Goal: Information Seeking & Learning: Learn about a topic

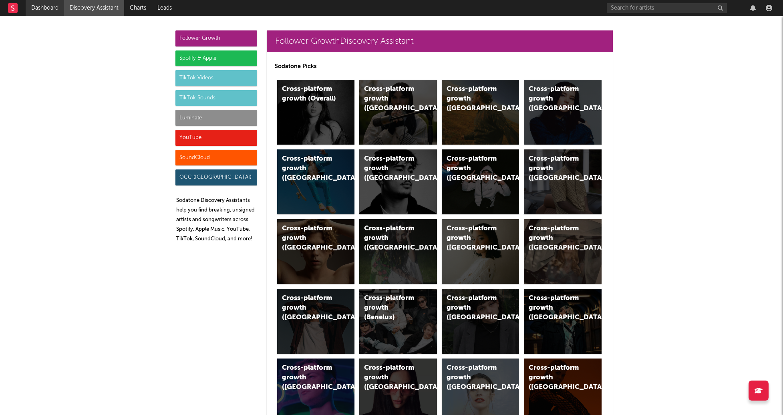
click at [35, 13] on link "Dashboard" at bounding box center [45, 8] width 38 height 16
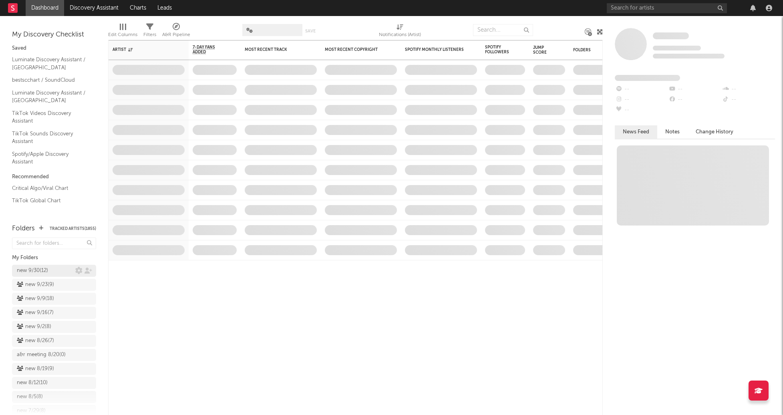
click at [40, 272] on div "new 9/30 ( 12 )" at bounding box center [32, 271] width 31 height 10
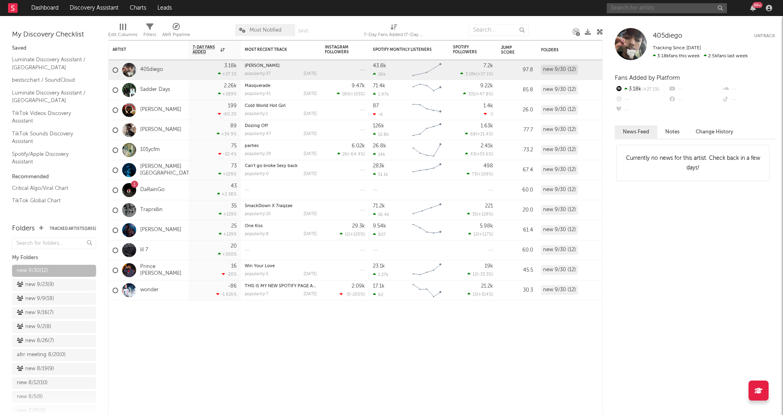
click at [634, 8] on input "text" at bounding box center [667, 8] width 120 height 10
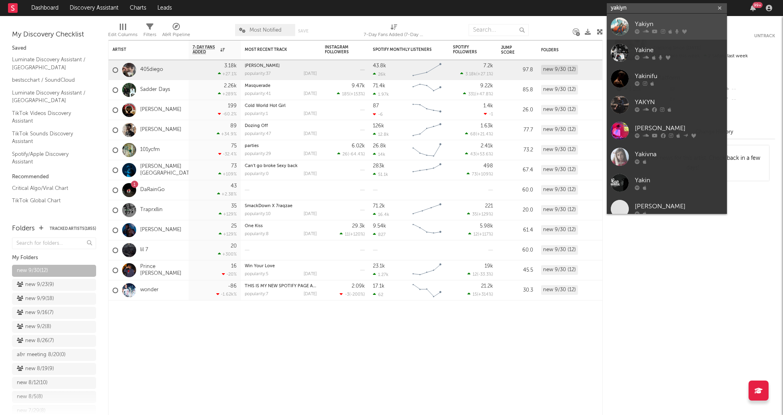
type input "yakiyn"
click at [627, 28] on div at bounding box center [620, 27] width 18 height 18
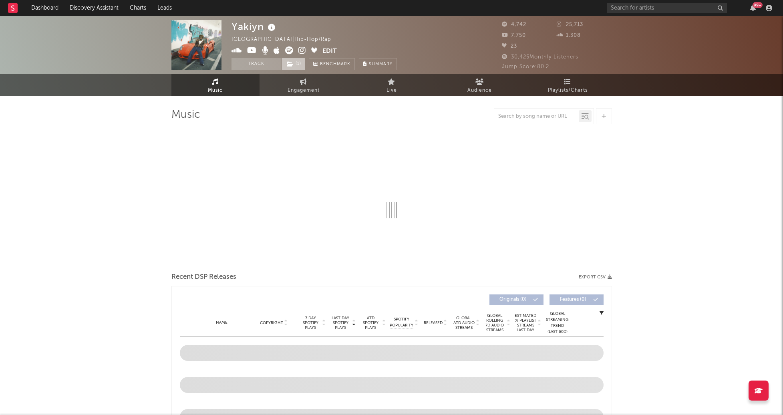
select select "6m"
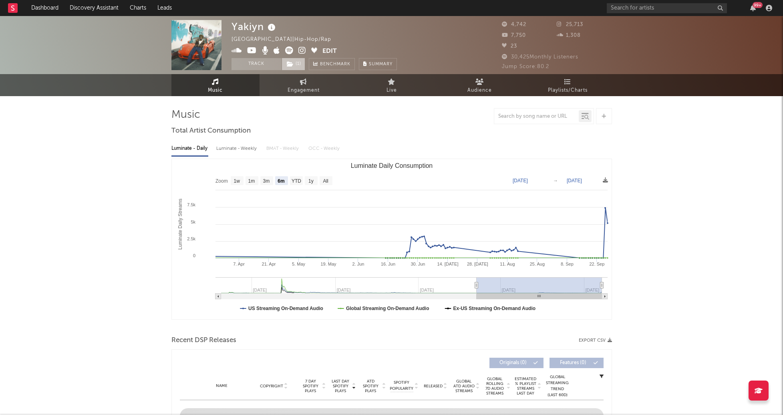
click at [290, 65] on icon at bounding box center [290, 64] width 7 height 6
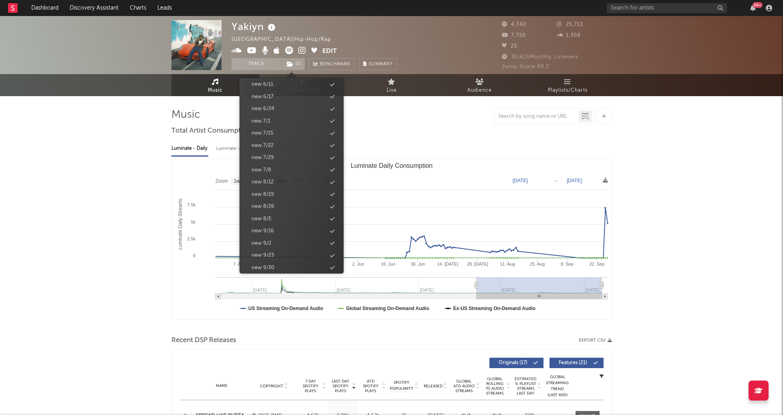
scroll to position [805, 0]
click at [278, 203] on div "new 9/30" at bounding box center [292, 201] width 92 height 10
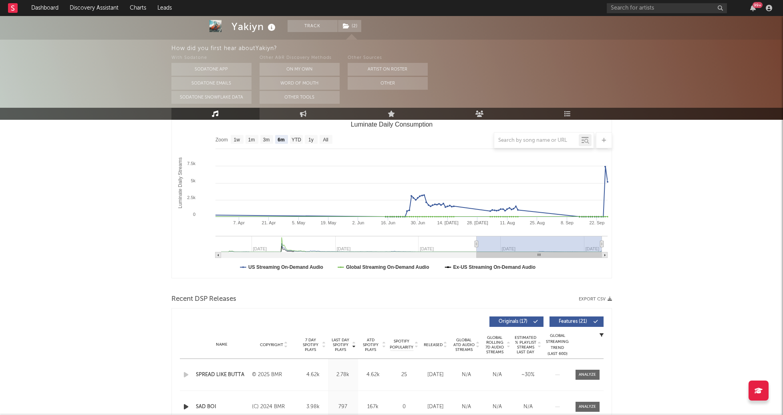
scroll to position [0, 0]
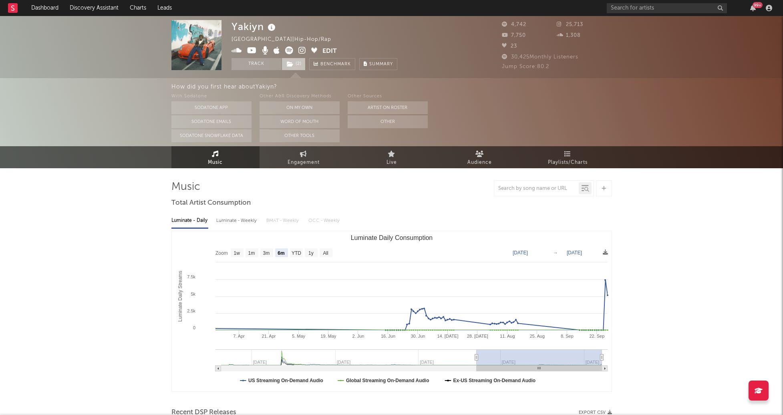
click at [293, 66] on span "( 2 )" at bounding box center [294, 64] width 24 height 12
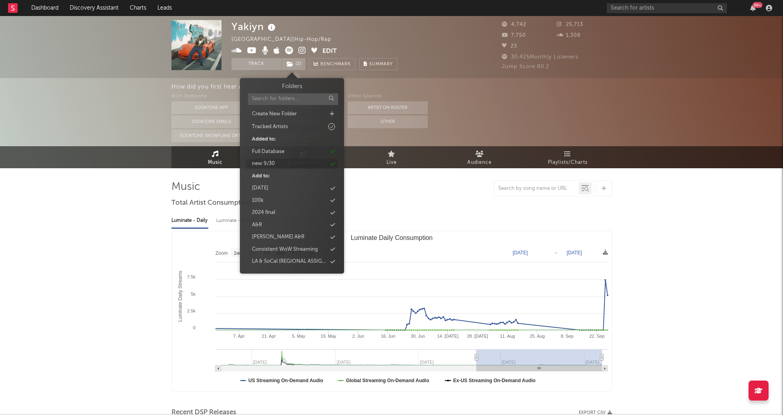
click at [276, 167] on div "new 9/30" at bounding box center [292, 164] width 92 height 10
click at [105, 118] on div "How did you first hear about Yakiyn ? With Sodatone Sodatone App Sodatone Email…" at bounding box center [391, 112] width 783 height 68
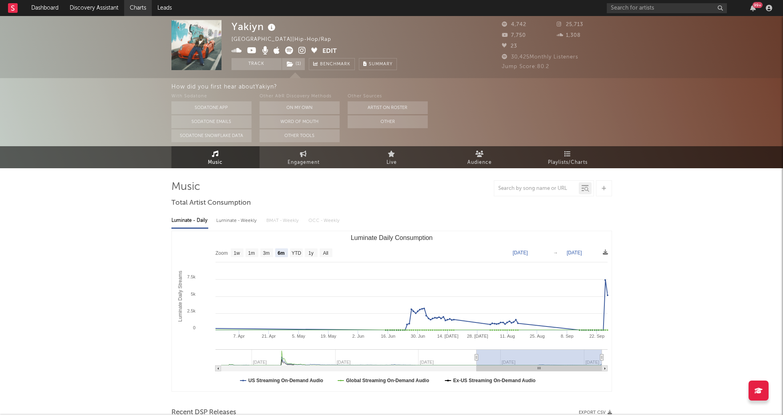
click at [132, 10] on link "Charts" at bounding box center [138, 8] width 28 height 16
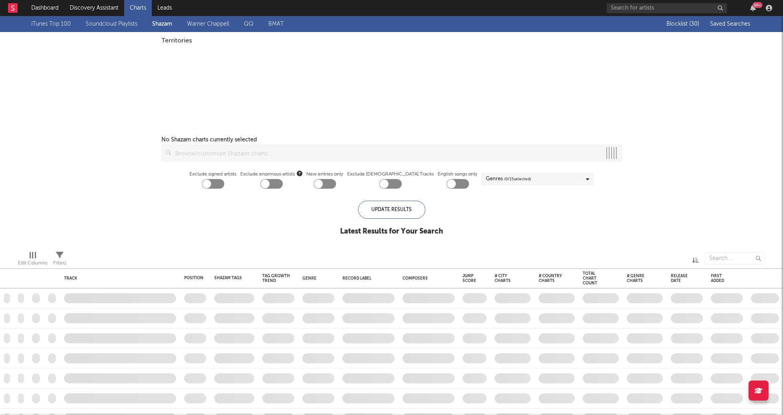
checkbox input "true"
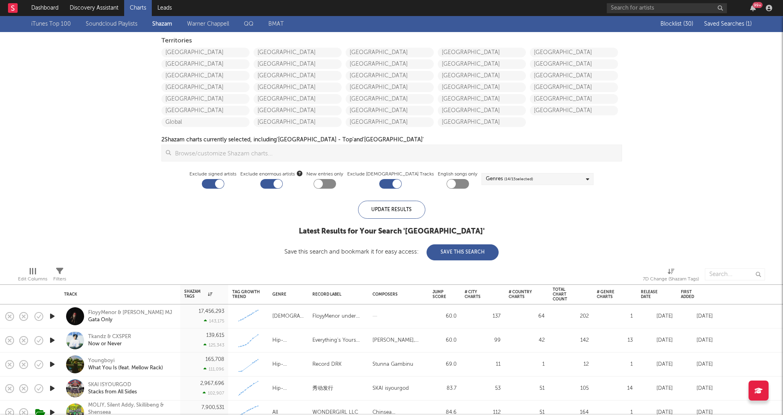
click at [739, 24] on span "Saved Searches ( 1 )" at bounding box center [728, 24] width 48 height 6
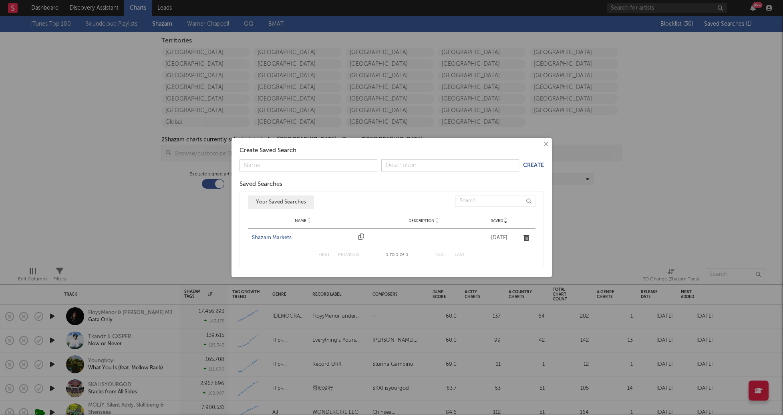
click at [271, 236] on div "Shazam Markets" at bounding box center [303, 238] width 103 height 8
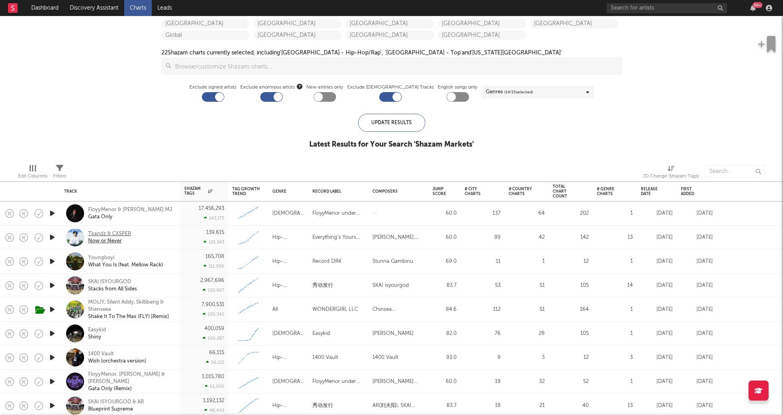
click at [107, 233] on div "Tkandz & CXSPER" at bounding box center [109, 233] width 43 height 7
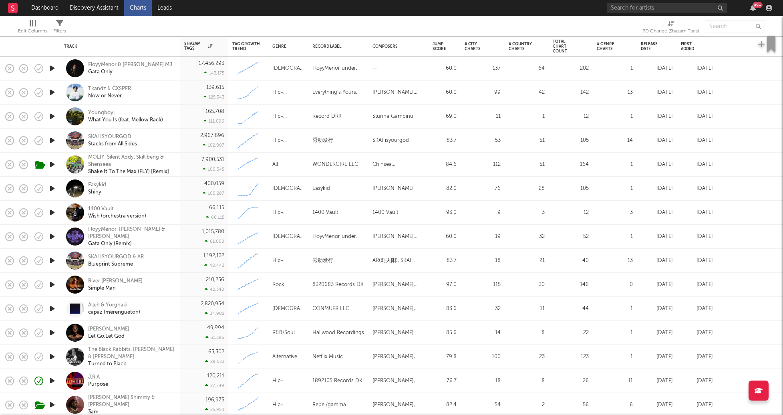
click at [50, 118] on icon "button" at bounding box center [52, 116] width 8 height 10
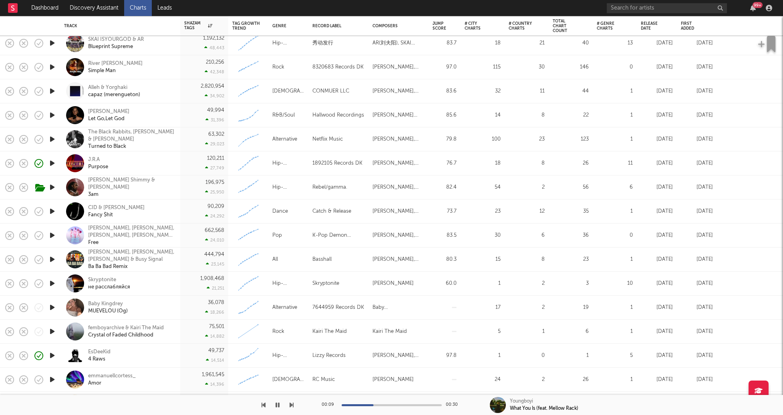
click at [52, 307] on icon "button" at bounding box center [52, 307] width 8 height 10
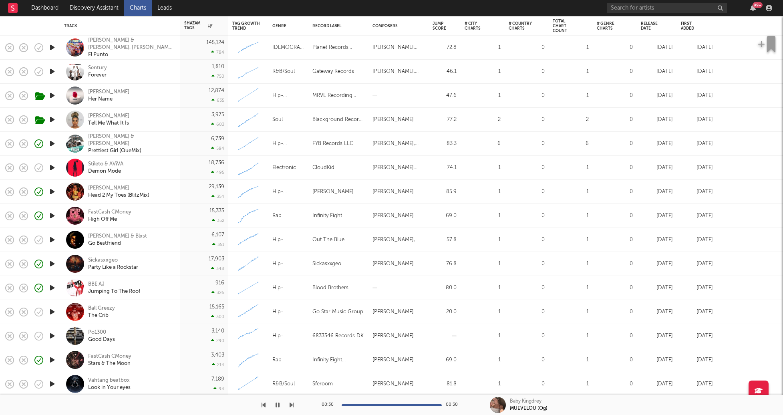
click at [50, 334] on icon "button" at bounding box center [52, 336] width 8 height 10
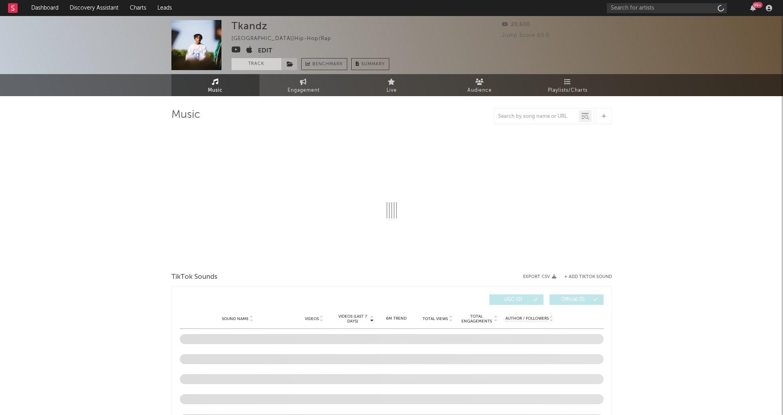
click at [250, 66] on button "Track" at bounding box center [256, 64] width 50 height 12
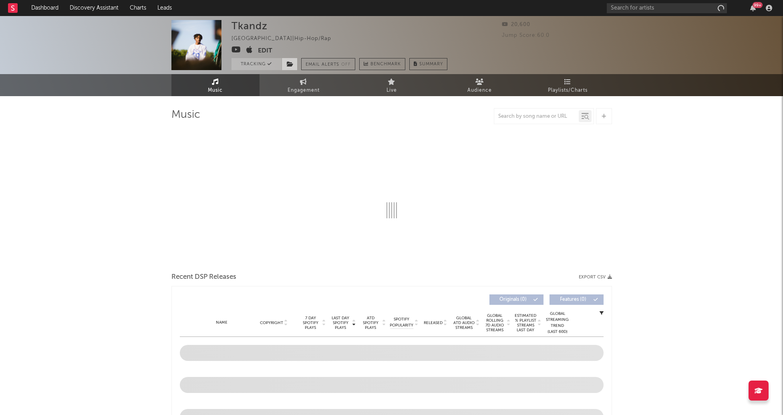
click at [289, 64] on icon at bounding box center [290, 64] width 7 height 6
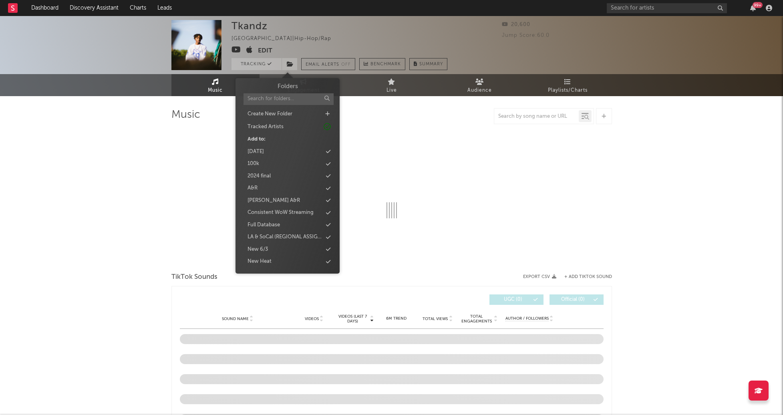
select select "1w"
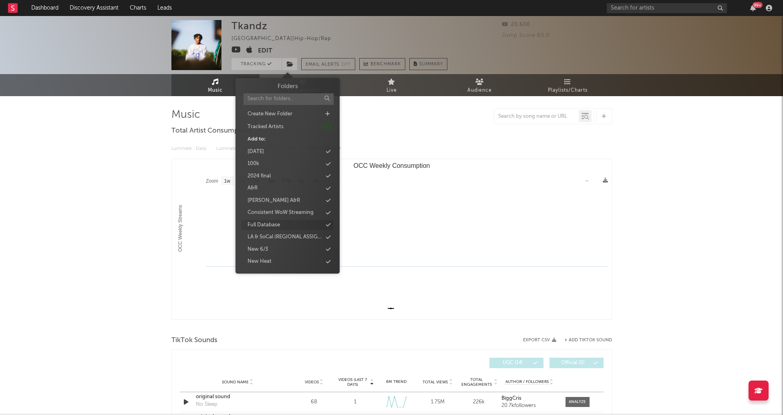
click at [267, 225] on div "Full Database" at bounding box center [264, 225] width 32 height 8
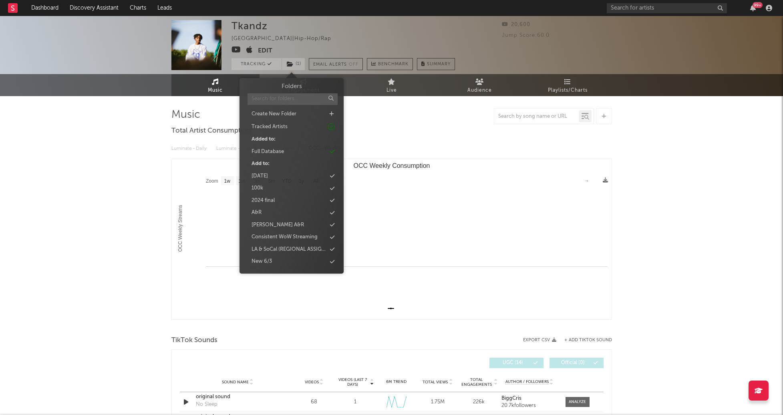
click at [286, 98] on input "text" at bounding box center [293, 99] width 90 height 12
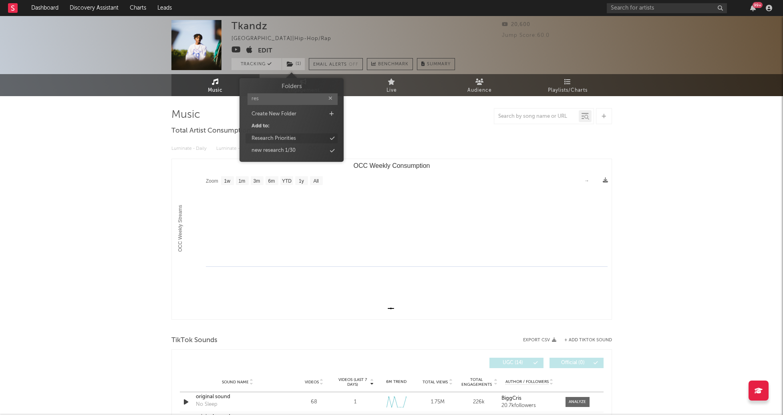
type input "res"
click at [286, 135] on div "Research Priorities" at bounding box center [274, 139] width 44 height 8
click at [91, 209] on div "Tkandz United Kingdom | Hip-Hop/Rap Edit Tracking ( 2 ) Email Alerts Off Benchm…" at bounding box center [391, 399] width 783 height 766
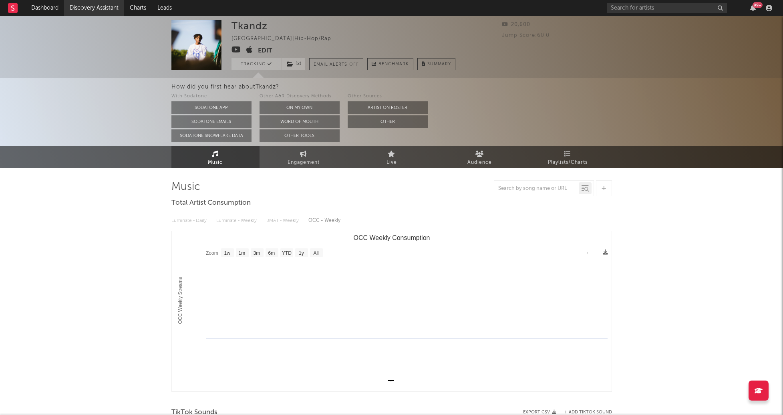
click at [104, 7] on link "Discovery Assistant" at bounding box center [94, 8] width 60 height 16
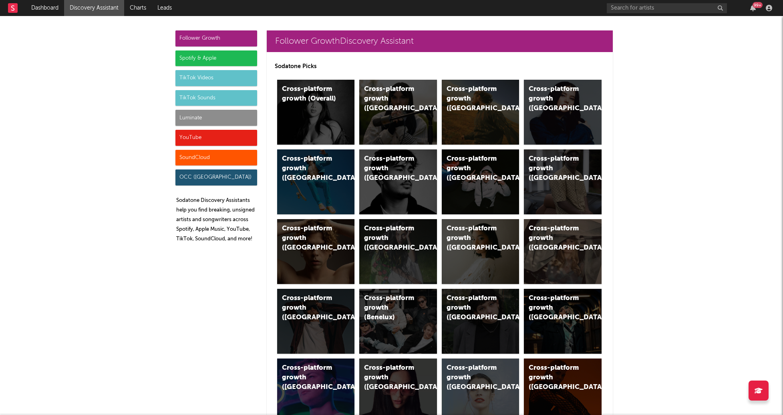
click at [209, 121] on div "Luminate" at bounding box center [216, 118] width 82 height 16
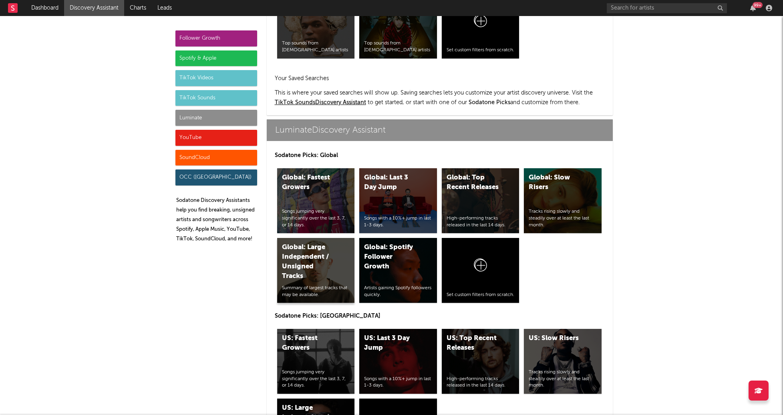
scroll to position [3555, 0]
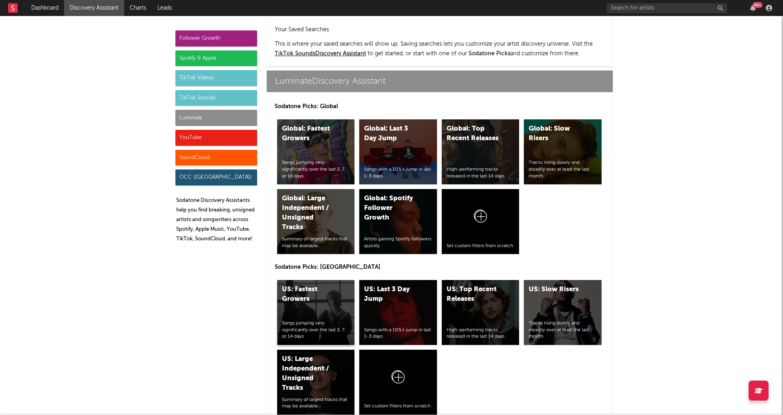
click at [330, 285] on div "US: Fastest Growers" at bounding box center [309, 294] width 54 height 19
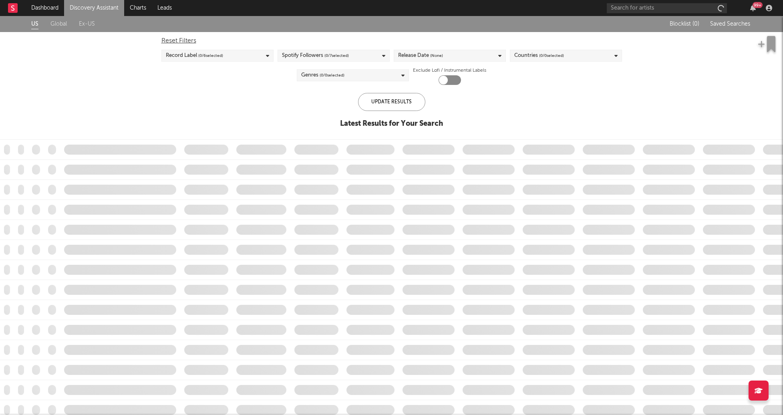
checkbox input "true"
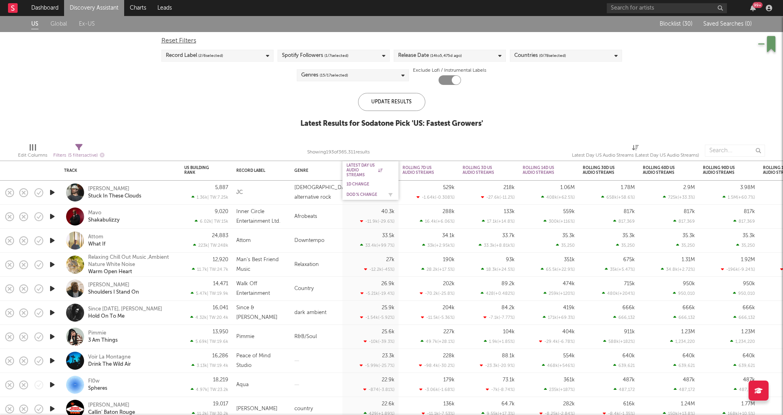
click at [359, 195] on div "DoD % Change" at bounding box center [364, 194] width 36 height 5
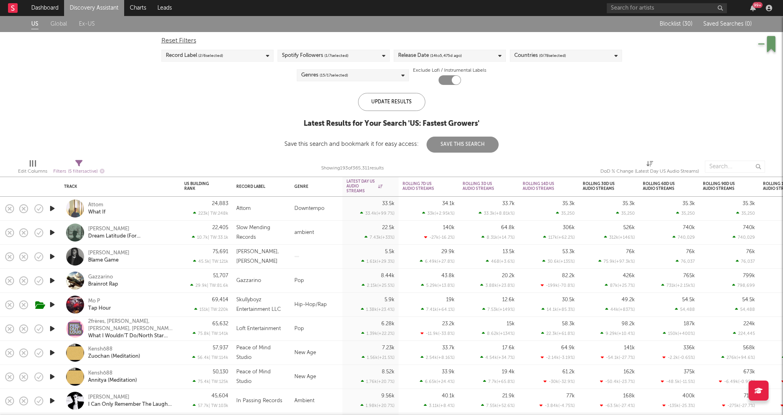
click at [51, 258] on icon "button" at bounding box center [52, 257] width 8 height 10
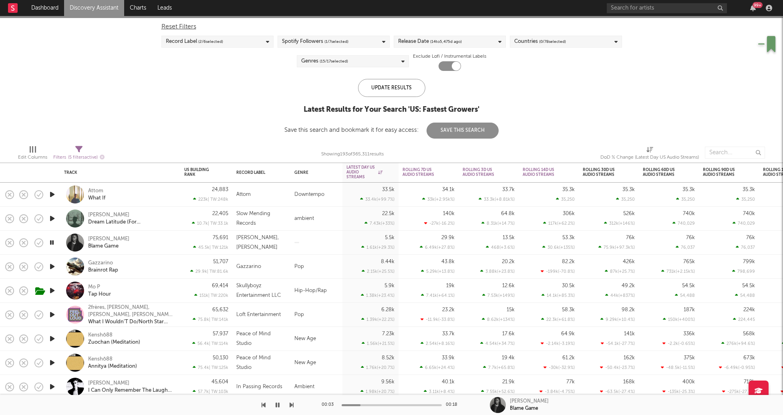
click at [54, 290] on icon "button" at bounding box center [52, 291] width 8 height 10
click at [157, 288] on div "Mo P Tap Hour" at bounding box center [131, 291] width 86 height 14
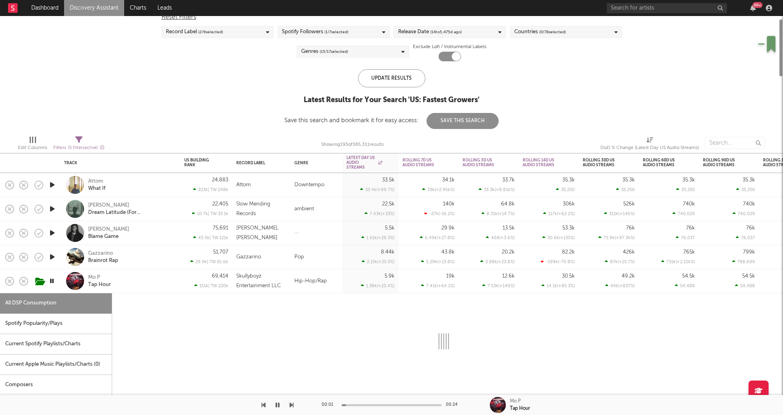
select select "1w"
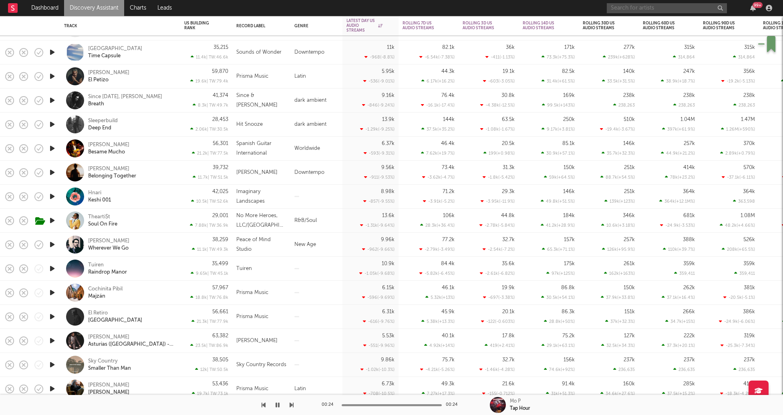
click at [621, 10] on input "text" at bounding box center [667, 8] width 120 height 10
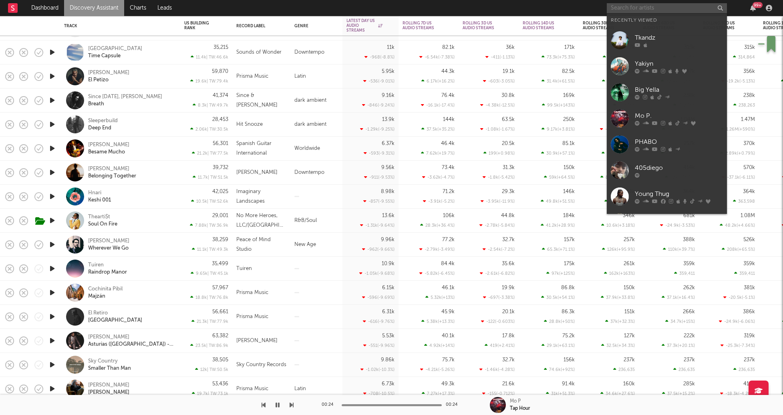
paste input "https://www.youtube.com/watch?v=xBX1qHKK158"
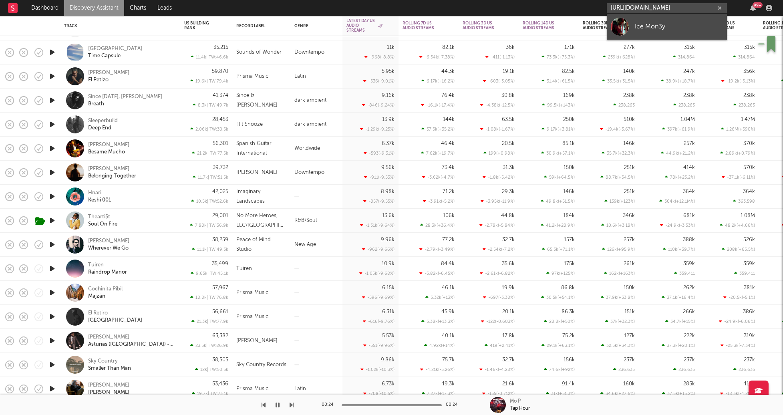
type input "https://www.youtube.com/watch?v=xBX1qHKK158"
click at [641, 22] on div "Ice Mon3y" at bounding box center [679, 27] width 88 height 10
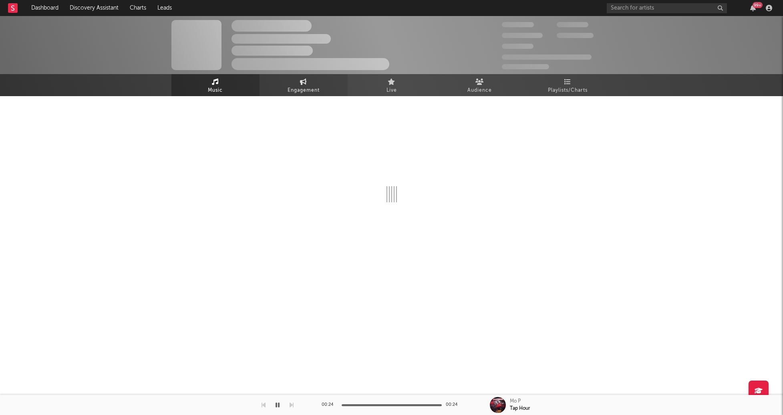
select select "1w"
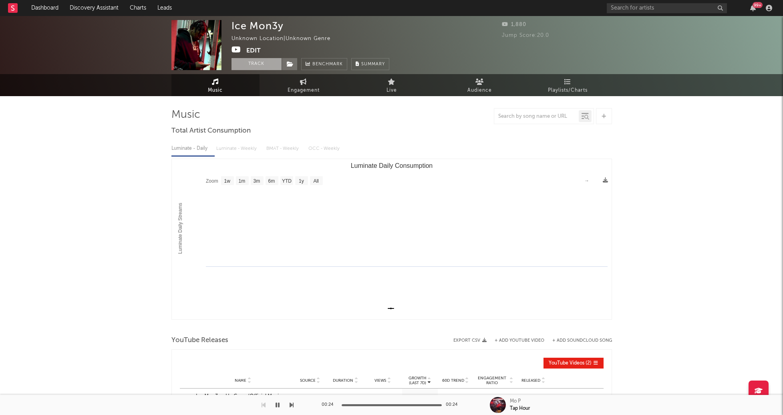
drag, startPoint x: 255, startPoint y: 67, endPoint x: 280, endPoint y: 67, distance: 24.8
click at [258, 67] on button "Track" at bounding box center [256, 64] width 50 height 12
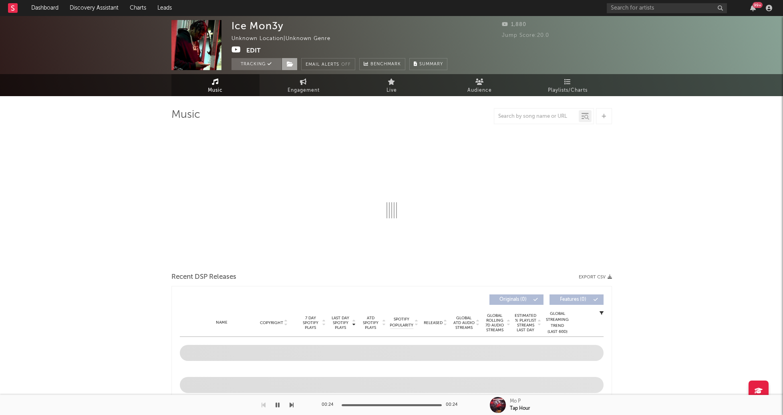
click at [290, 66] on icon at bounding box center [290, 64] width 7 height 6
select select "1w"
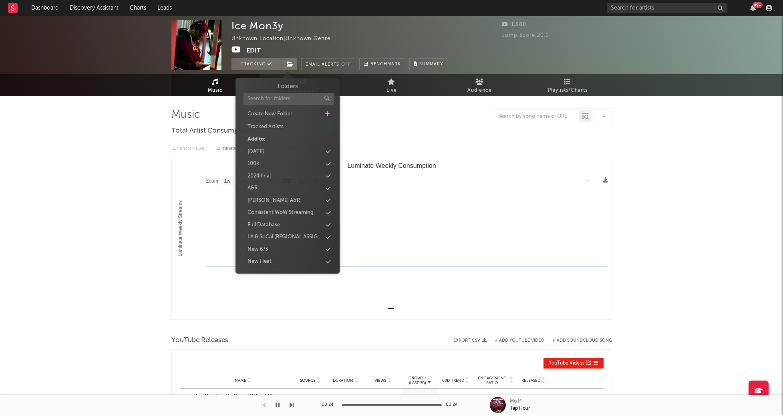
click at [280, 100] on input "text" at bounding box center [289, 99] width 90 height 12
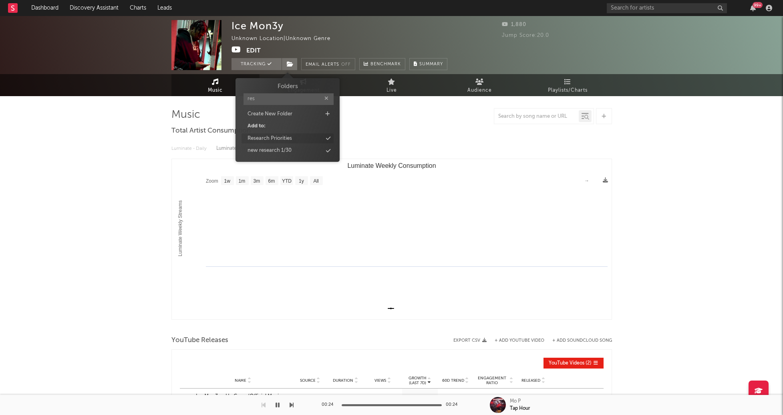
type input "res"
click at [269, 139] on div "Research Priorities" at bounding box center [270, 139] width 44 height 8
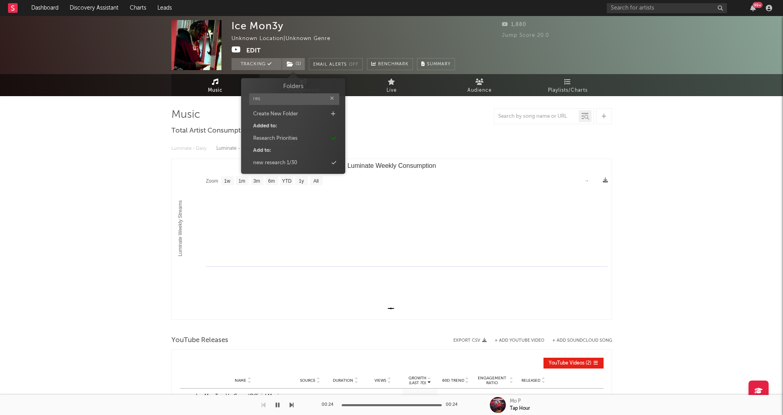
click at [105, 213] on div "Ice Mon3y Unknown Location | Unknown Genre Edit Tracking ( 1 ) Email Alerts Off…" at bounding box center [391, 266] width 783 height 501
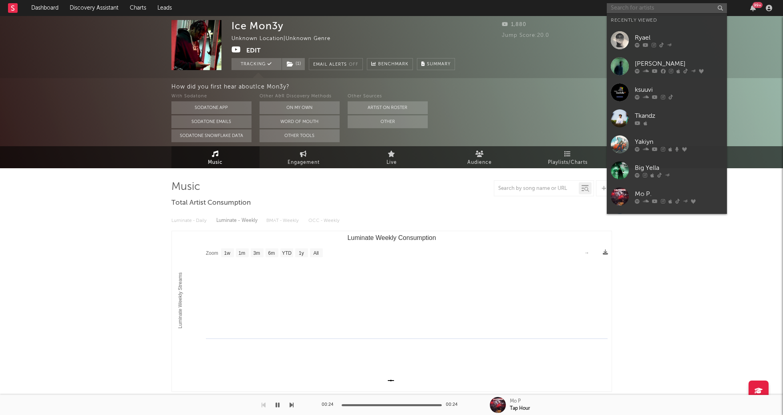
click at [636, 6] on input "text" at bounding box center [667, 8] width 120 height 10
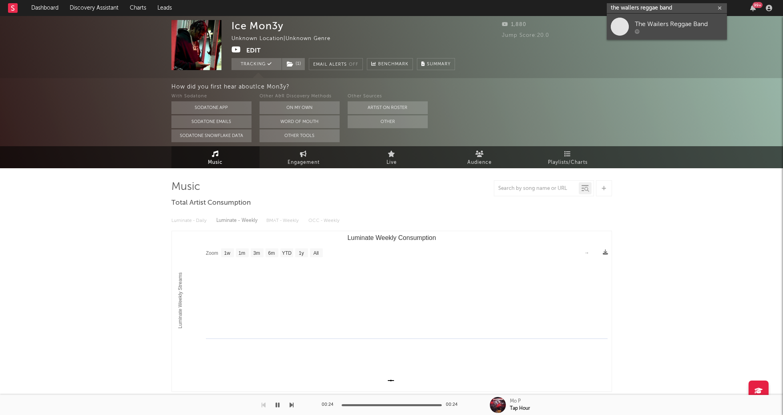
type input "the wallers reggae band"
click at [626, 25] on span at bounding box center [620, 27] width 18 height 18
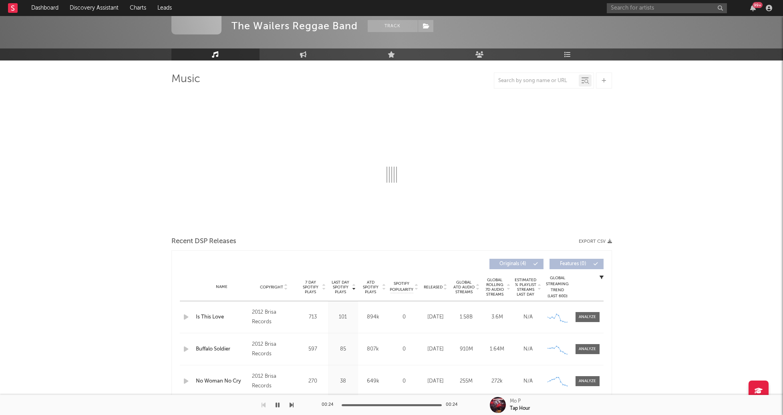
scroll to position [44, 0]
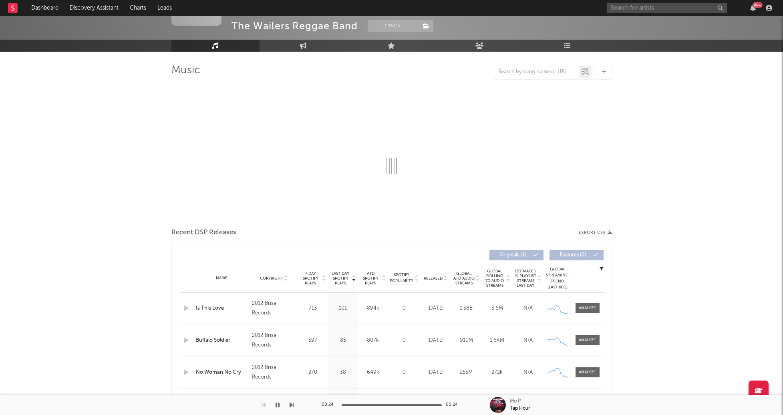
select select "6m"
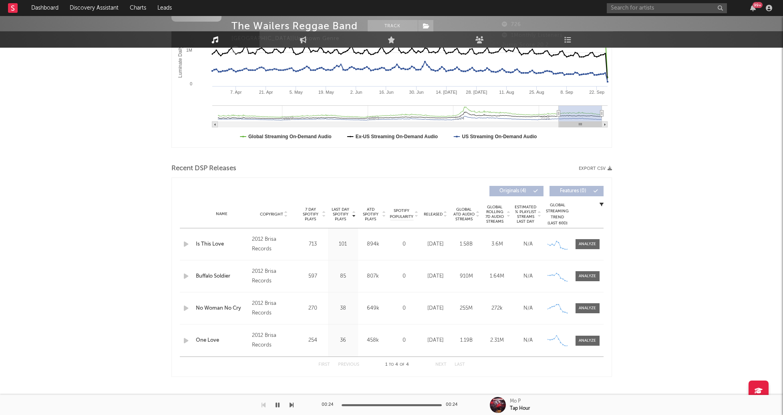
scroll to position [0, 0]
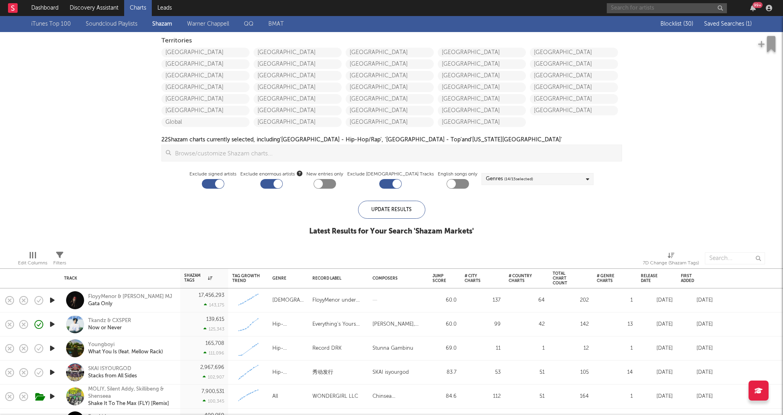
click at [637, 8] on input "text" at bounding box center [667, 8] width 120 height 10
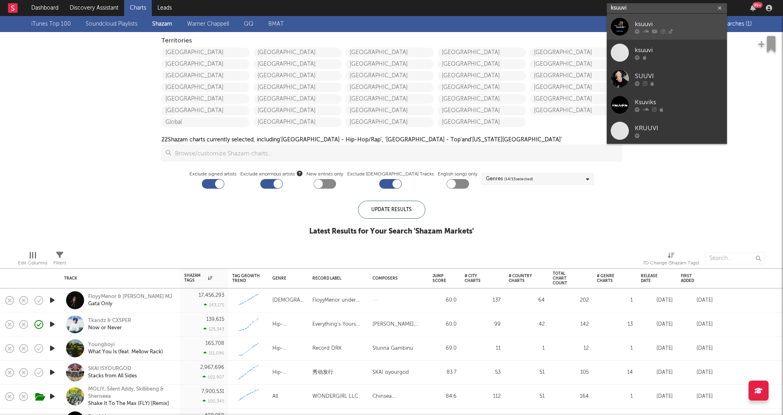
type input "ksuuvi"
click at [650, 26] on div "ksuuvi" at bounding box center [679, 24] width 88 height 10
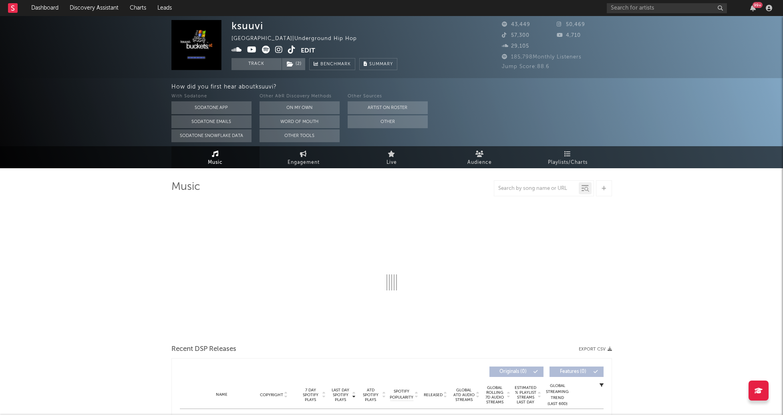
select select "6m"
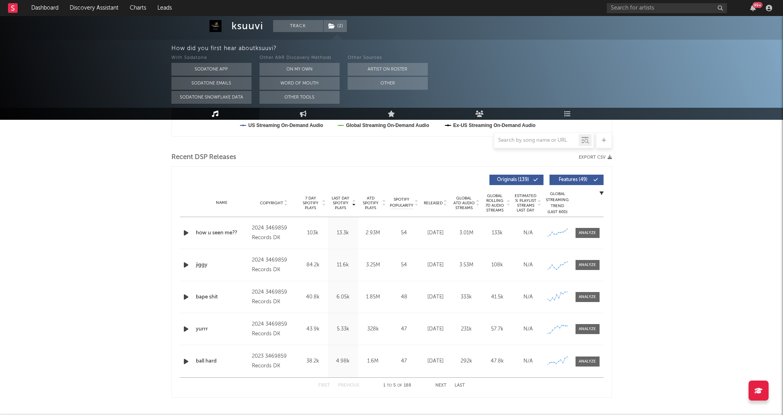
scroll to position [256, 0]
click at [588, 231] on div at bounding box center [587, 232] width 17 height 6
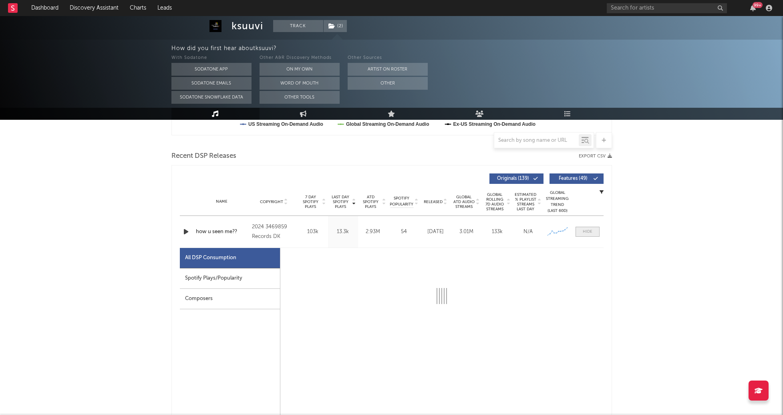
scroll to position [285, 0]
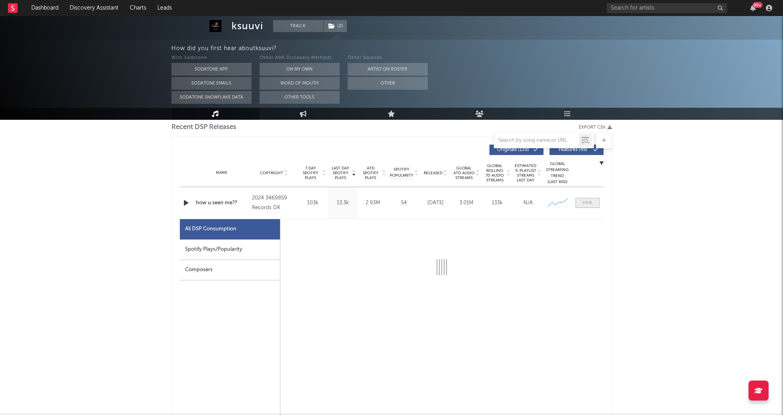
select select "6m"
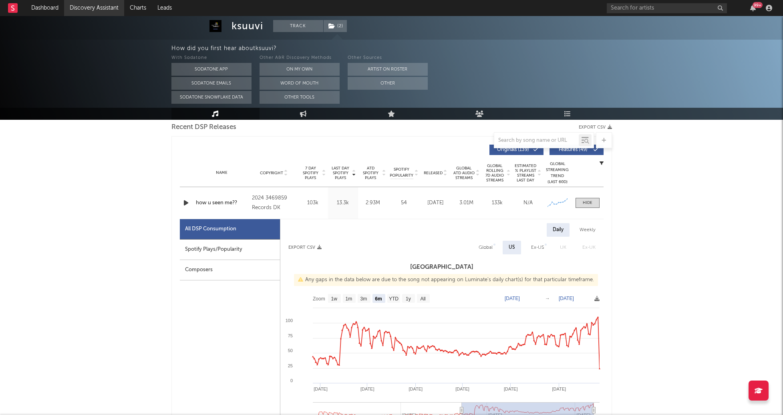
click at [98, 10] on link "Discovery Assistant" at bounding box center [94, 8] width 60 height 16
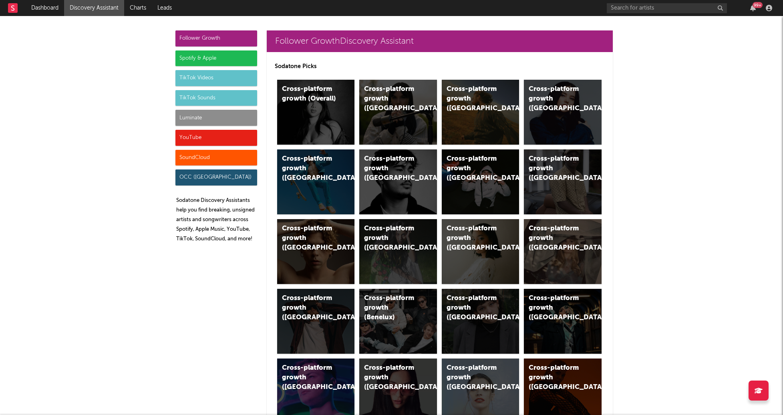
click at [227, 116] on div "Luminate" at bounding box center [216, 118] width 82 height 16
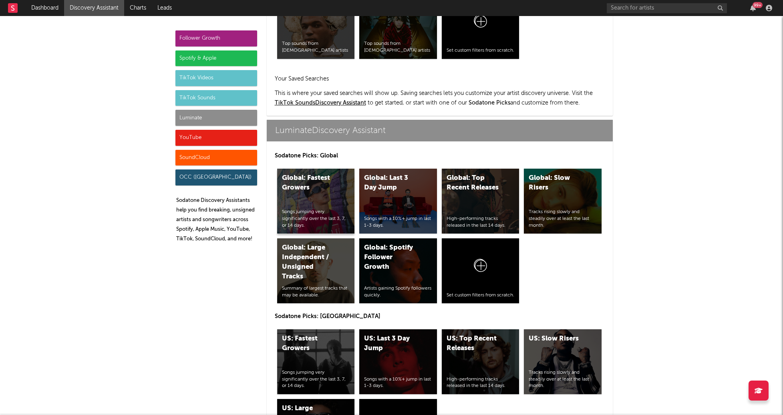
scroll to position [3555, 0]
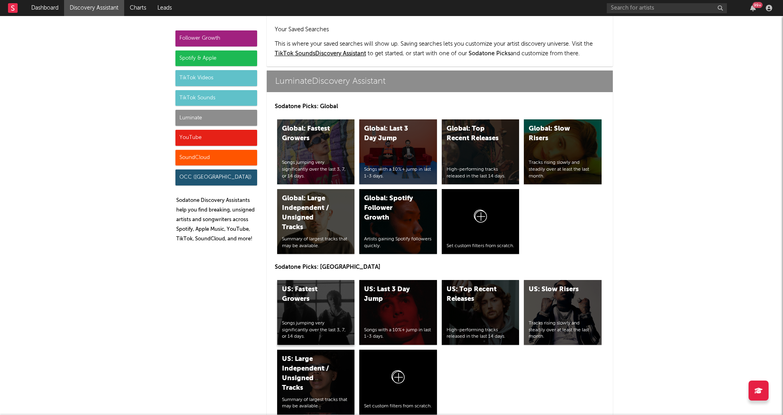
click at [303, 280] on div "US: Fastest Growers Songs jumping very significantly over the last 3, 7, or 14 …" at bounding box center [316, 312] width 78 height 65
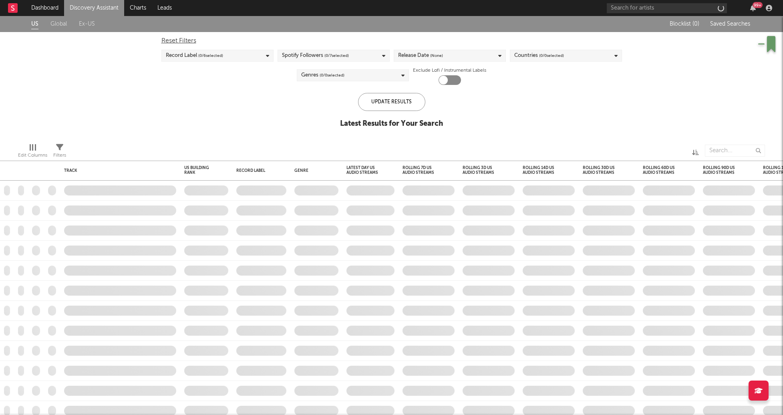
checkbox input "true"
click at [735, 150] on input "text" at bounding box center [735, 151] width 60 height 12
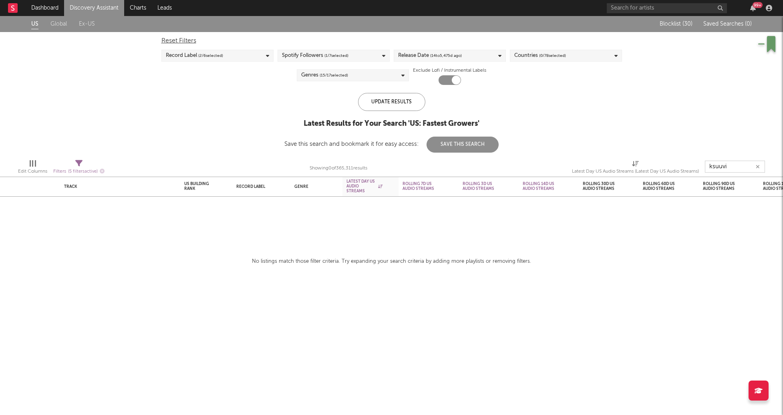
type input "ksuuvi"
click at [83, 11] on link "Discovery Assistant" at bounding box center [94, 8] width 60 height 16
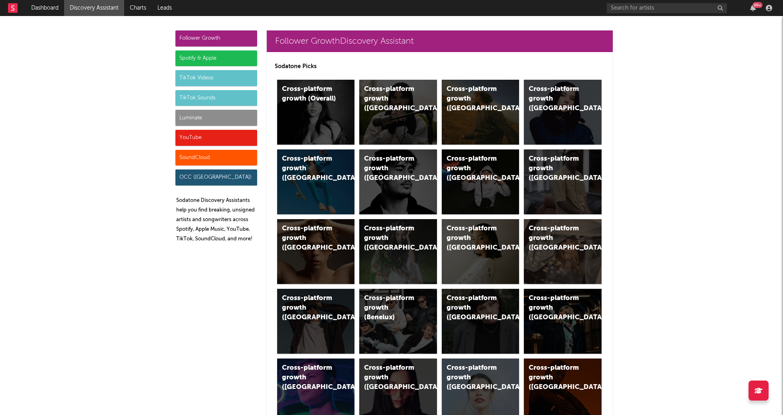
click at [203, 121] on div "Luminate" at bounding box center [216, 118] width 82 height 16
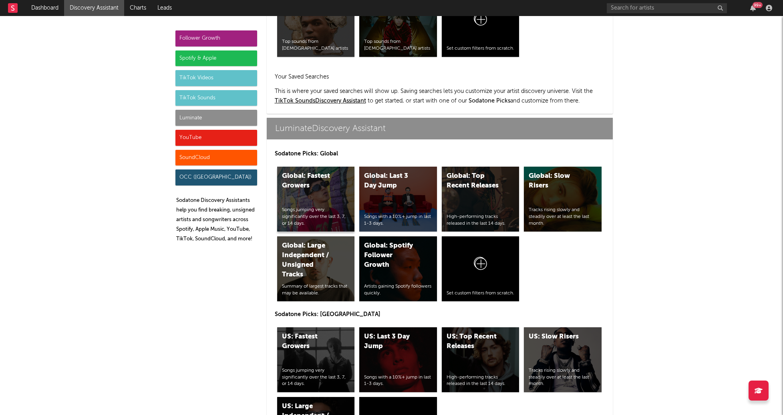
scroll to position [3555, 0]
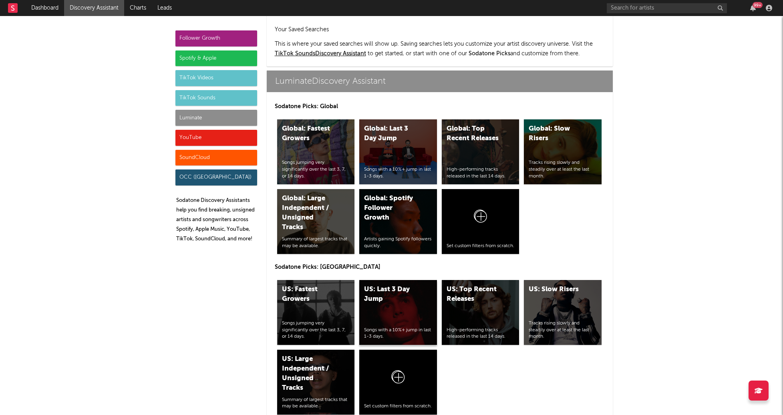
click at [412, 280] on div "US: Last 3 Day Jump Songs with a 10%+ jump in last 1-3 days." at bounding box center [398, 312] width 78 height 65
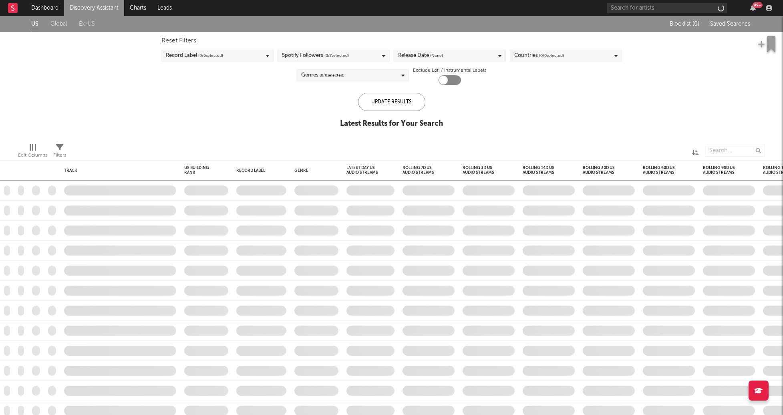
checkbox input "true"
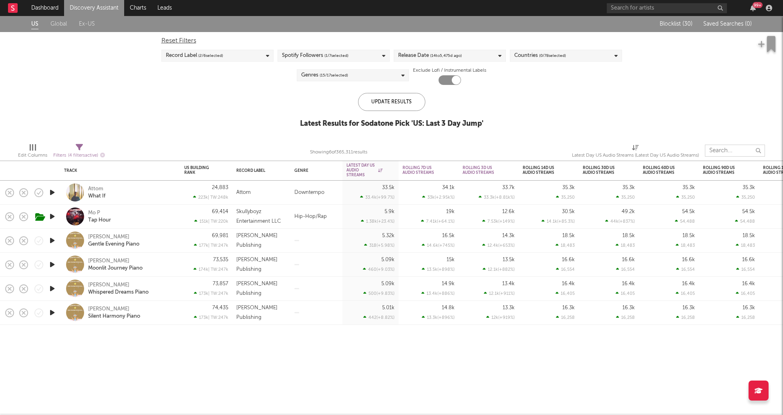
click at [727, 151] on input "text" at bounding box center [735, 151] width 60 height 12
click at [99, 5] on link "Discovery Assistant" at bounding box center [94, 8] width 60 height 16
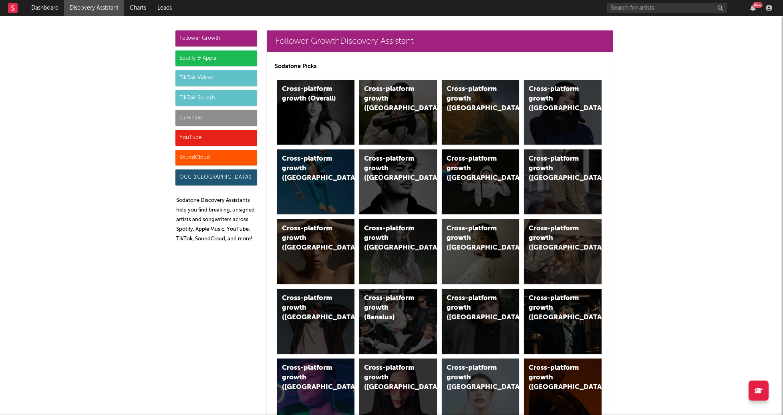
click at [208, 36] on div "Follower Growth" at bounding box center [216, 38] width 82 height 16
click at [480, 110] on div "Cross-platform growth (US)" at bounding box center [481, 112] width 78 height 65
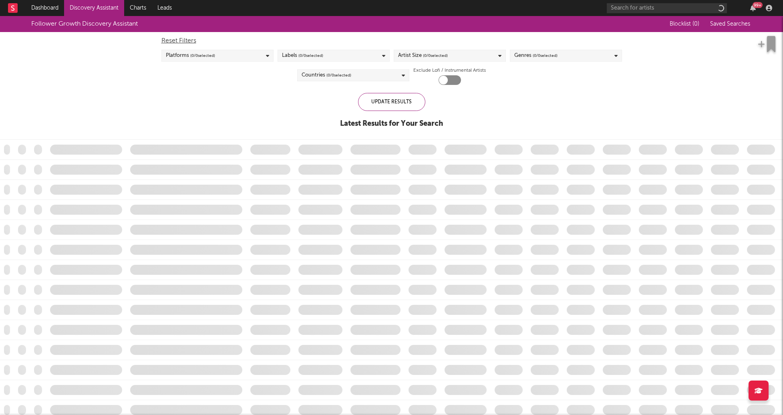
checkbox input "true"
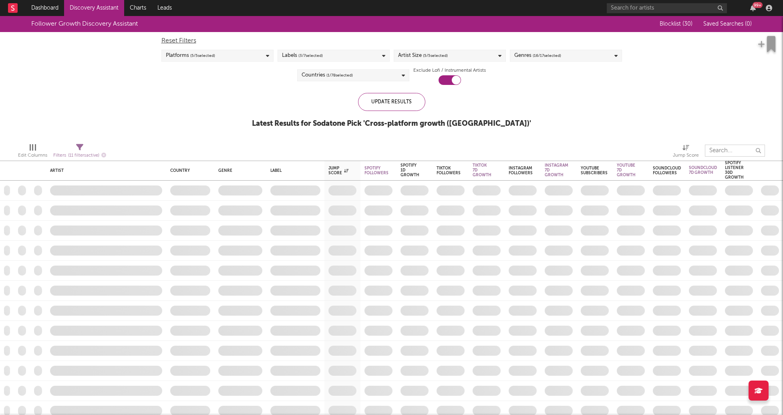
click at [735, 152] on input "text" at bounding box center [735, 151] width 60 height 12
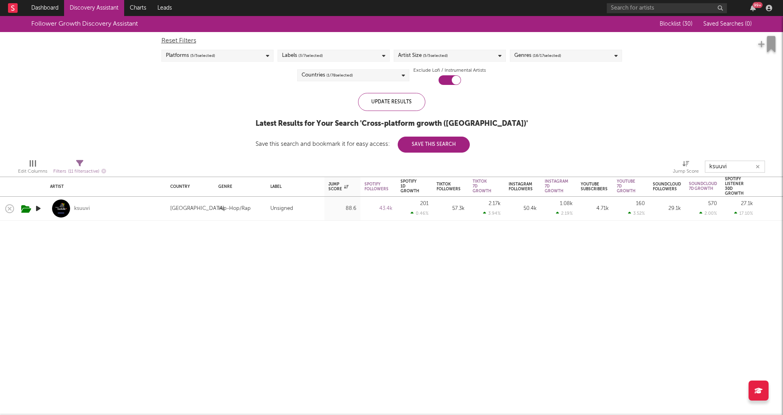
type input "ksuuvi"
click at [668, 65] on div "Follower Growth Discovery Assistant Blocklist ( 30 ) Saved Searches ( 0 ) Reset…" at bounding box center [391, 84] width 783 height 137
click at [757, 167] on icon "button" at bounding box center [758, 166] width 4 height 5
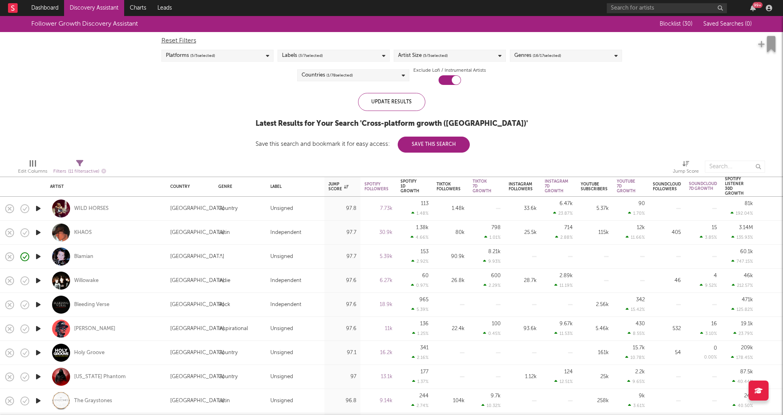
click at [139, 85] on div "Follower Growth Discovery Assistant Blocklist ( 30 ) Saved Searches ( 0 ) Reset…" at bounding box center [391, 84] width 783 height 137
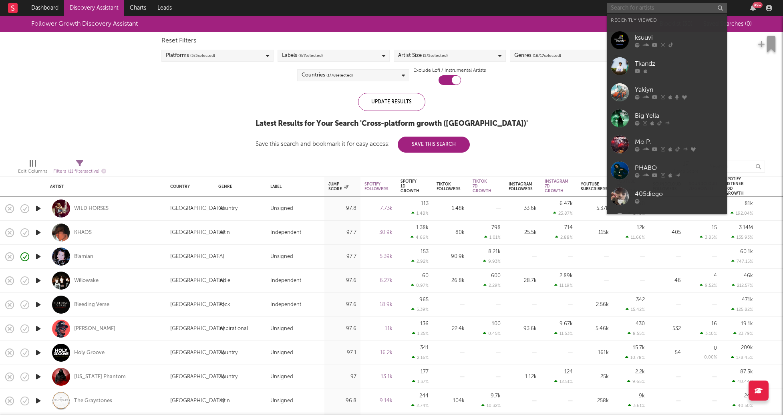
click at [637, 8] on input "text" at bounding box center [667, 8] width 120 height 10
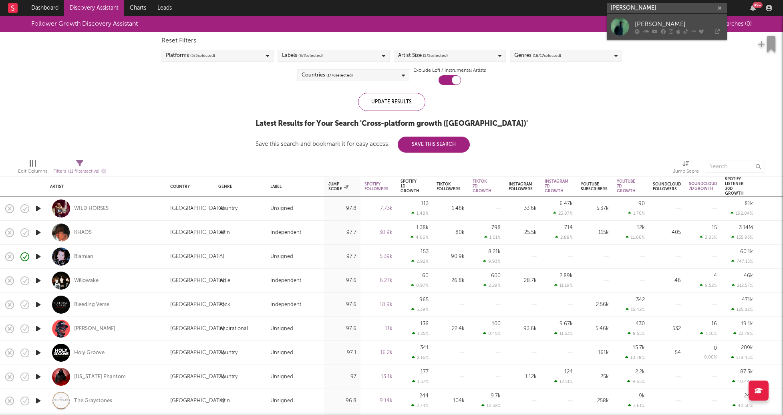
type input "luke chian"
click at [636, 27] on div "[PERSON_NAME]" at bounding box center [679, 24] width 88 height 10
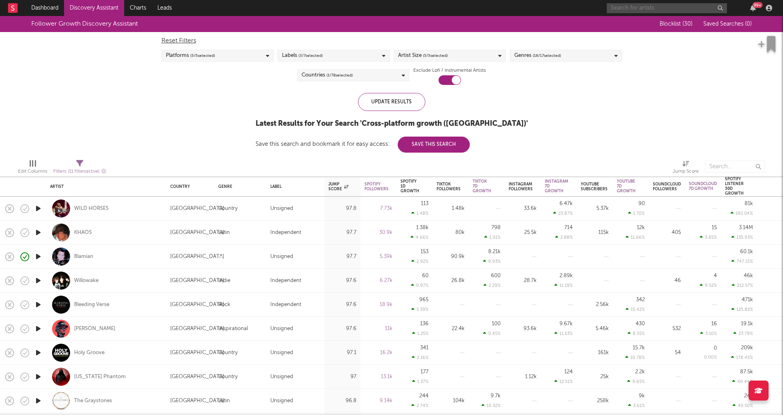
click at [636, 3] on input "text" at bounding box center [667, 8] width 120 height 10
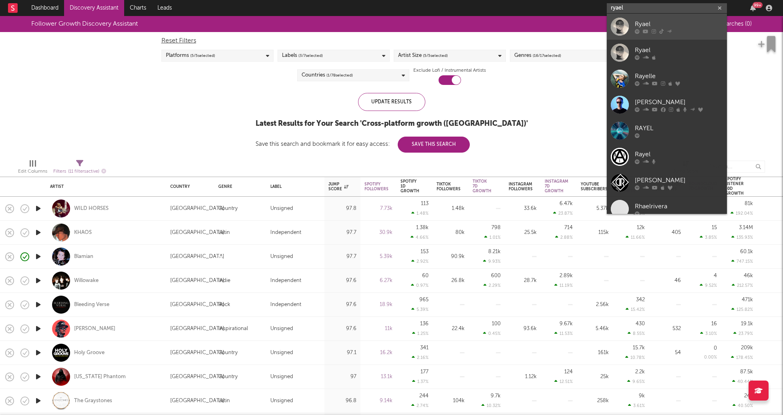
type input "ryael"
click at [666, 23] on div "Ryael" at bounding box center [679, 24] width 88 height 10
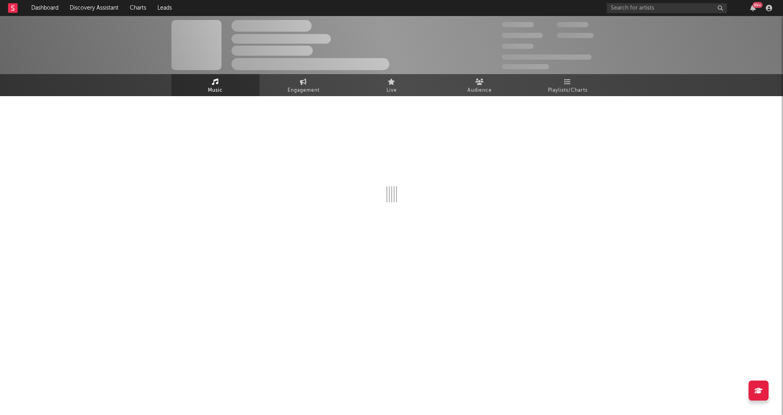
select select "1w"
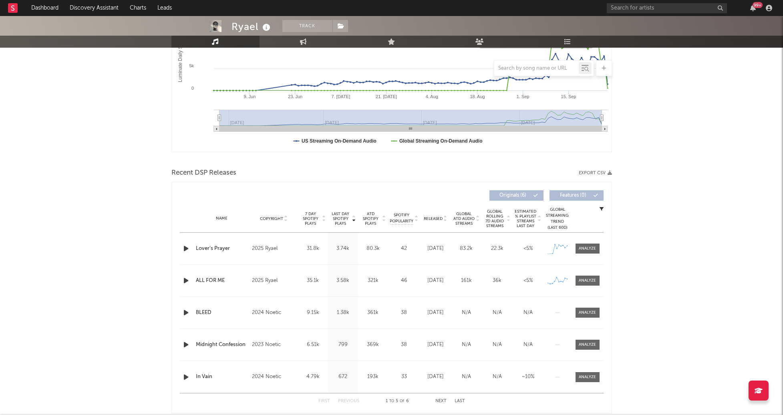
scroll to position [169, 0]
click at [182, 248] on icon "button" at bounding box center [186, 247] width 8 height 10
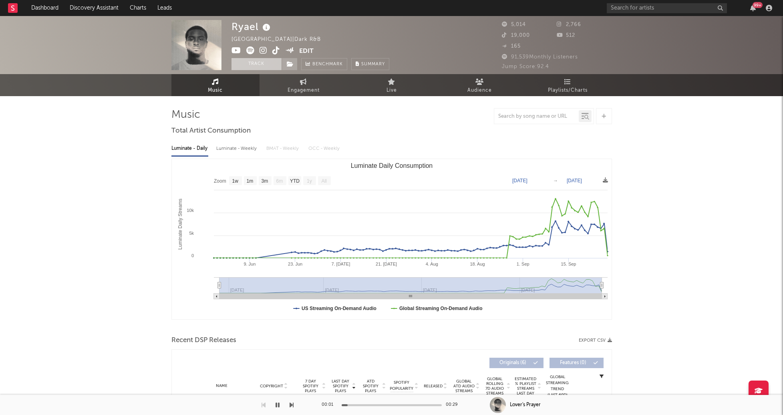
click at [256, 64] on button "Track" at bounding box center [256, 64] width 50 height 12
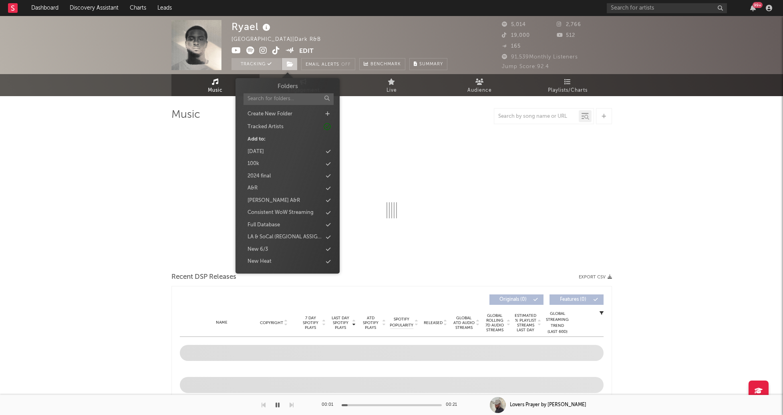
click at [292, 64] on icon at bounding box center [290, 64] width 7 height 6
select select "1w"
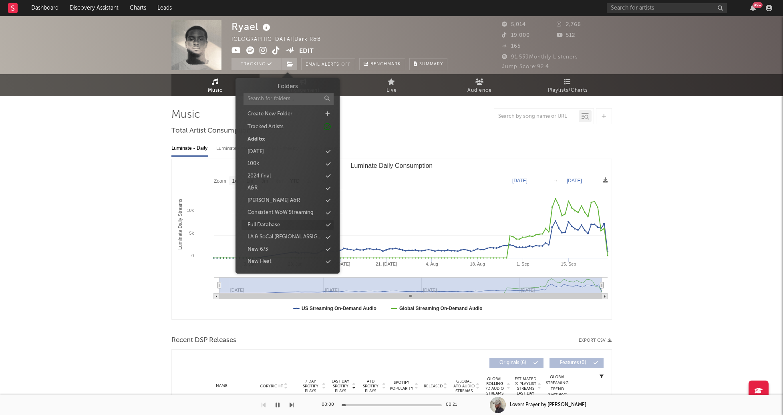
click at [259, 225] on div "Full Database" at bounding box center [264, 225] width 32 height 8
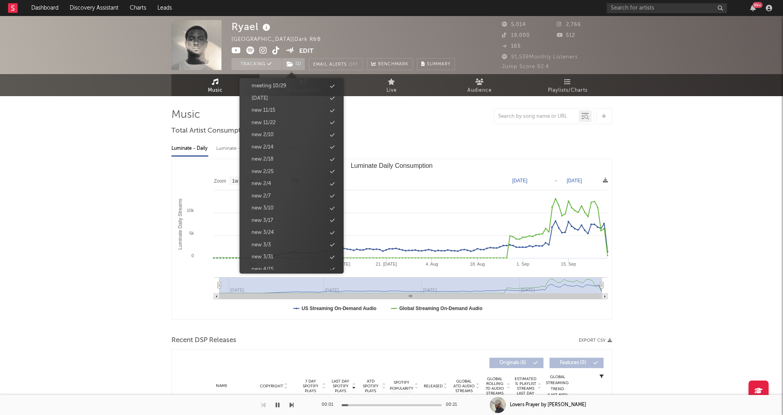
scroll to position [805, 0]
click at [275, 202] on div "new 9/30" at bounding box center [292, 201] width 92 height 10
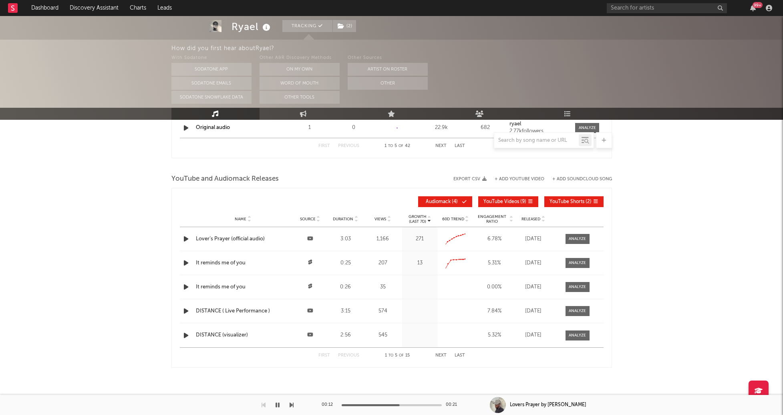
scroll to position [803, 0]
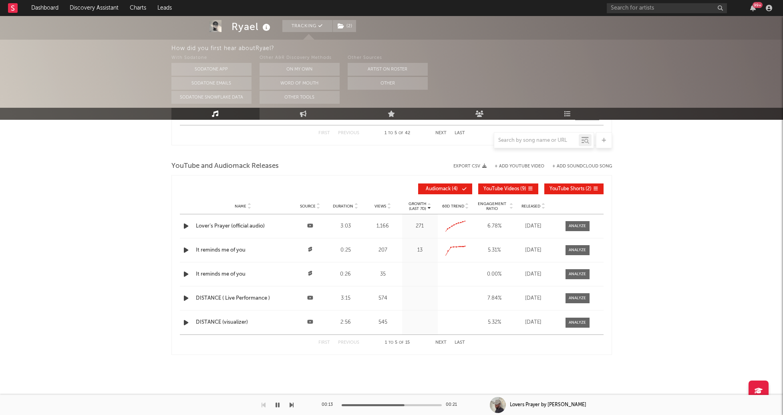
click at [253, 225] on div "Lover’s Prayer (official audio)" at bounding box center [243, 226] width 95 height 8
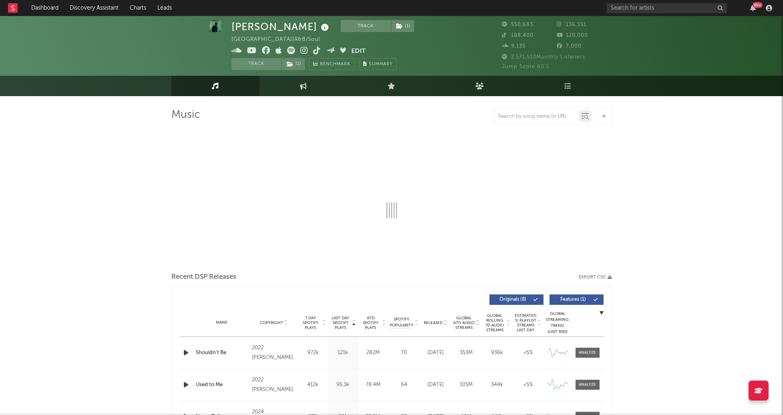
scroll to position [21, 0]
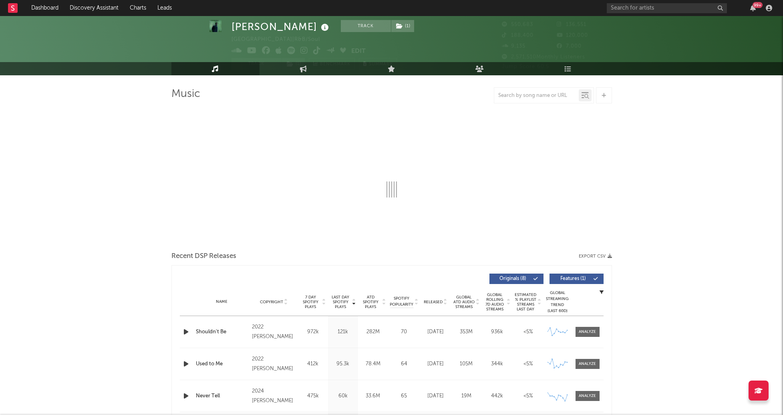
select select "6m"
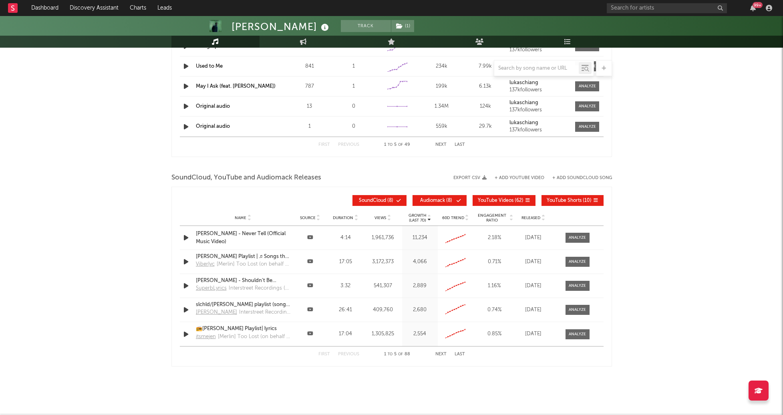
scroll to position [811, 0]
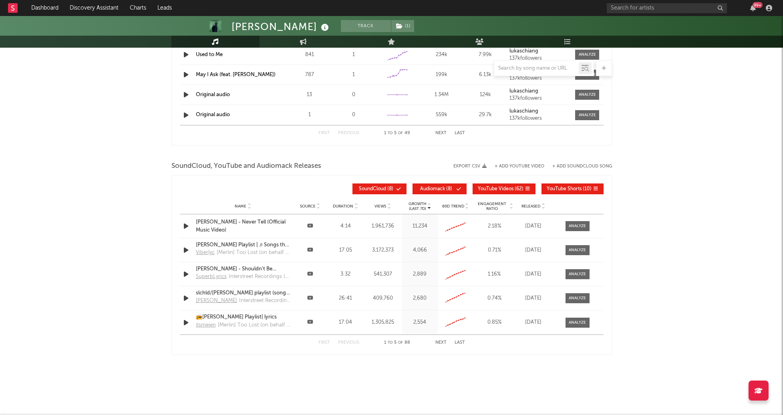
click at [529, 209] on div "Released" at bounding box center [533, 206] width 32 height 6
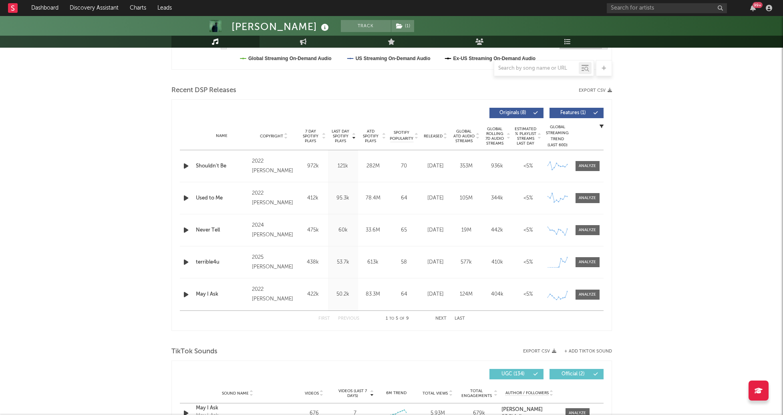
scroll to position [248, 0]
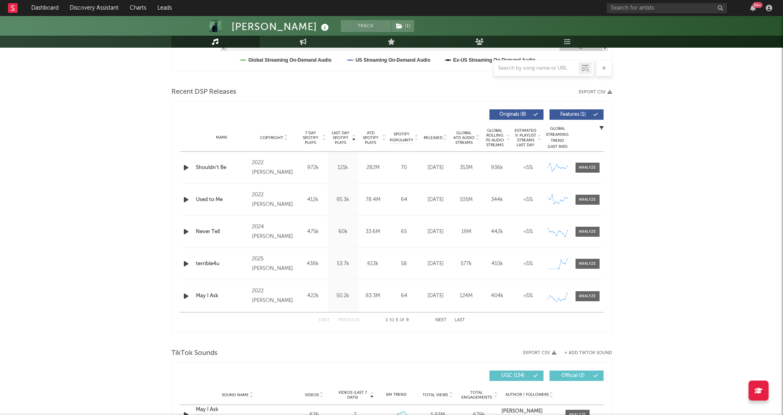
click at [440, 136] on span "Released" at bounding box center [433, 137] width 19 height 5
click at [208, 165] on div "terrible4u" at bounding box center [222, 168] width 52 height 8
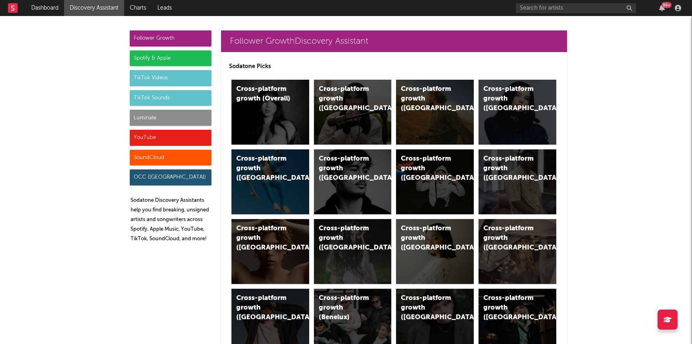
click at [150, 120] on div "Luminate" at bounding box center [171, 118] width 82 height 16
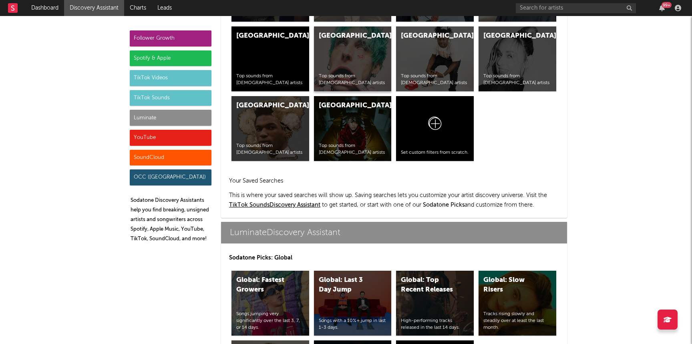
scroll to position [3555, 0]
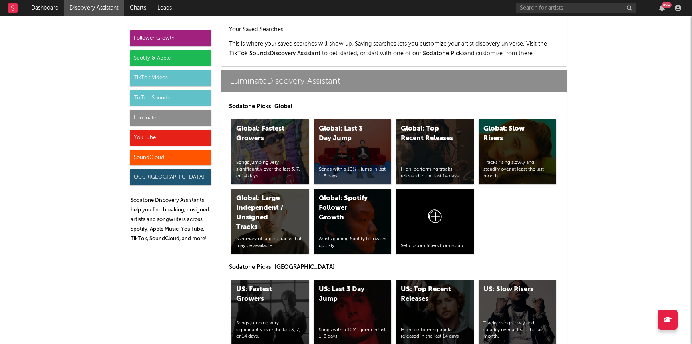
click at [331, 285] on div "US: Last 3 Day Jump" at bounding box center [346, 294] width 54 height 19
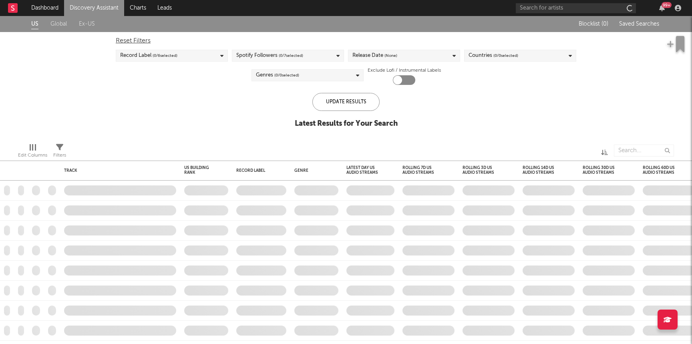
checkbox input "true"
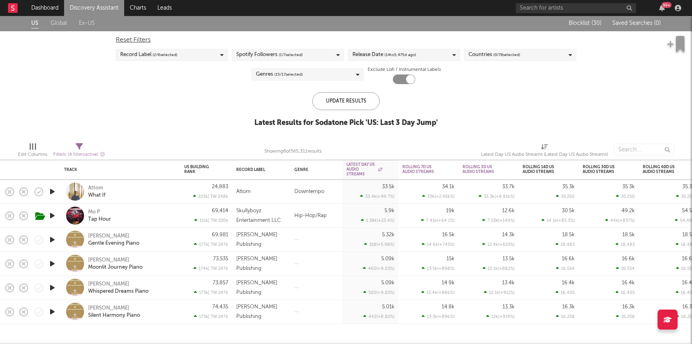
click at [102, 8] on link "Discovery Assistant" at bounding box center [94, 8] width 60 height 16
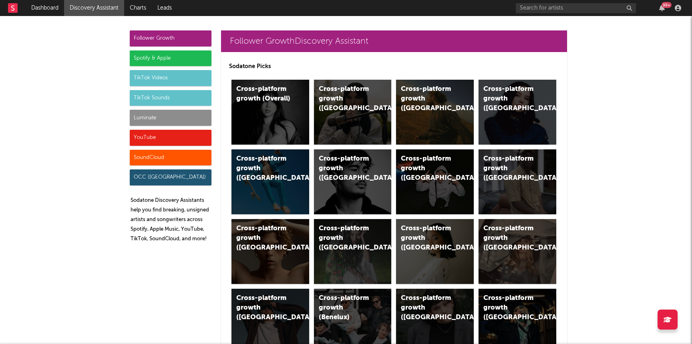
click at [141, 123] on div "Luminate" at bounding box center [171, 118] width 82 height 16
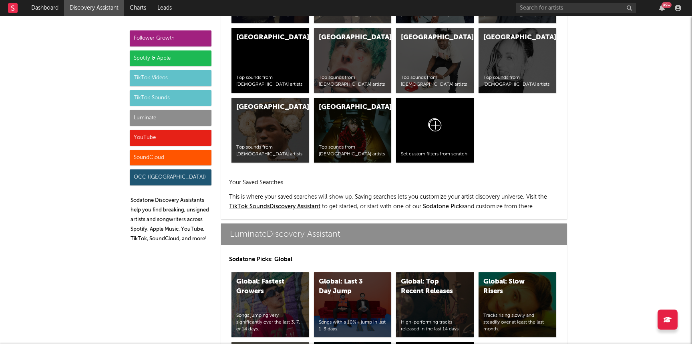
scroll to position [3555, 0]
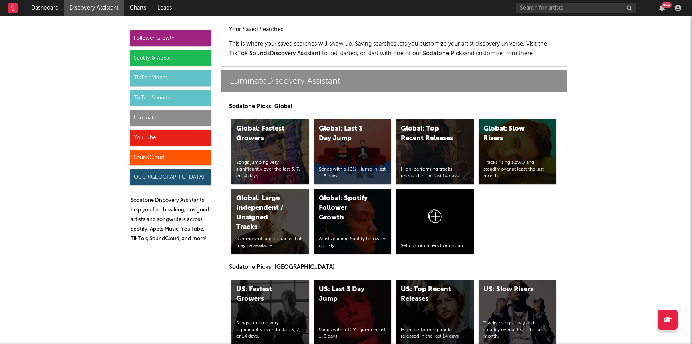
click at [258, 285] on div "US: Fastest Growers" at bounding box center [263, 294] width 54 height 19
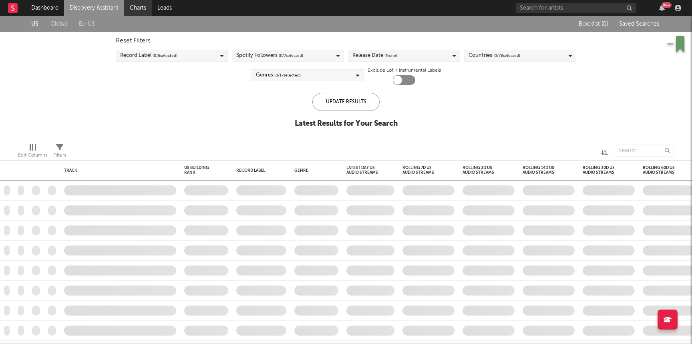
checkbox input "true"
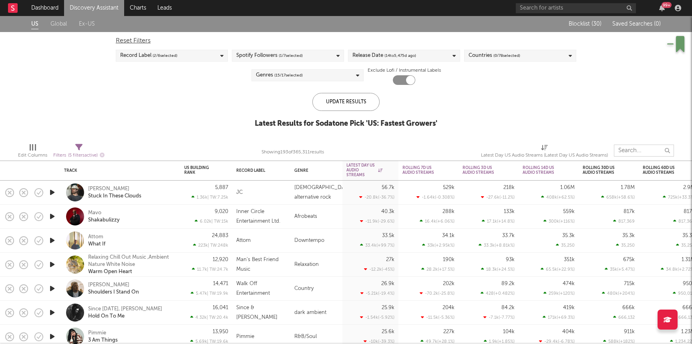
click at [638, 148] on input "text" at bounding box center [644, 151] width 60 height 12
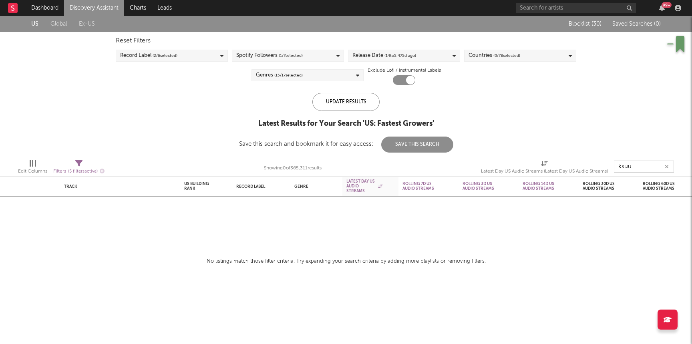
type input "ksuu"
click at [76, 4] on link "Discovery Assistant" at bounding box center [94, 8] width 60 height 16
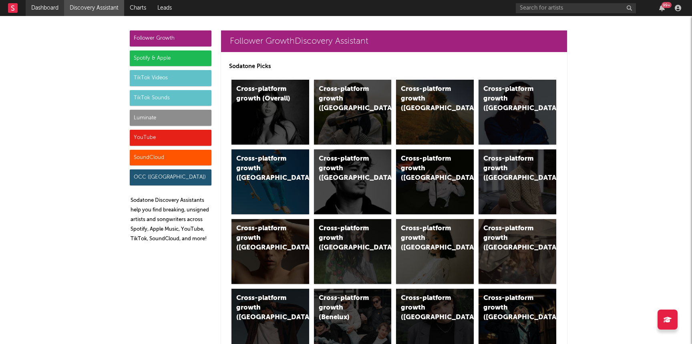
click at [43, 2] on link "Dashboard" at bounding box center [45, 8] width 38 height 16
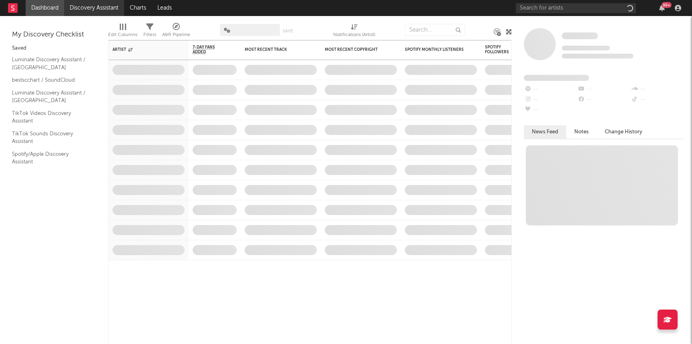
click at [81, 15] on link "Discovery Assistant" at bounding box center [94, 8] width 60 height 16
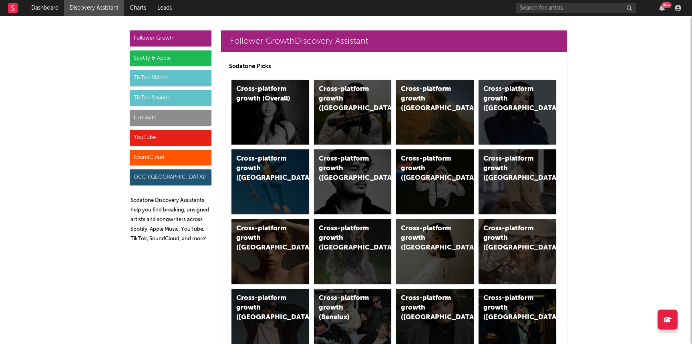
click at [136, 37] on div "Follower Growth" at bounding box center [171, 38] width 82 height 16
click at [429, 106] on div "Cross-platform growth (US)" at bounding box center [435, 112] width 78 height 65
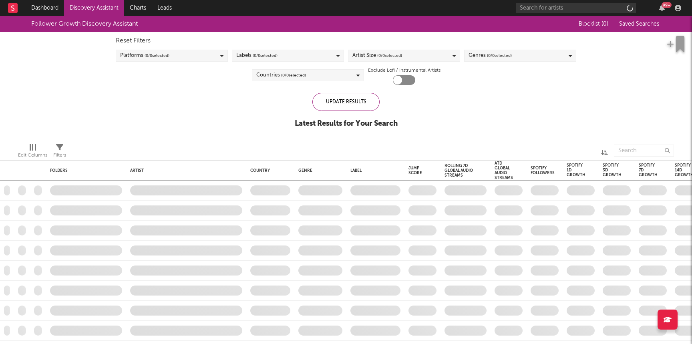
checkbox input "true"
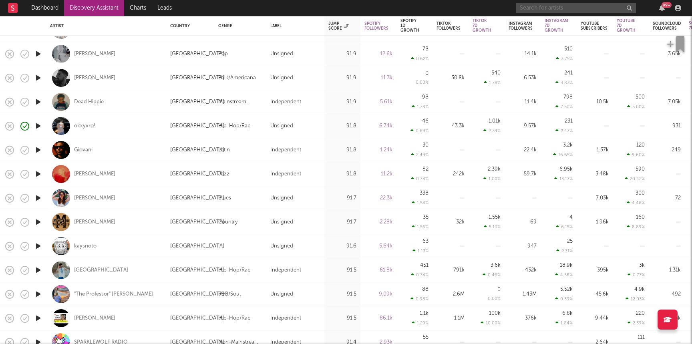
click at [566, 8] on input "text" at bounding box center [576, 8] width 120 height 10
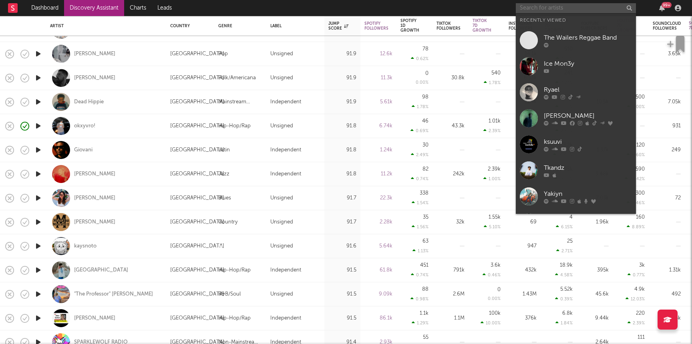
paste input "https://www.youtube.com/watch?v=-XCJEOq0pQE"
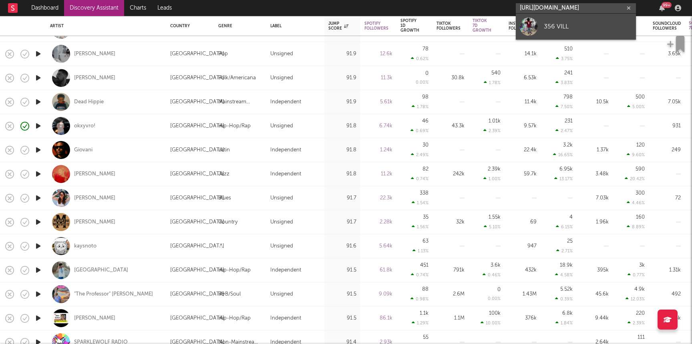
type input "https://www.youtube.com/watch?v=-XCJEOq0pQE"
click at [556, 32] on link "356 VILL" at bounding box center [576, 27] width 120 height 26
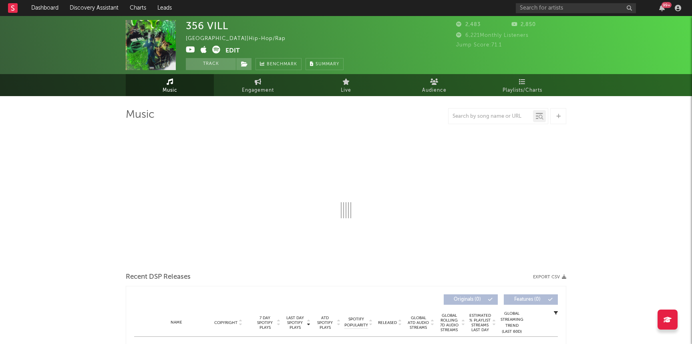
select select "6m"
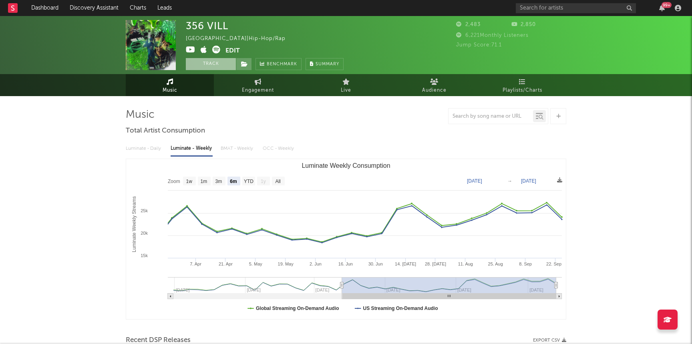
click at [197, 64] on button "Track" at bounding box center [211, 64] width 50 height 12
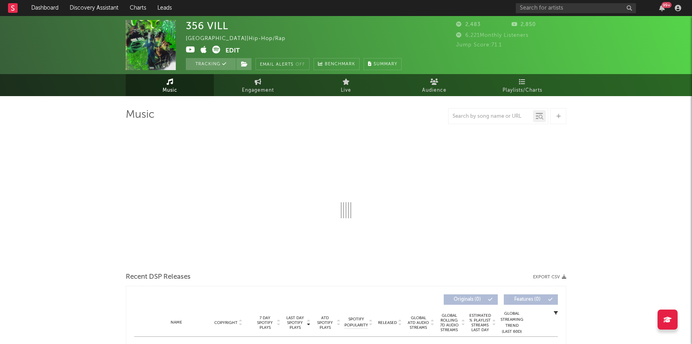
select select "6m"
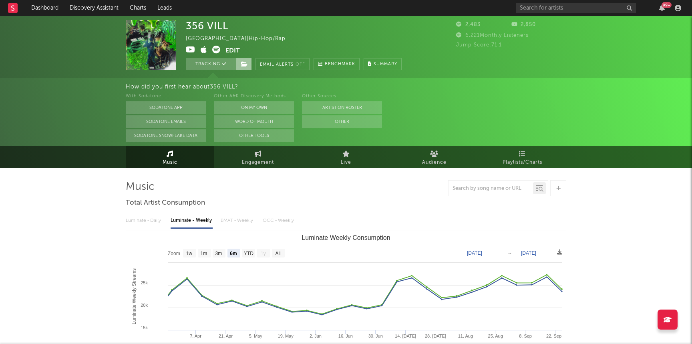
click at [246, 66] on icon at bounding box center [244, 64] width 7 height 6
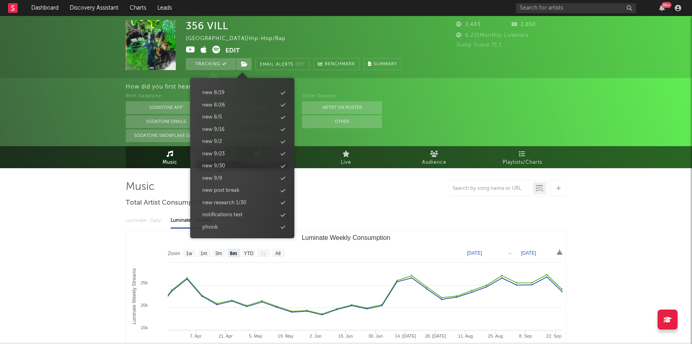
click at [239, 167] on div "new 9/30" at bounding box center [242, 166] width 92 height 10
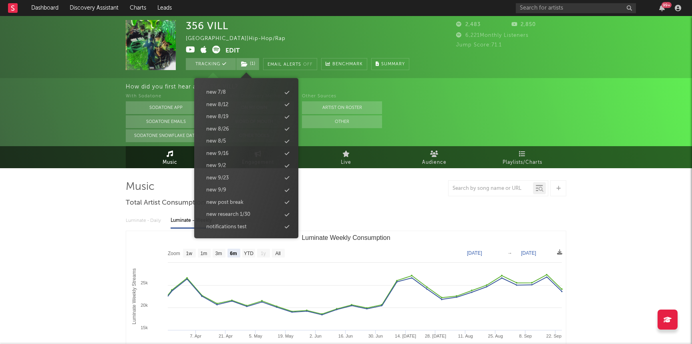
scroll to position [841, 0]
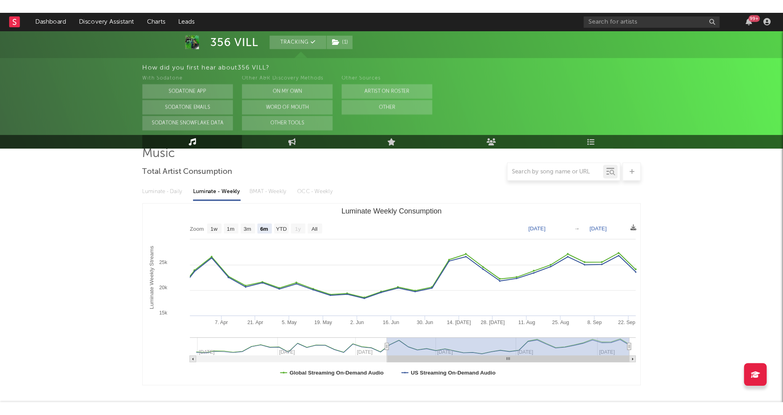
scroll to position [65, 0]
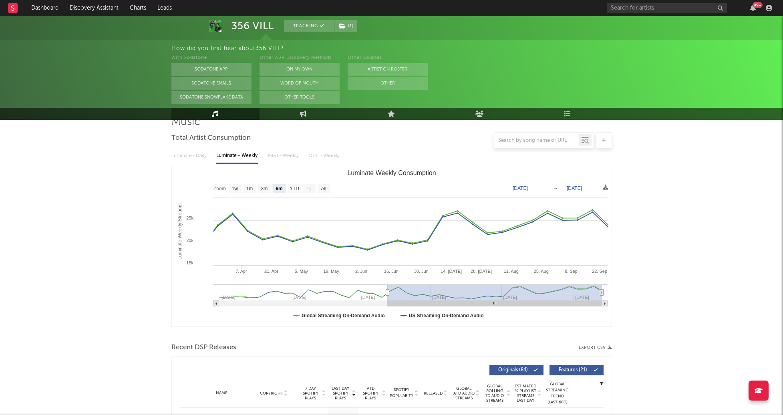
click at [692, 58] on div "With Sodatone Sodatone App Sodatone Emails Sodatone Snowflake Data Other A&R Di…" at bounding box center [477, 78] width 612 height 50
click at [52, 12] on link "Dashboard" at bounding box center [45, 8] width 38 height 16
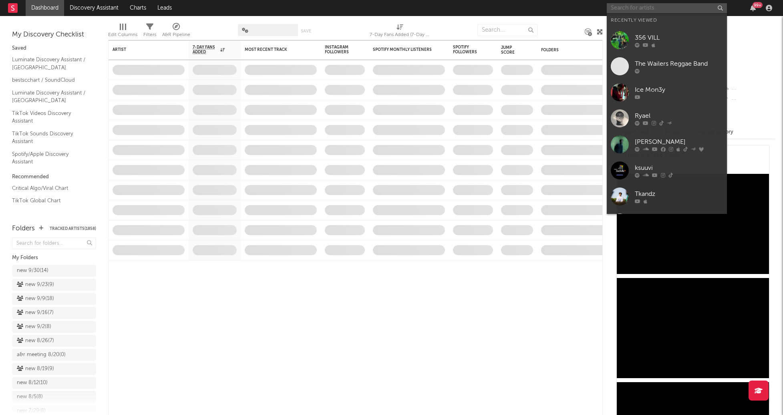
click at [663, 6] on input "text" at bounding box center [667, 8] width 120 height 10
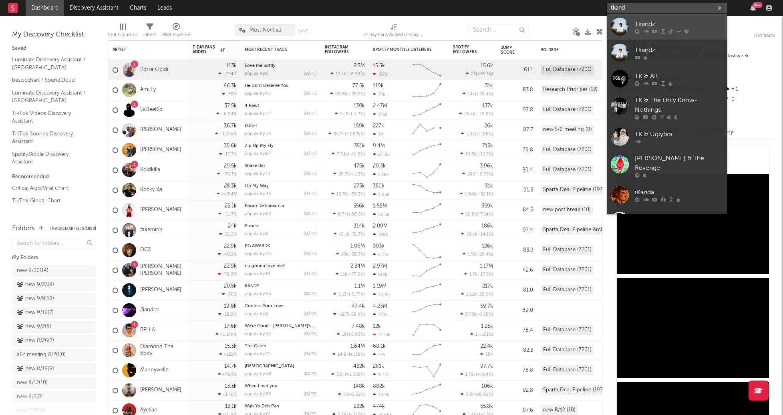
type input "tkand"
click at [661, 28] on div "Tkandz" at bounding box center [679, 24] width 88 height 10
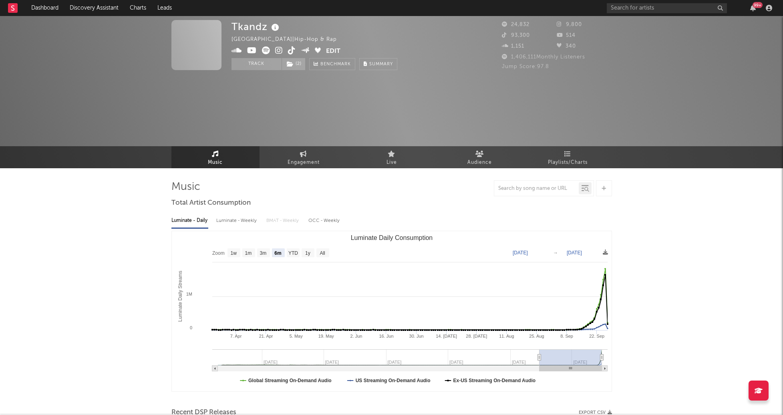
select select "6m"
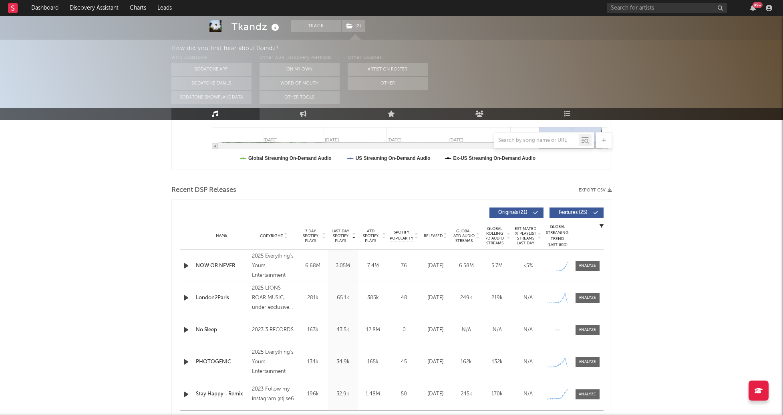
scroll to position [224, 0]
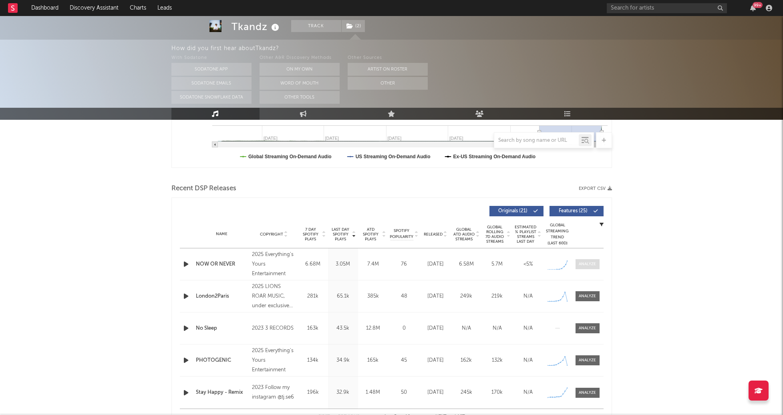
click at [592, 264] on div at bounding box center [587, 264] width 17 height 6
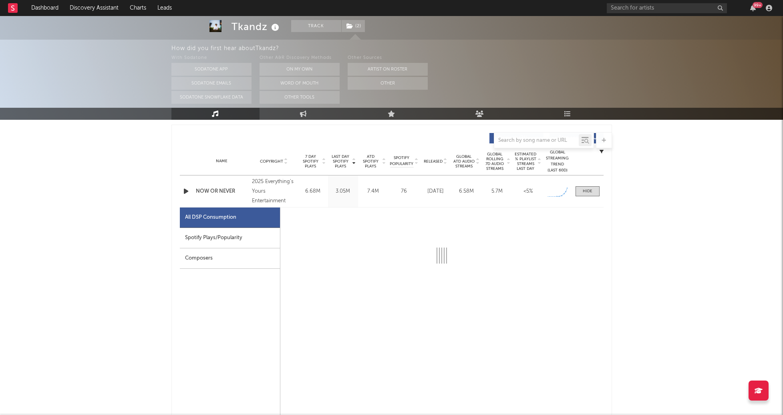
select select "1w"
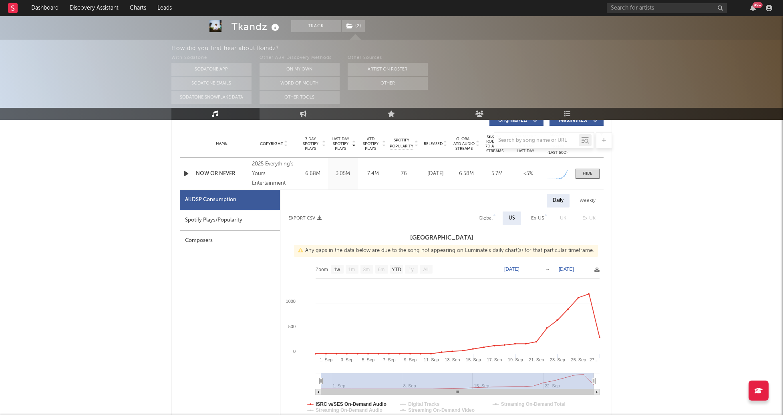
scroll to position [0, 0]
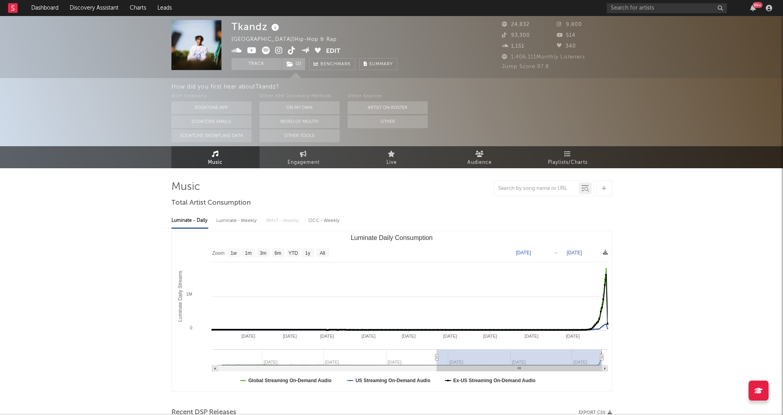
drag, startPoint x: 540, startPoint y: 358, endPoint x: 298, endPoint y: 342, distance: 242.9
click at [298, 342] on icon "Created with Highcharts 10.3.3 Luminate Daily Streams Luminate Daily Consumptio…" at bounding box center [392, 311] width 440 height 160
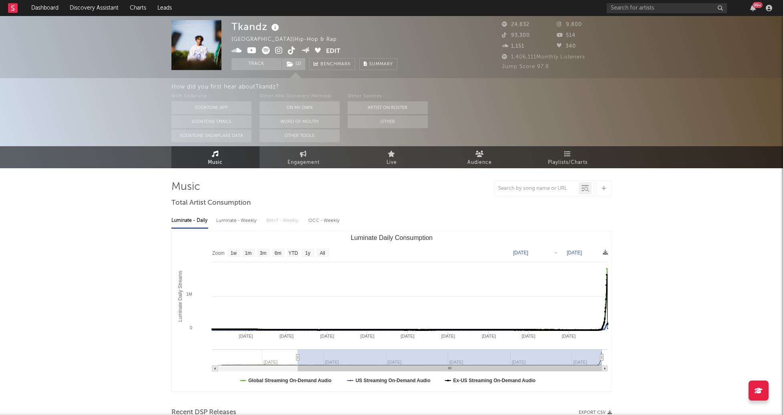
type input "2023-04-15"
click at [638, 7] on input "text" at bounding box center [667, 8] width 120 height 10
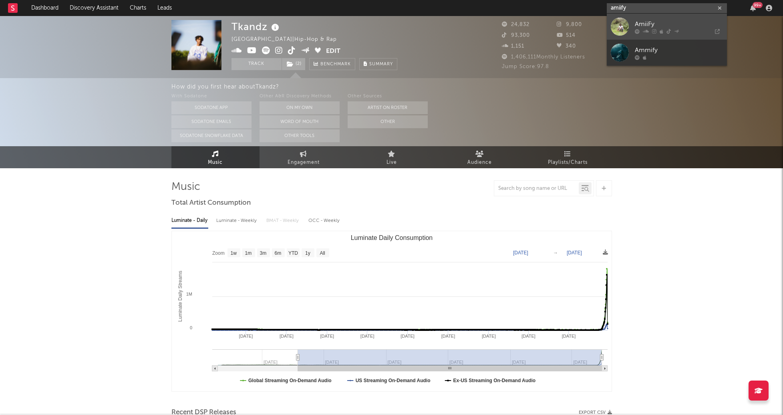
type input "amiify"
click at [643, 21] on div "AmiiFy" at bounding box center [679, 24] width 88 height 10
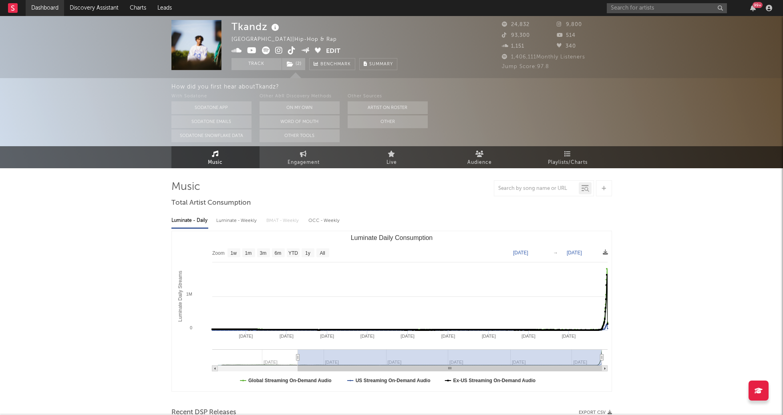
click at [48, 5] on link "Dashboard" at bounding box center [45, 8] width 38 height 16
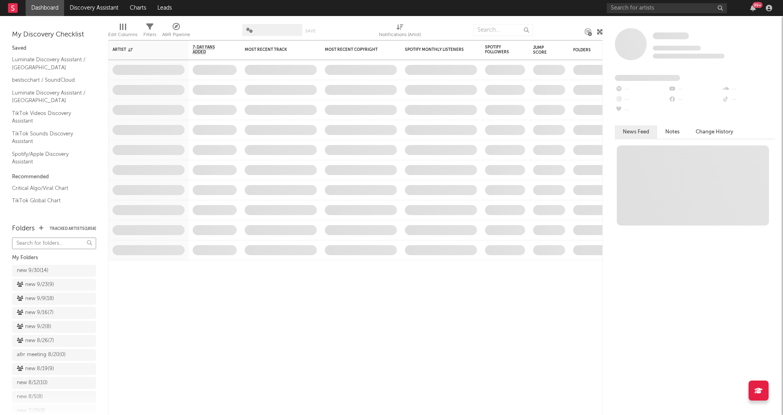
click at [27, 241] on input "text" at bounding box center [54, 244] width 84 height 12
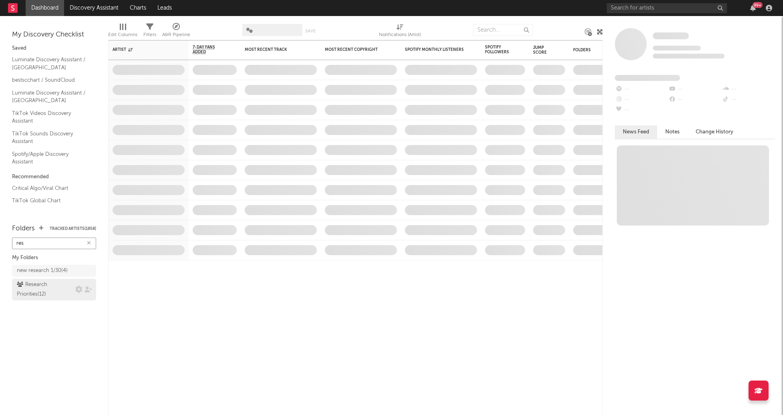
type input "res"
click at [41, 286] on div "Research Priorities ( 12 )" at bounding box center [45, 289] width 56 height 19
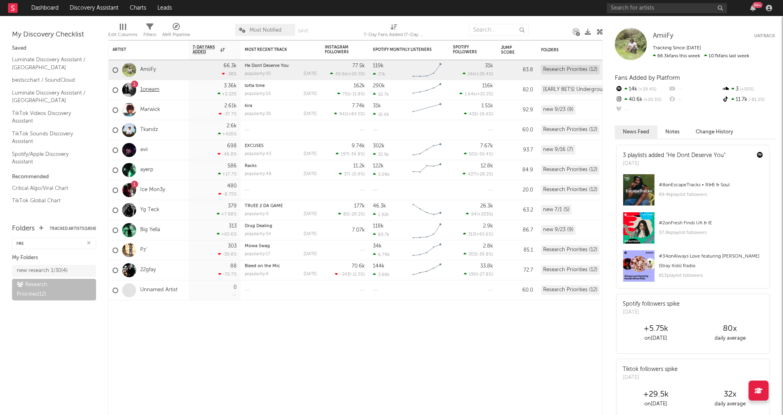
click at [155, 90] on link "1oneam" at bounding box center [149, 90] width 19 height 7
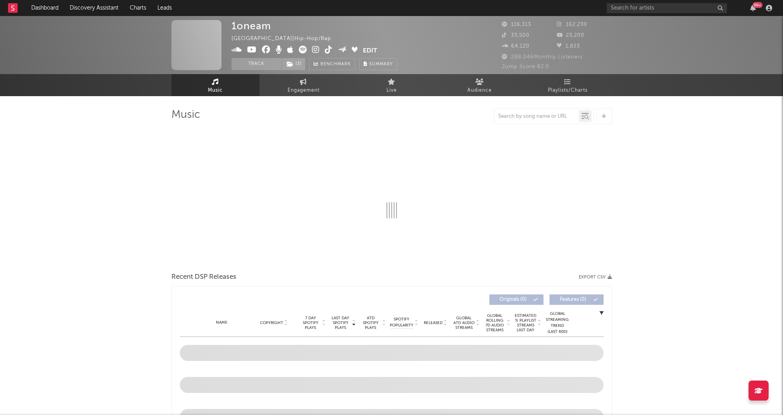
select select "6m"
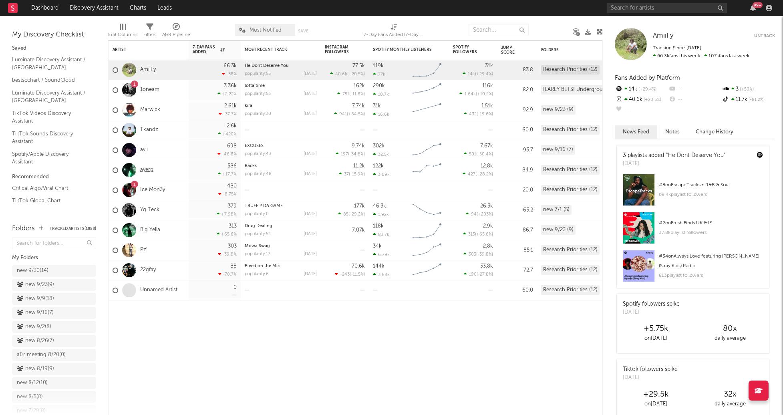
click at [147, 173] on link "ayerp" at bounding box center [146, 170] width 13 height 7
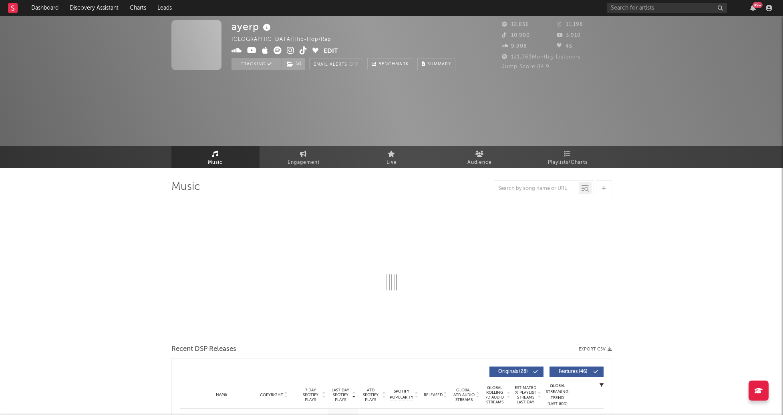
select select "6m"
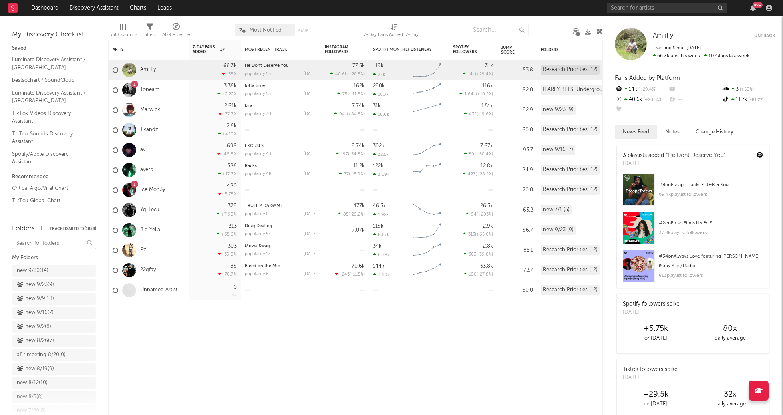
click at [54, 248] on input "text" at bounding box center [54, 244] width 84 height 12
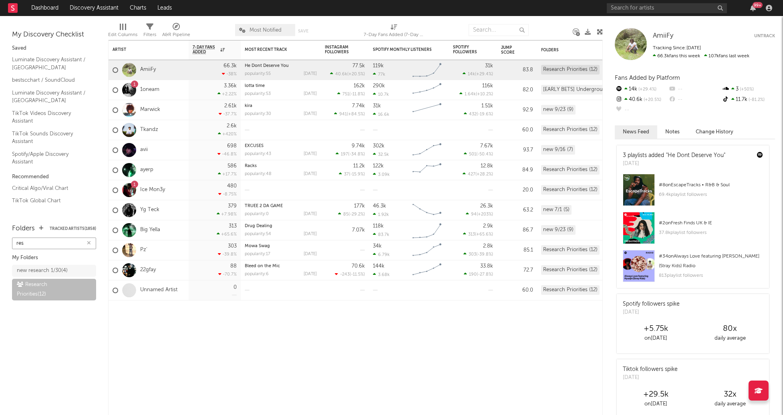
type input "res"
click at [143, 153] on div "avii" at bounding box center [130, 150] width 35 height 23
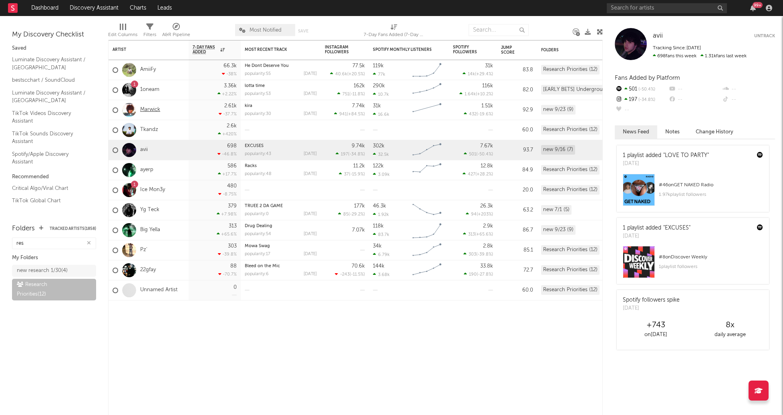
click at [147, 111] on link "Marwick" at bounding box center [150, 110] width 20 height 7
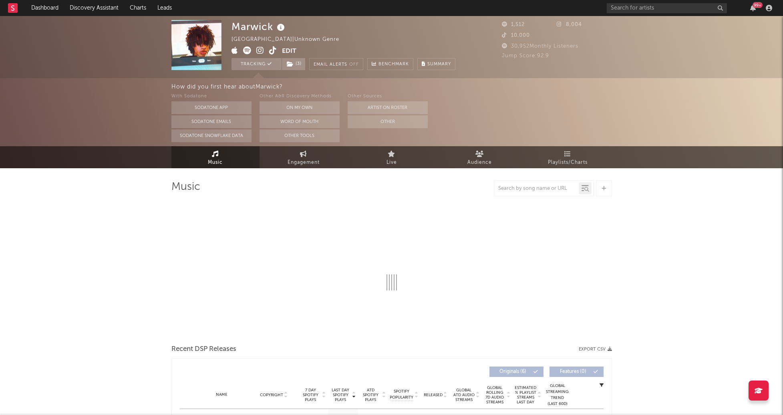
select select "1w"
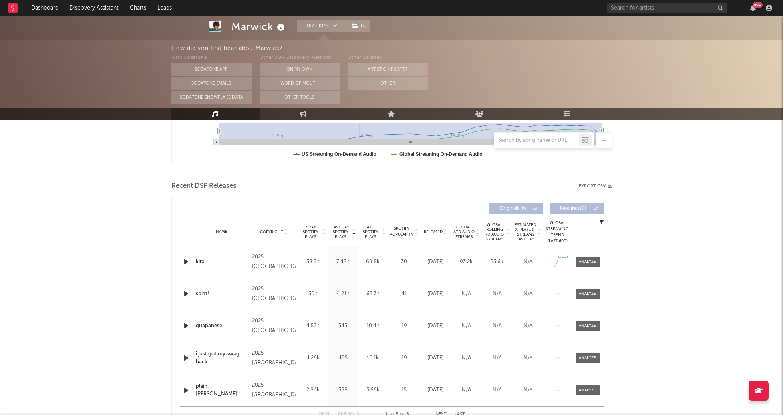
scroll to position [227, 0]
click at [590, 260] on div at bounding box center [587, 261] width 17 height 6
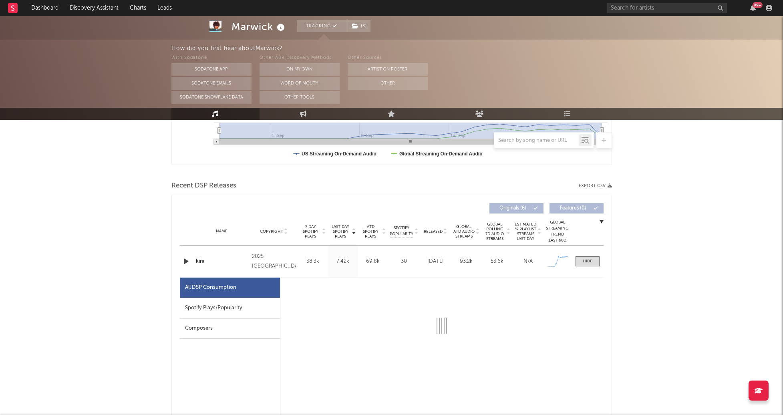
select select "1w"
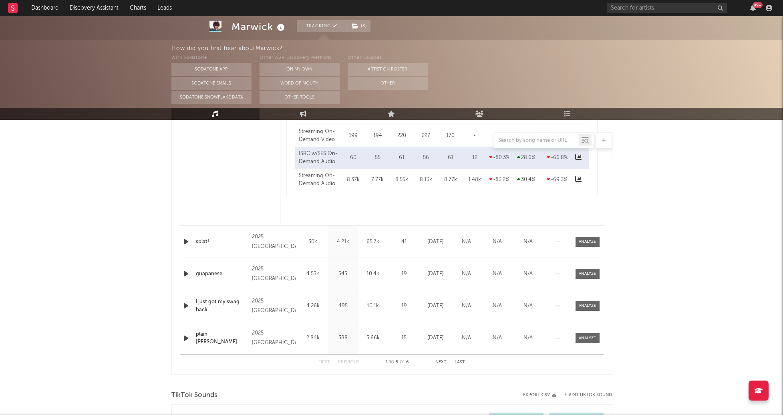
scroll to position [660, 0]
click at [597, 237] on span at bounding box center [588, 241] width 24 height 10
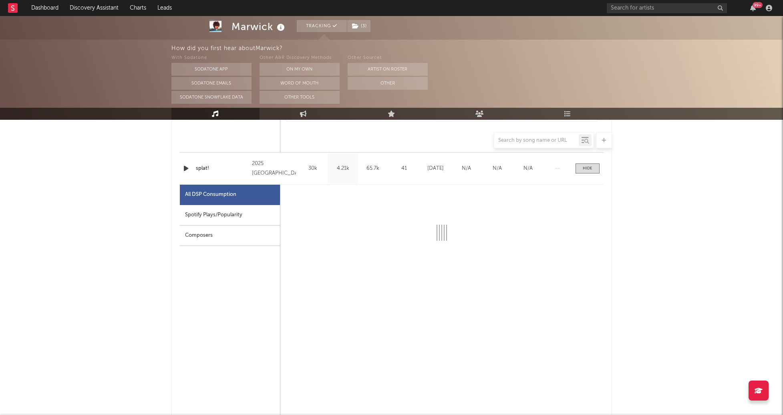
select select "1w"
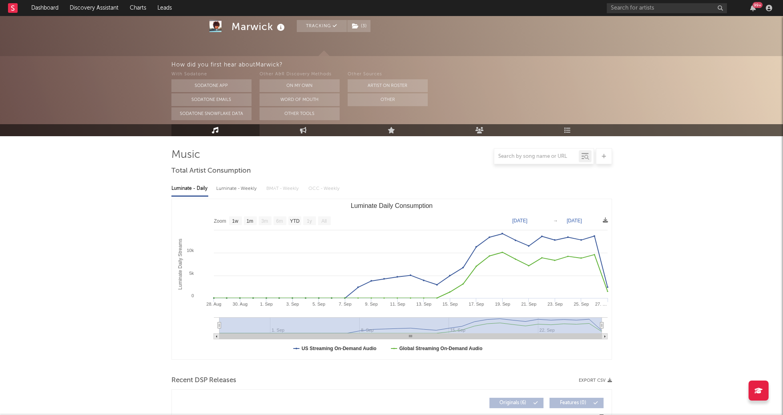
scroll to position [0, 0]
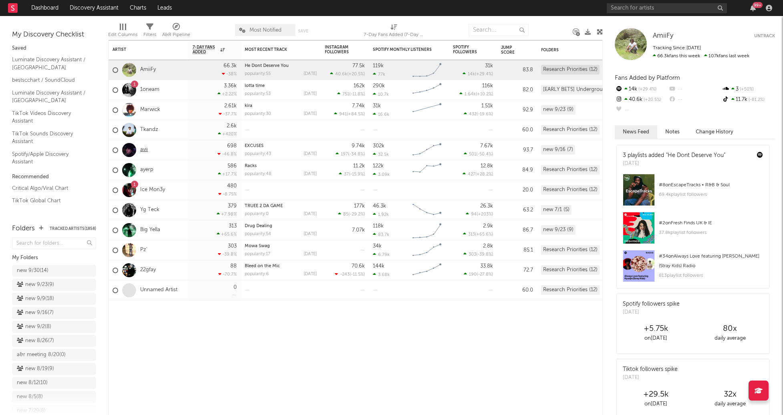
click at [142, 149] on link "avii" at bounding box center [144, 150] width 8 height 7
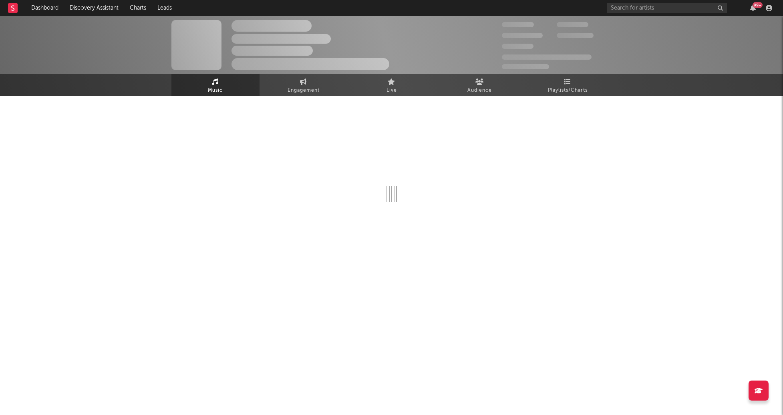
select select "1w"
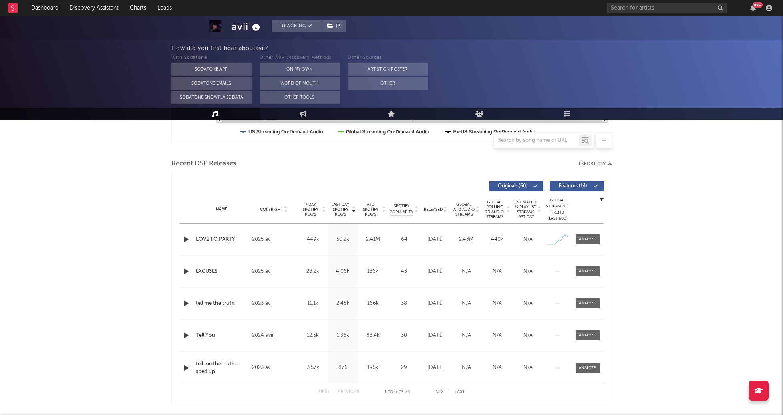
scroll to position [251, 0]
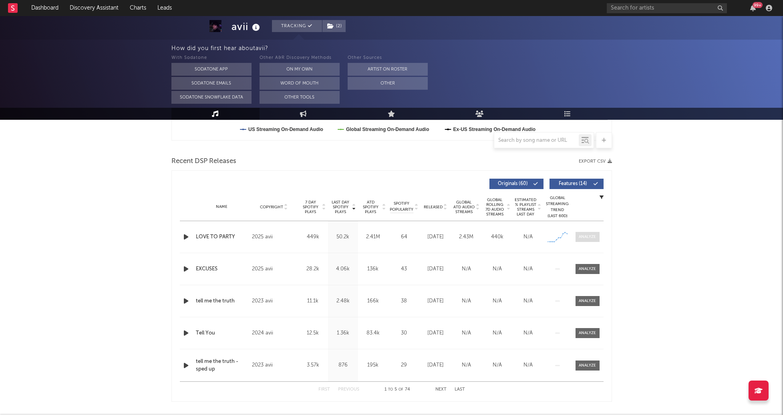
click at [579, 237] on div at bounding box center [587, 237] width 17 height 6
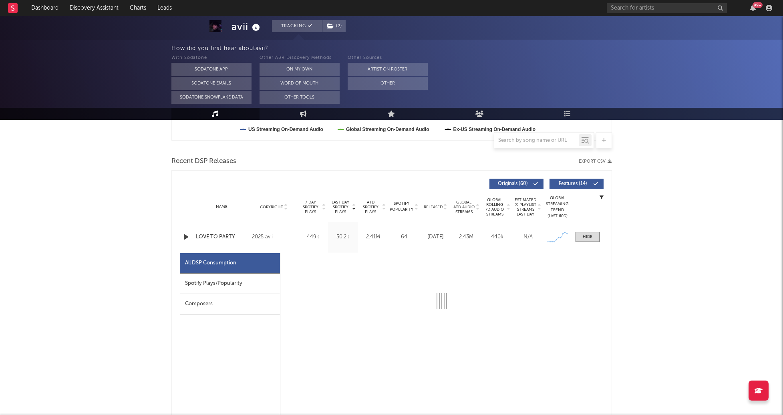
select select "1w"
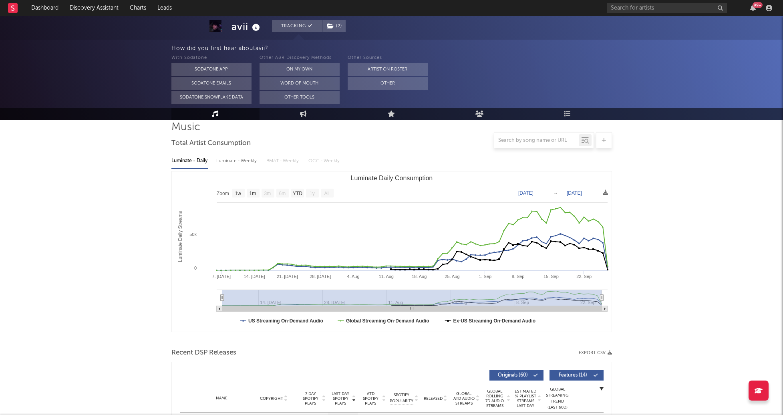
scroll to position [0, 0]
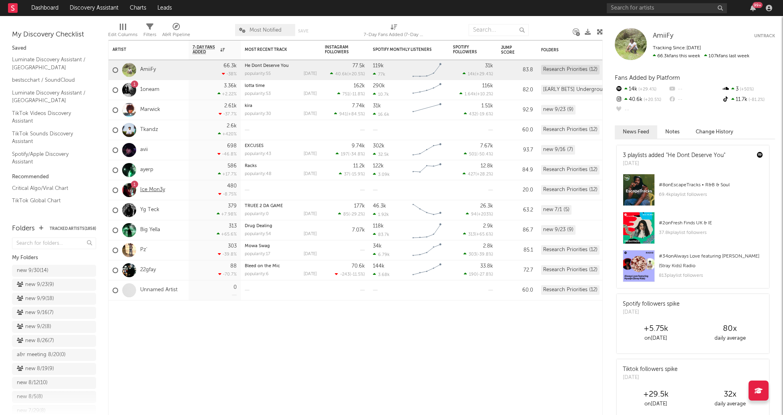
click at [161, 189] on link "Ice Mon3y" at bounding box center [152, 190] width 25 height 7
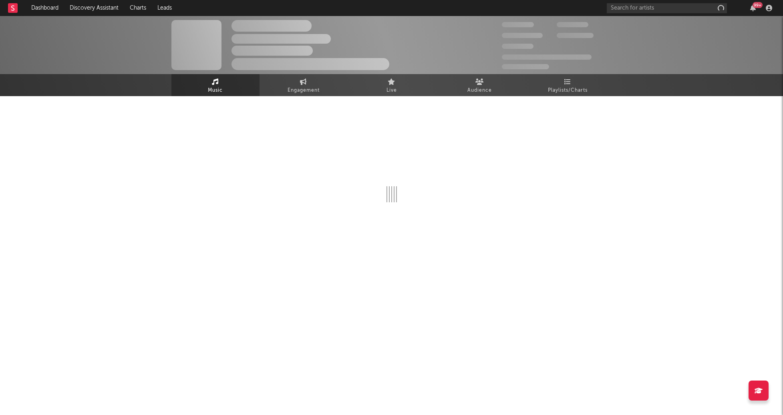
select select "1w"
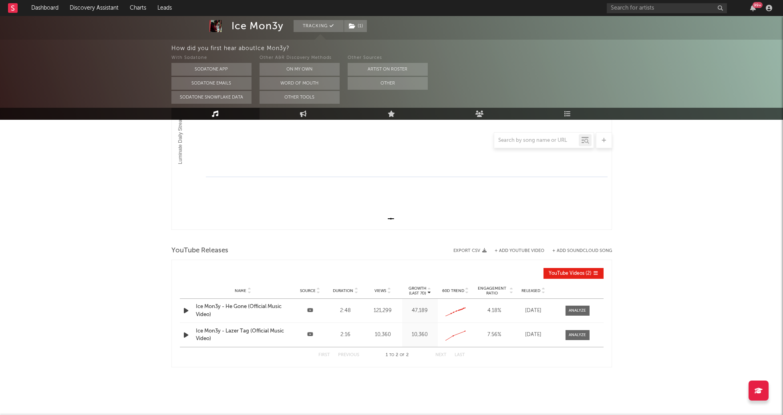
scroll to position [163, 0]
click at [585, 307] on div at bounding box center [577, 310] width 17 height 6
select select "All"
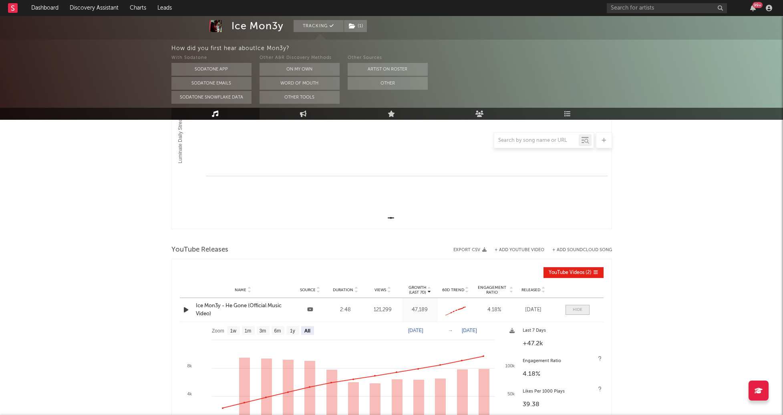
click at [577, 314] on span at bounding box center [578, 310] width 24 height 10
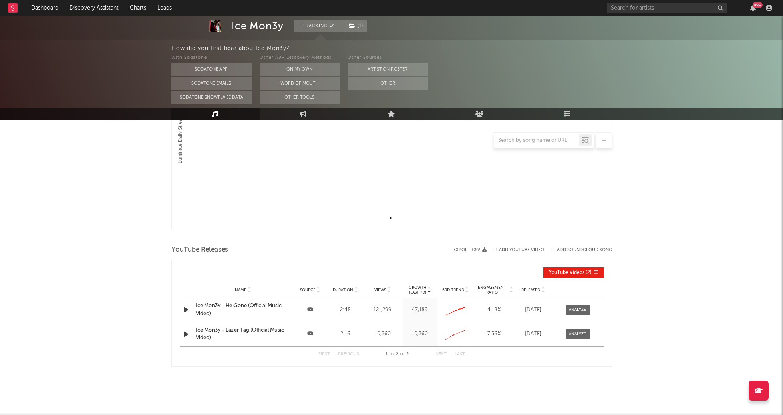
scroll to position [169, 0]
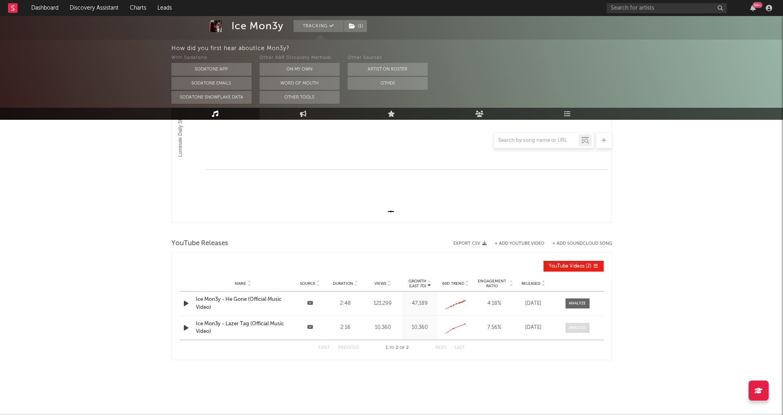
click at [571, 326] on div at bounding box center [577, 328] width 17 height 6
select select "All"
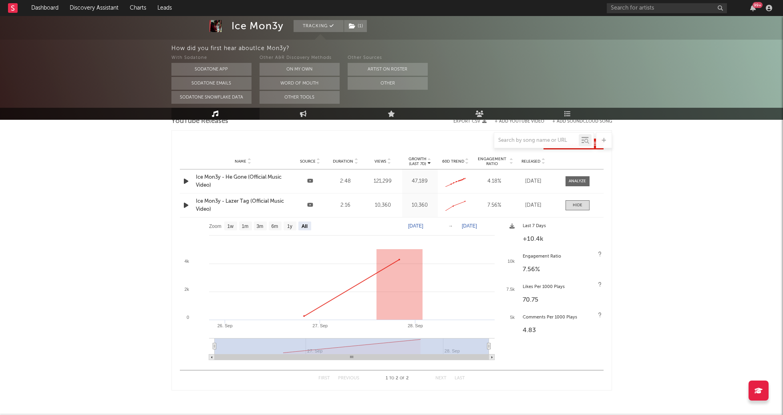
scroll to position [0, 0]
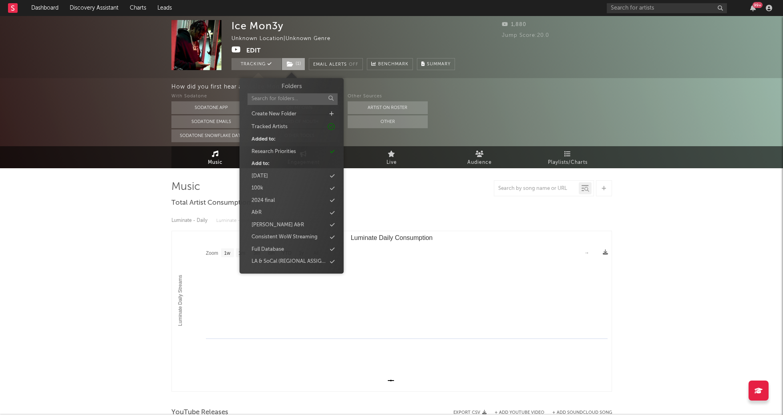
click at [296, 68] on span "( 1 )" at bounding box center [294, 64] width 24 height 12
click at [306, 151] on div "Research Priorities" at bounding box center [292, 152] width 92 height 10
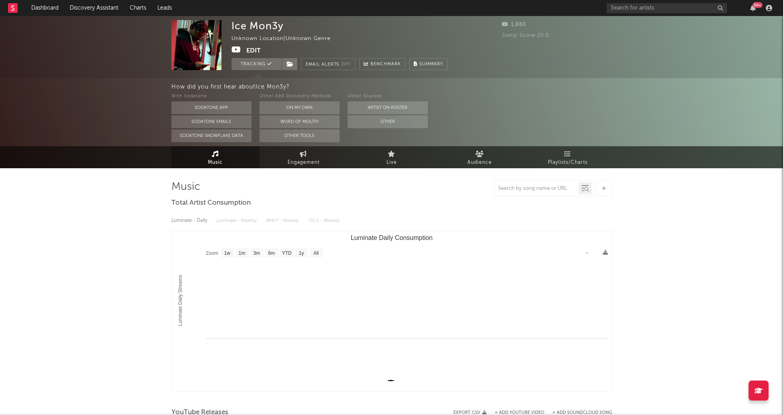
click at [164, 186] on div "Ice Mon3y Unknown Location | Unknown Genre Edit Tracking Email Alerts Off Bench…" at bounding box center [391, 379] width 783 height 726
click at [46, 14] on link "Dashboard" at bounding box center [45, 8] width 38 height 16
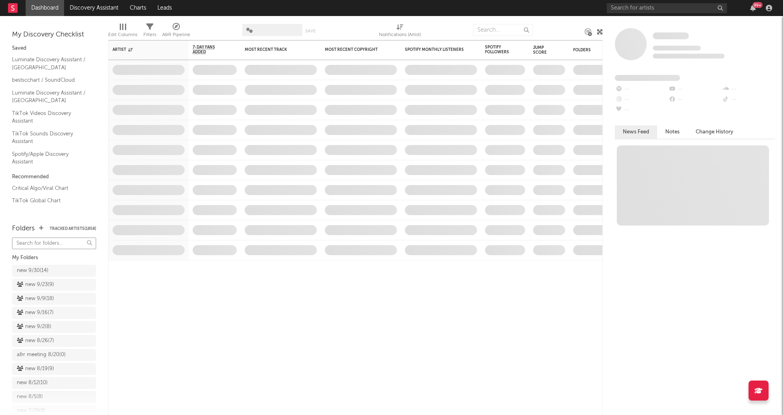
click at [36, 240] on input "text" at bounding box center [54, 244] width 84 height 12
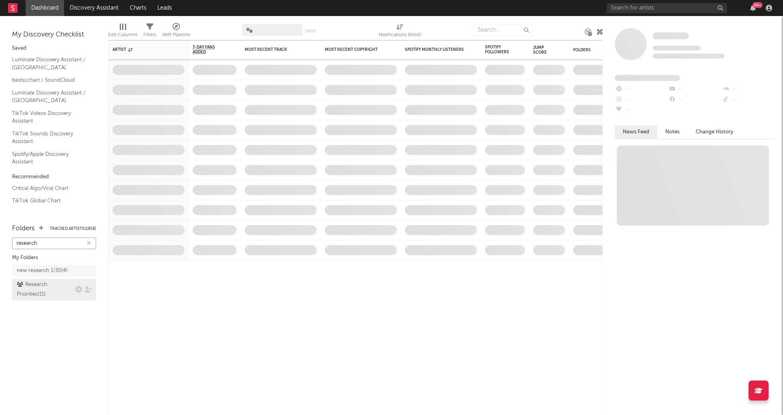
type input "research"
click at [59, 289] on div "Research Priorities ( 11 )" at bounding box center [45, 289] width 56 height 19
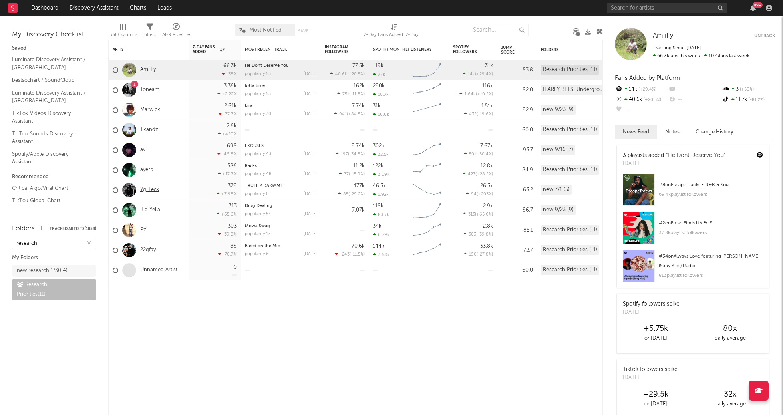
click at [151, 190] on link "Yg Teck" at bounding box center [149, 190] width 19 height 7
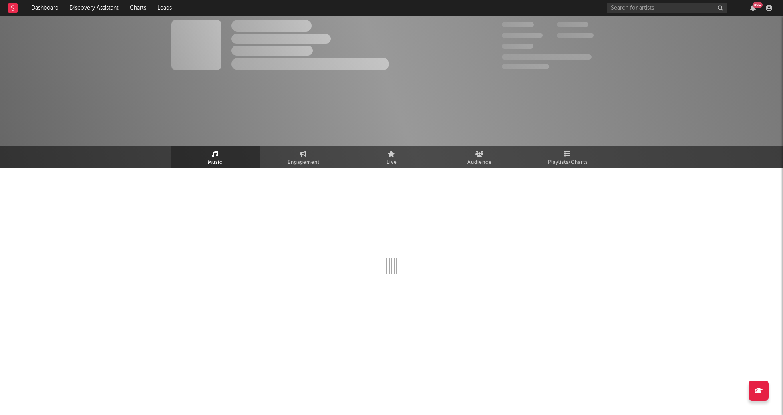
select select "6m"
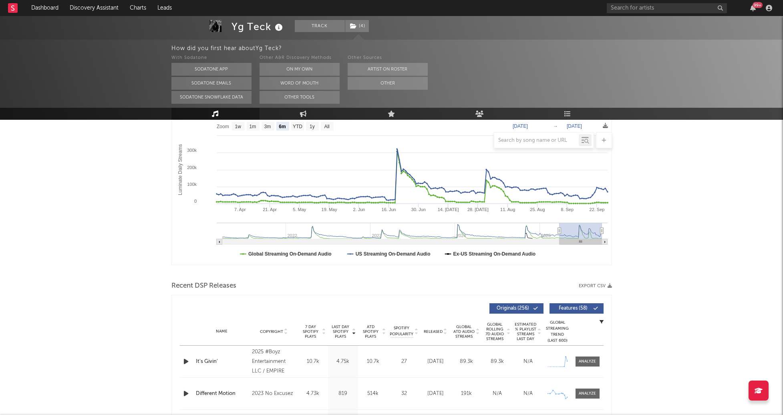
scroll to position [246, 0]
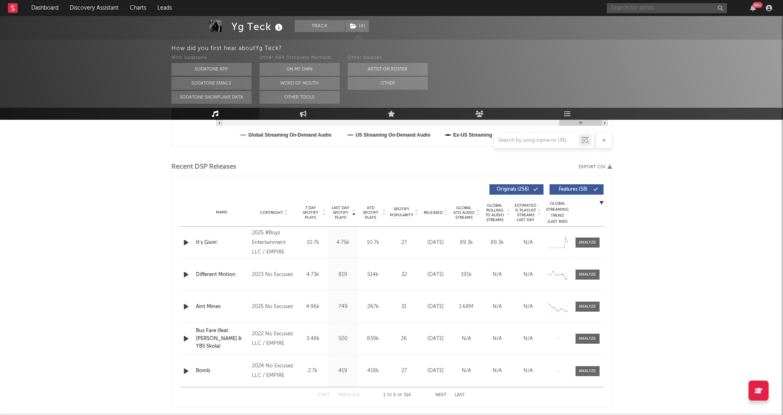
click at [626, 8] on input "text" at bounding box center [667, 8] width 120 height 10
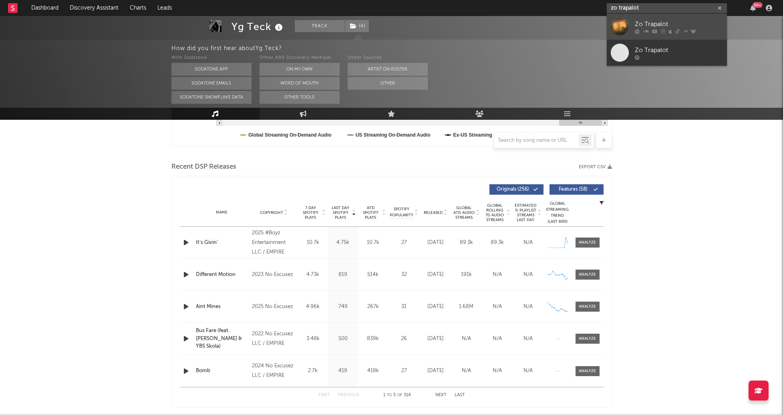
type input "zo trapalot"
click at [627, 29] on div at bounding box center [620, 27] width 18 height 18
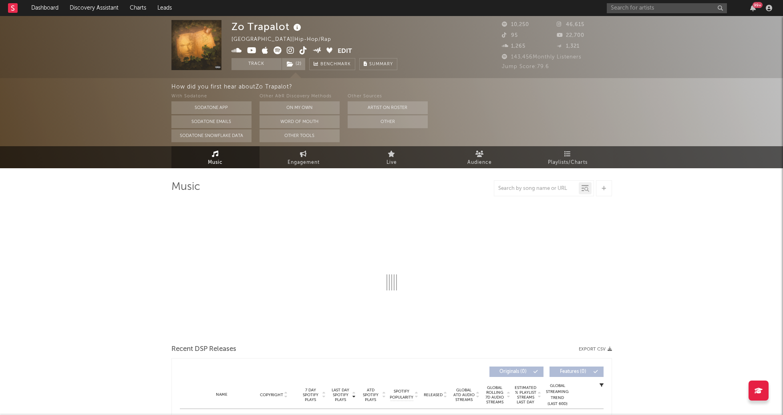
select select "6m"
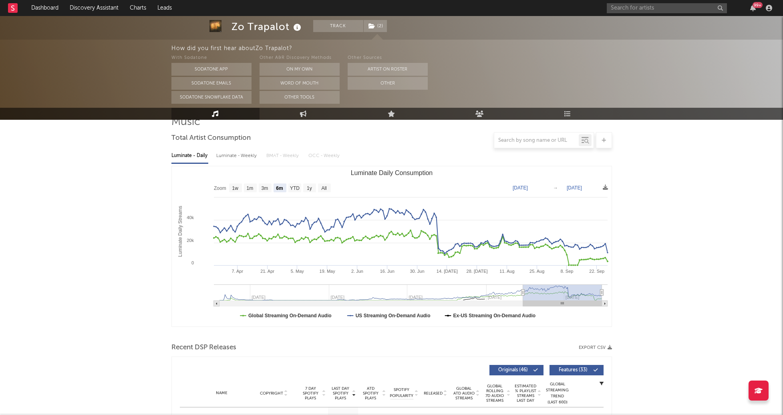
scroll to position [63, 0]
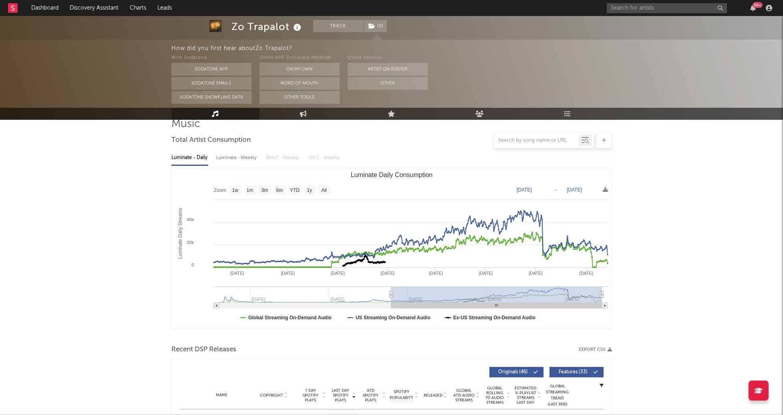
drag, startPoint x: 522, startPoint y: 293, endPoint x: 373, endPoint y: 290, distance: 148.6
click at [373, 290] on g "Luminate Daily Consumption" at bounding box center [411, 297] width 394 height 22
type input "2024-04-13"
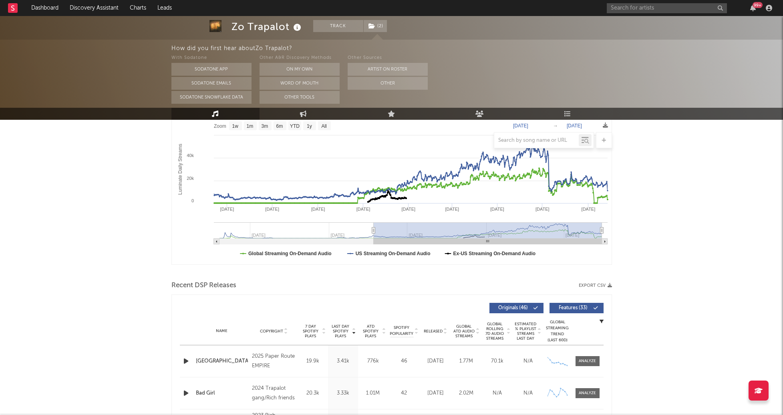
scroll to position [0, 0]
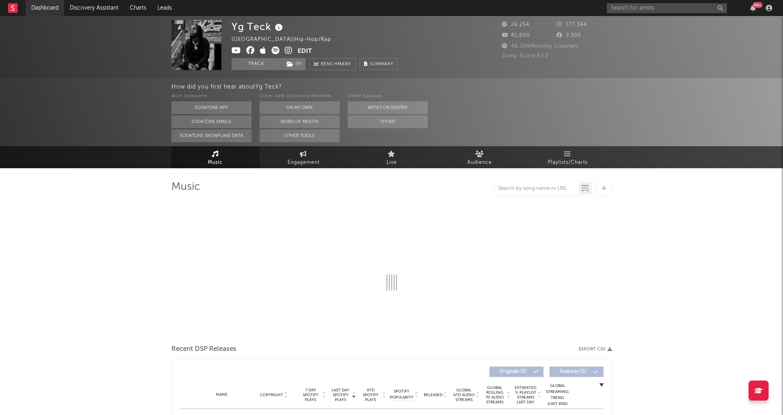
click at [43, 1] on link "Dashboard" at bounding box center [45, 8] width 38 height 16
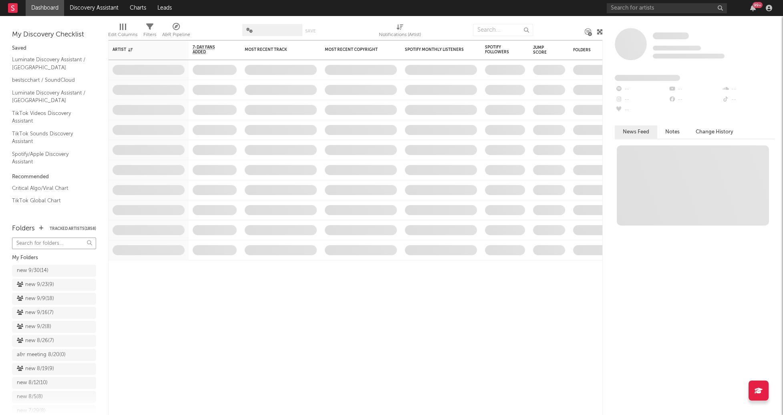
click at [40, 247] on input "text" at bounding box center [54, 244] width 84 height 12
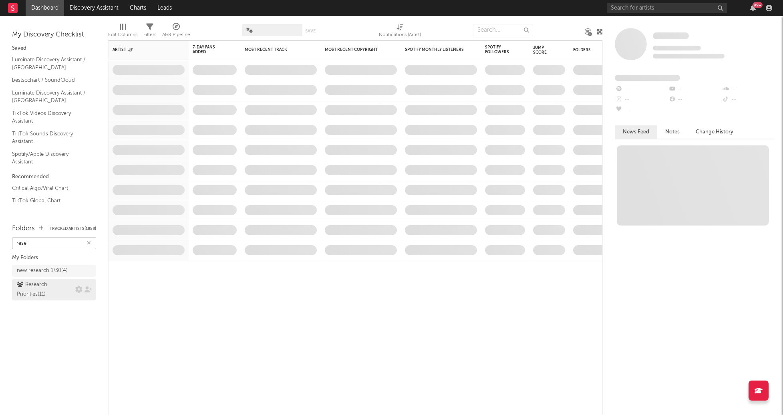
type input "rese"
click at [41, 292] on div "Research Priorities ( 11 )" at bounding box center [45, 289] width 56 height 19
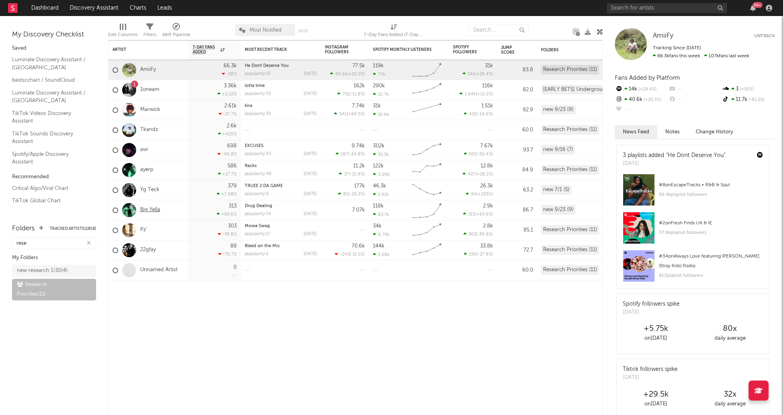
click at [146, 211] on link "Big Yella" at bounding box center [150, 210] width 20 height 7
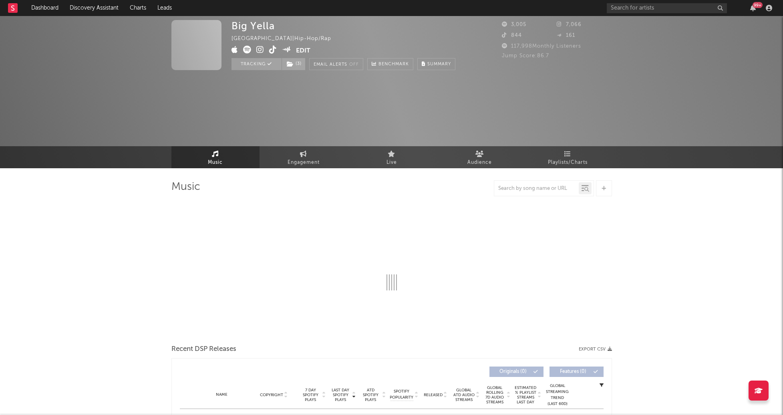
select select "1w"
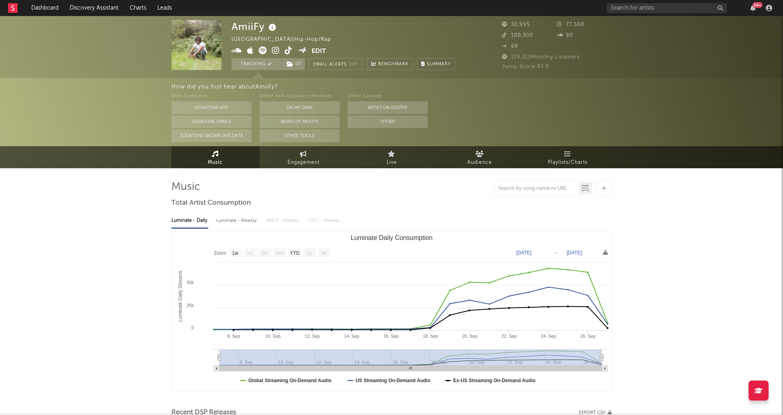
select select "1w"
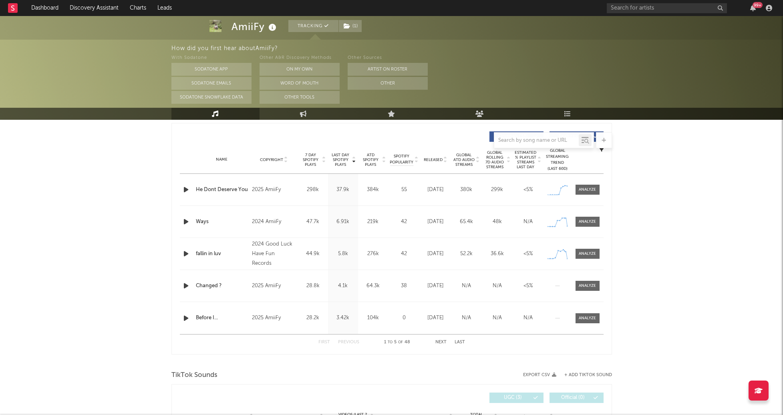
scroll to position [301, 0]
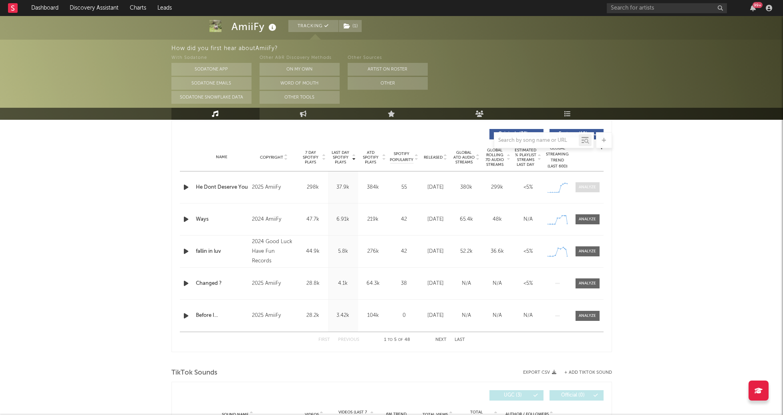
click at [581, 185] on div at bounding box center [587, 187] width 17 height 6
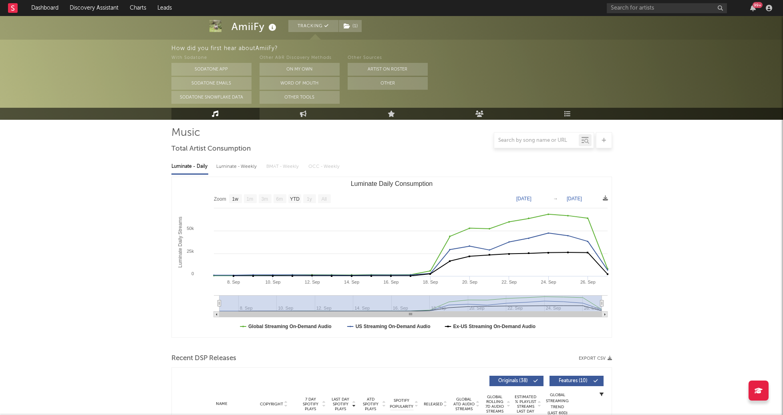
scroll to position [0, 0]
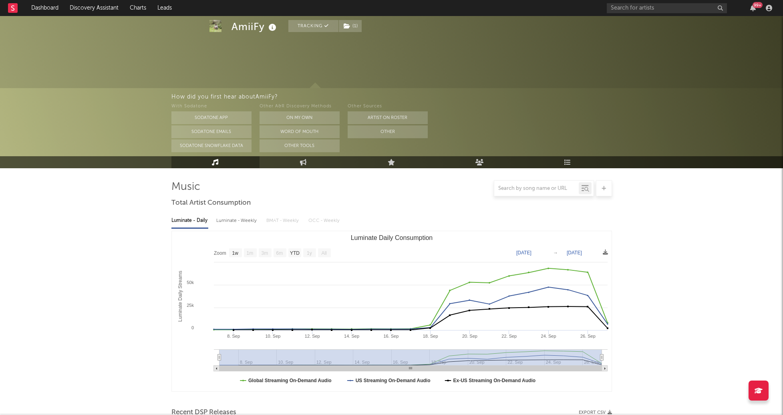
select select "1w"
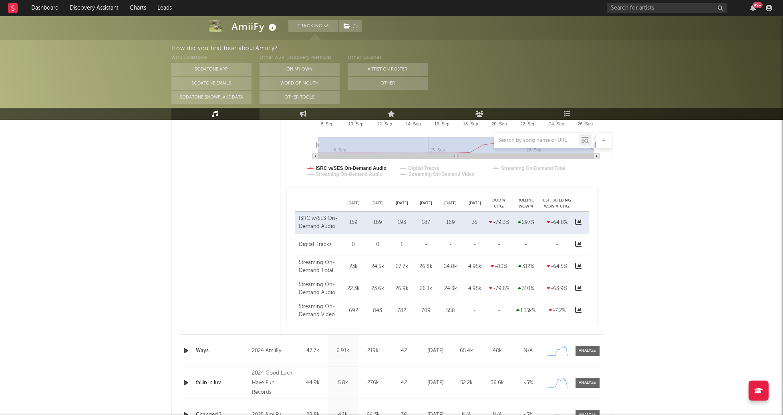
scroll to position [621, 0]
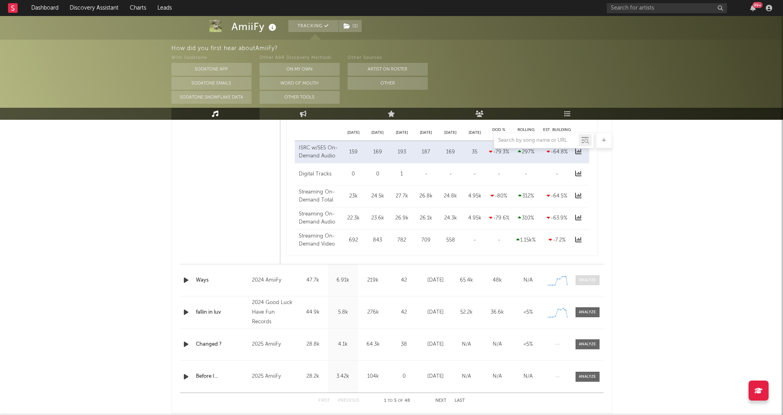
click at [592, 279] on div at bounding box center [587, 280] width 17 height 6
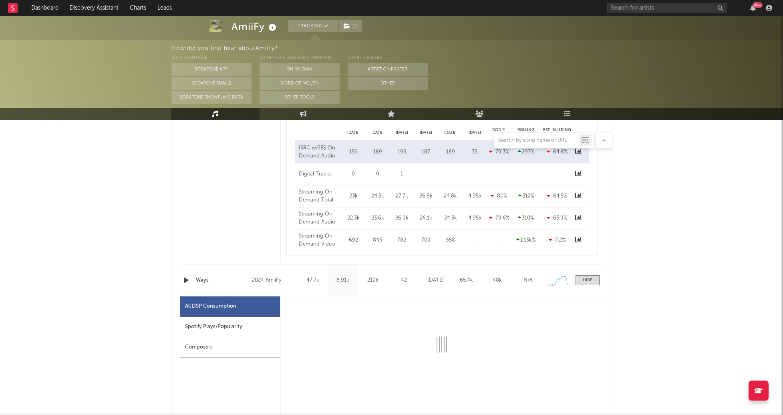
select select "1w"
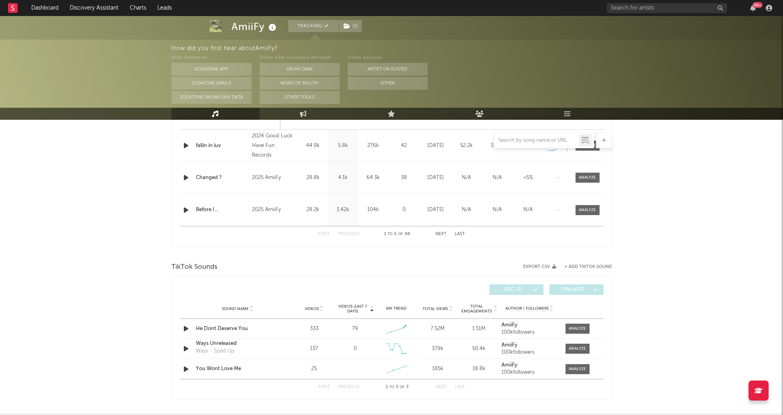
scroll to position [1169, 0]
click at [583, 326] on div at bounding box center [577, 327] width 17 height 6
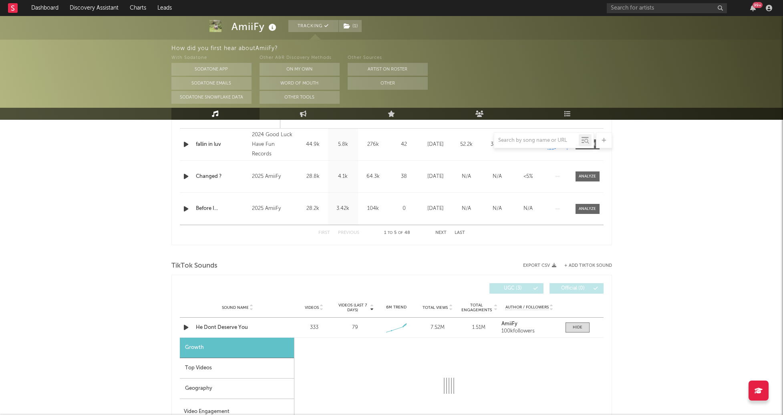
select select "1w"
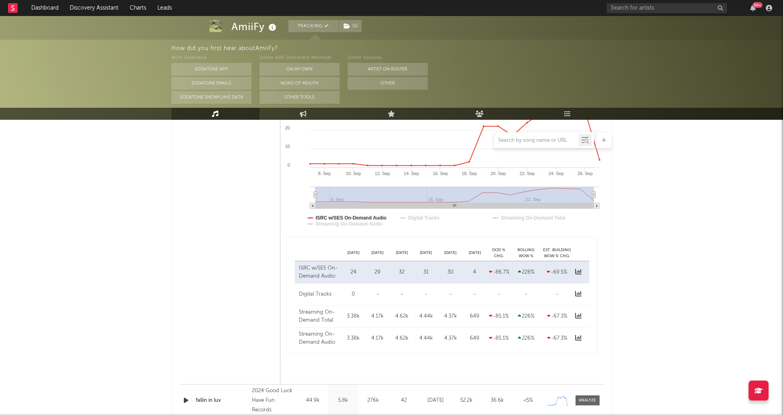
scroll to position [1063, 0]
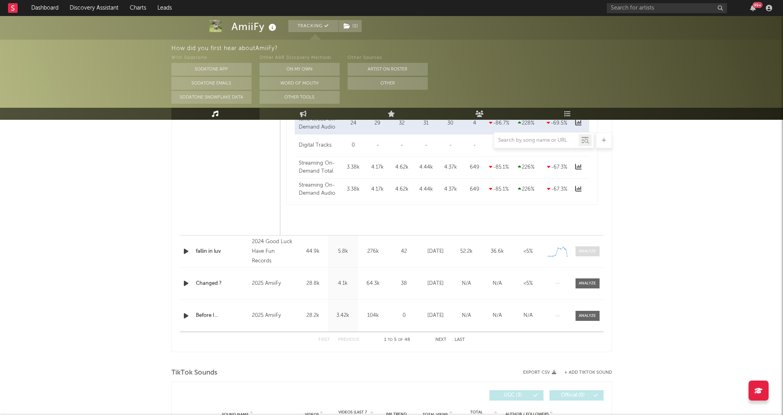
click at [596, 254] on span at bounding box center [588, 251] width 24 height 10
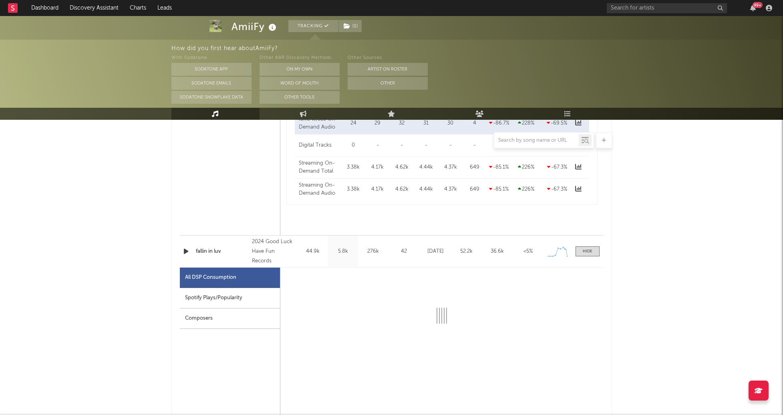
select select "1w"
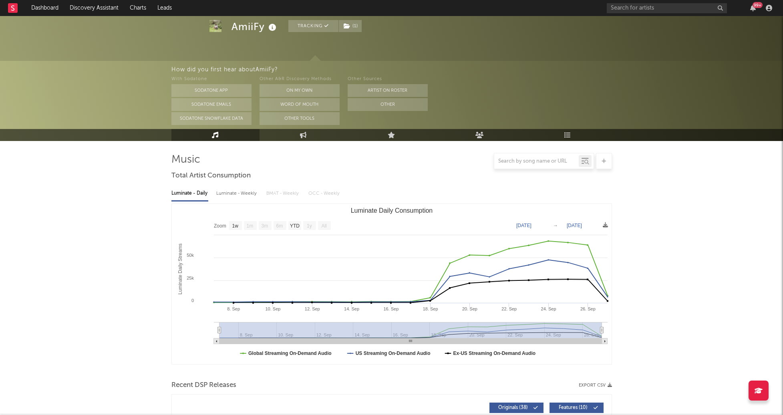
scroll to position [0, 0]
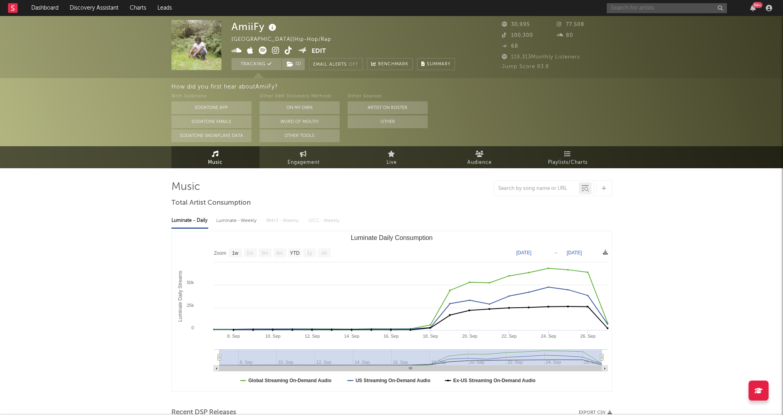
click at [656, 9] on input "text" at bounding box center [667, 8] width 120 height 10
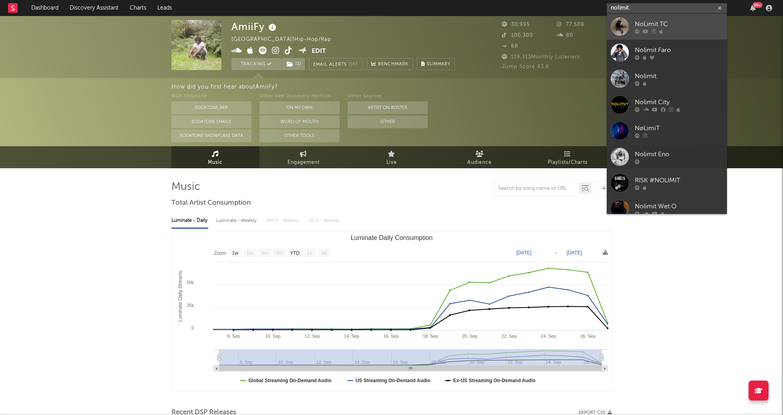
type input "nolimit."
click at [654, 23] on div "NoLimit TC" at bounding box center [679, 24] width 88 height 10
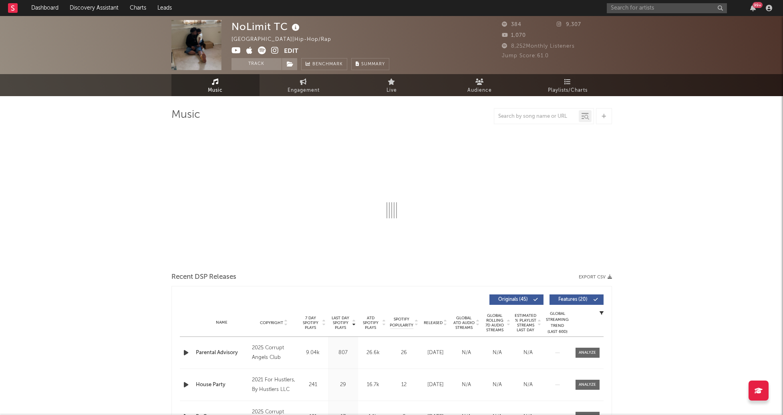
select select "1w"
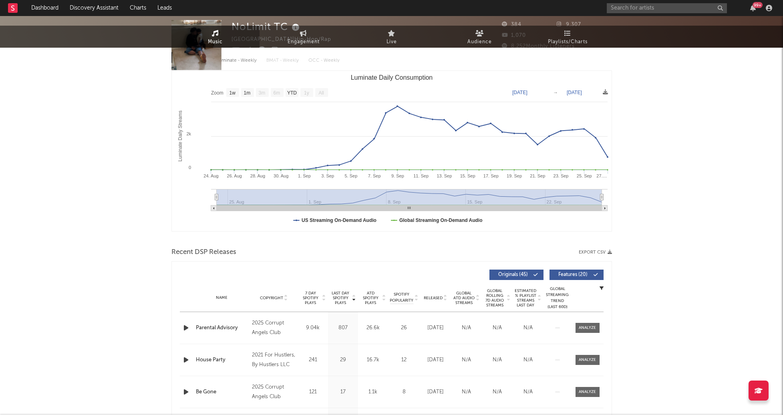
scroll to position [98, 0]
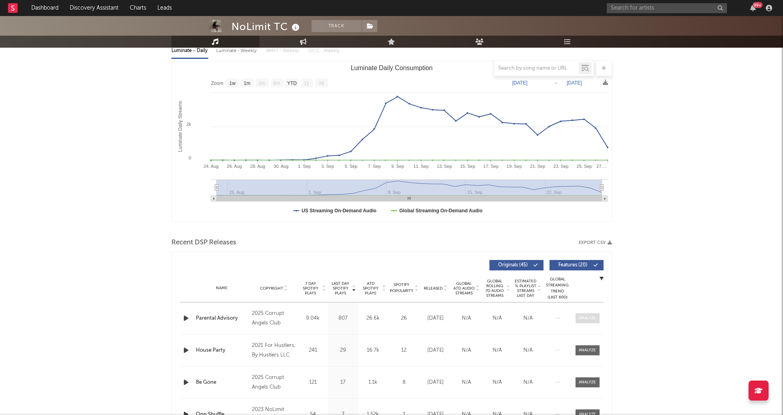
click at [581, 319] on div at bounding box center [587, 318] width 17 height 6
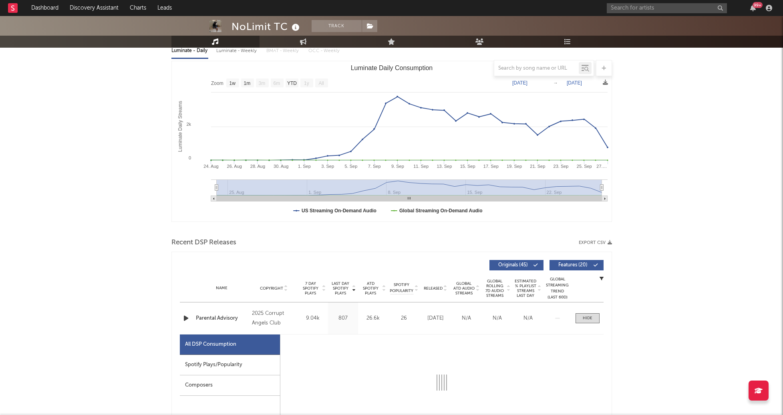
select select "1w"
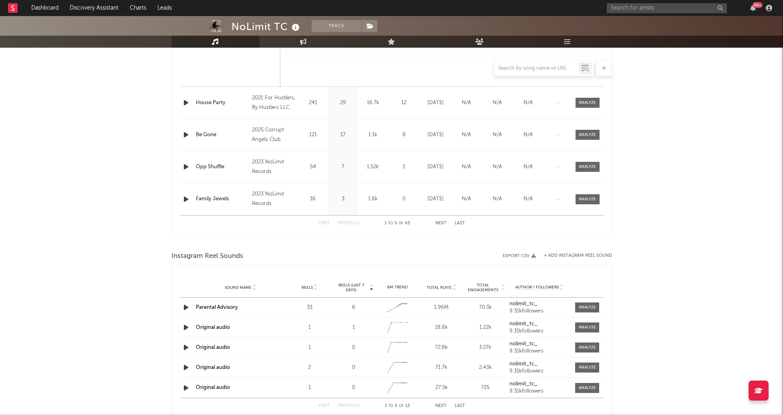
scroll to position [0, 0]
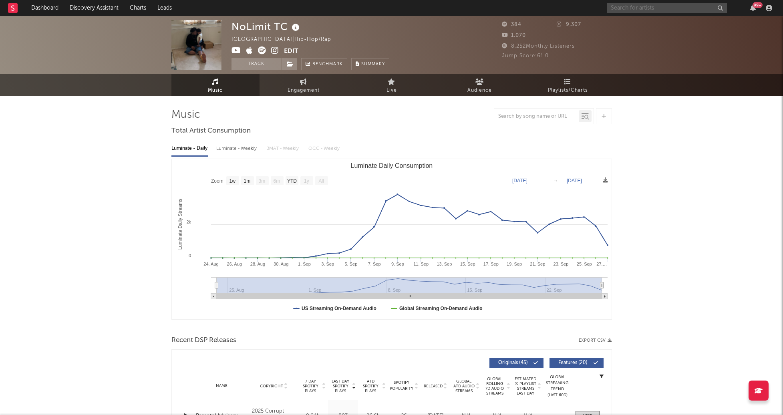
click at [618, 5] on input "text" at bounding box center [667, 8] width 120 height 10
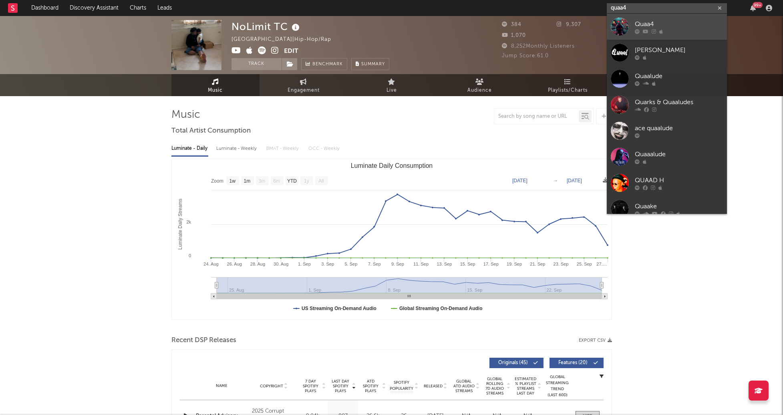
type input "quaa4"
click at [621, 21] on div at bounding box center [620, 27] width 18 height 18
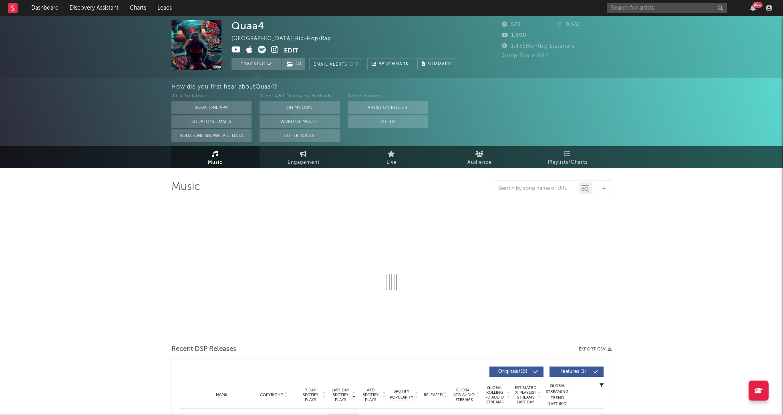
select select "1w"
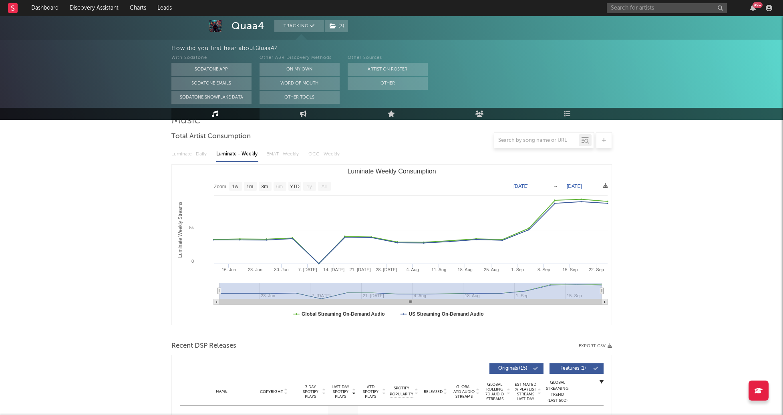
scroll to position [44, 0]
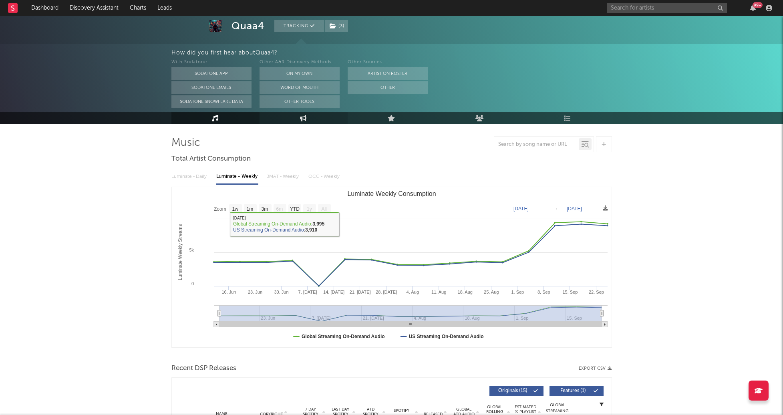
click at [308, 117] on link "Engagement" at bounding box center [304, 118] width 88 height 12
select select "1w"
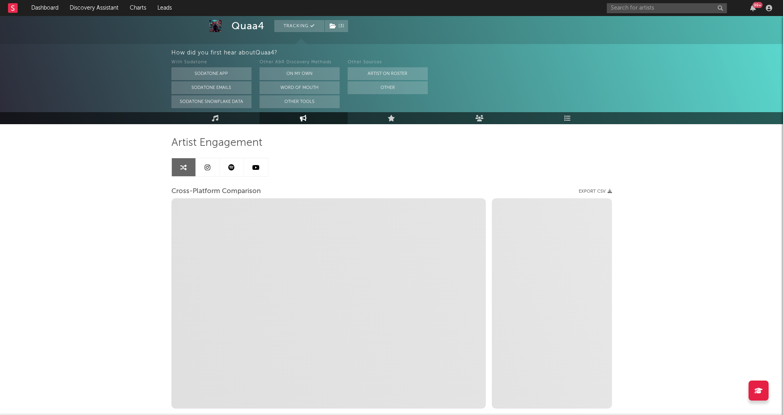
select select "1m"
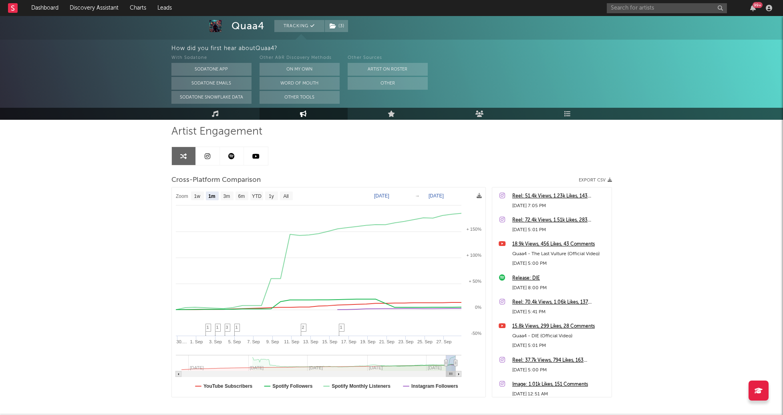
scroll to position [56, 0]
click at [205, 156] on icon at bounding box center [208, 156] width 6 height 6
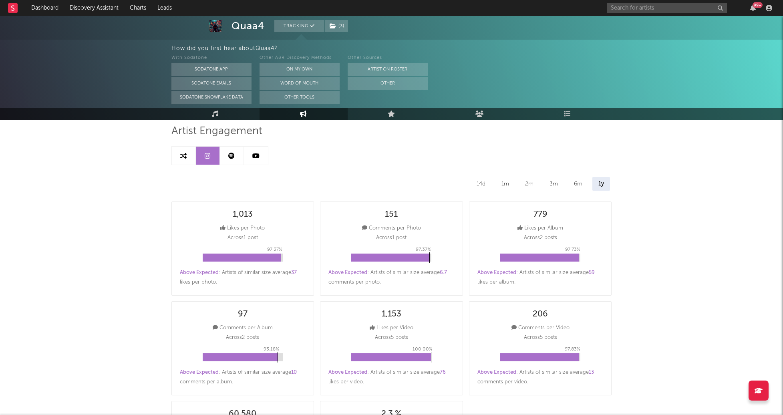
select select "1w"
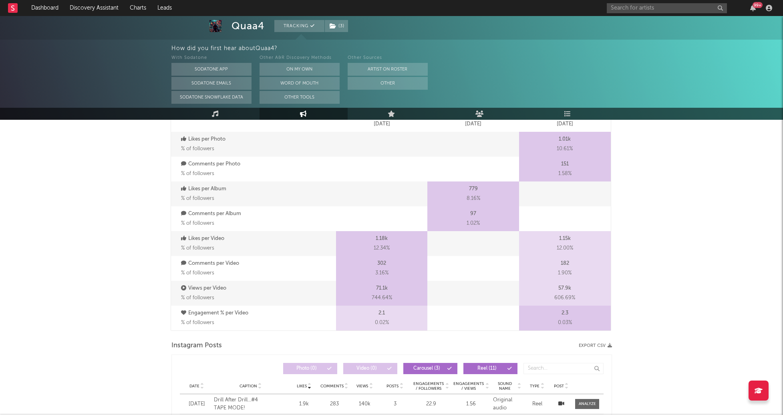
scroll to position [400, 0]
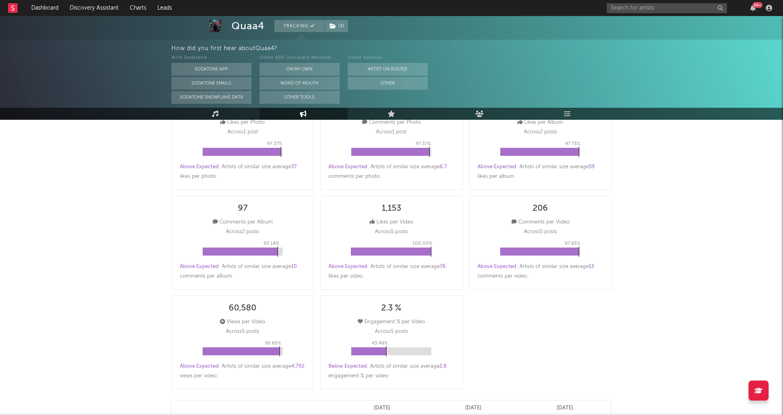
scroll to position [56, 0]
select select "1m"
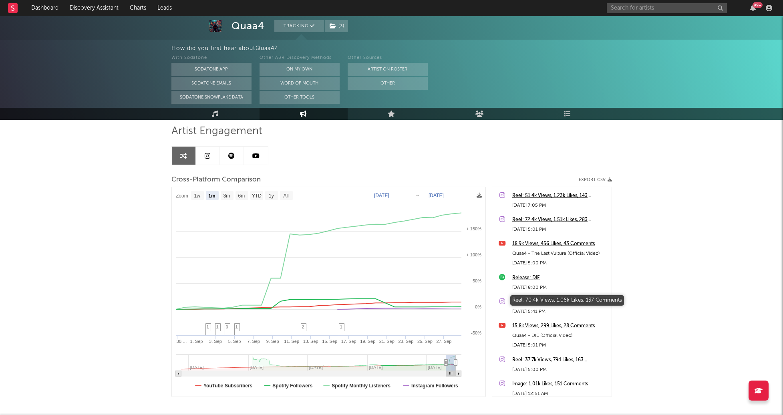
click at [546, 304] on div "Reel: 70.4k Views, 1.06k Likes, 137 Comments" at bounding box center [559, 302] width 95 height 10
click at [690, 5] on input "text" at bounding box center [667, 8] width 120 height 10
click at [635, 10] on input "text" at bounding box center [667, 8] width 120 height 10
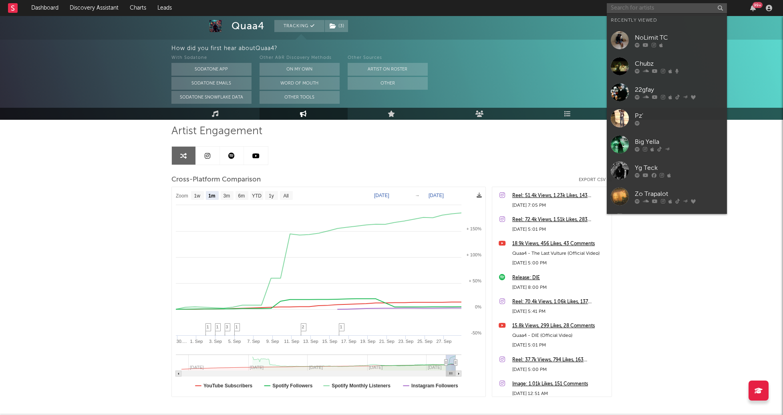
paste input "https://open.spotify.com/track/5KzIQF1nIf5N0CIrkqfdME?si=ac73c8bf43f2409f"
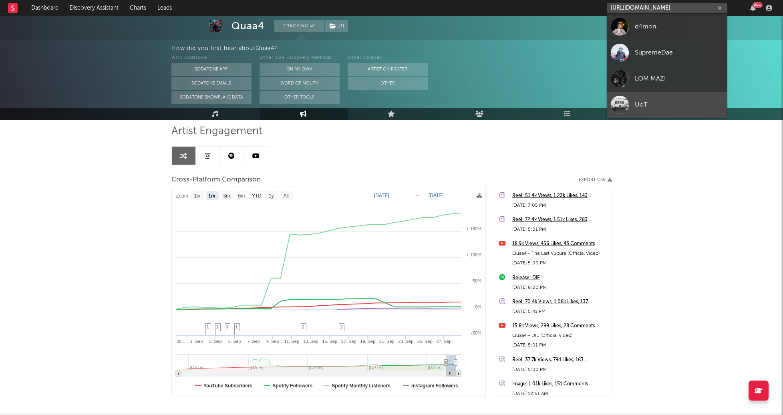
type input "https://open.spotify.com/track/5KzIQF1nIf5N0CIrkqfdME?si=ac73c8bf43f2409f"
click at [663, 100] on div "UoT" at bounding box center [679, 105] width 88 height 10
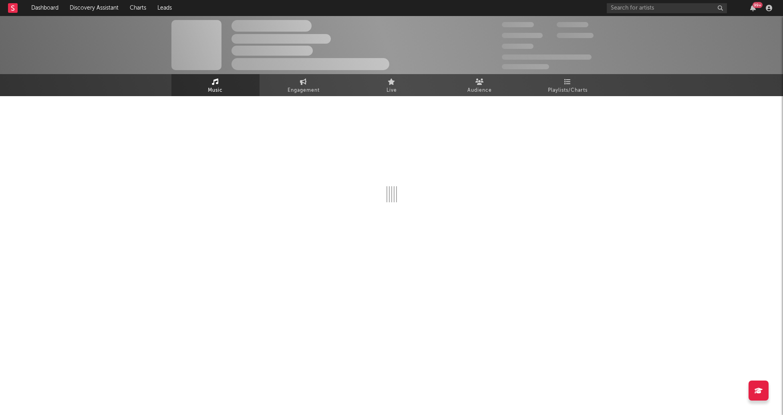
select select "1w"
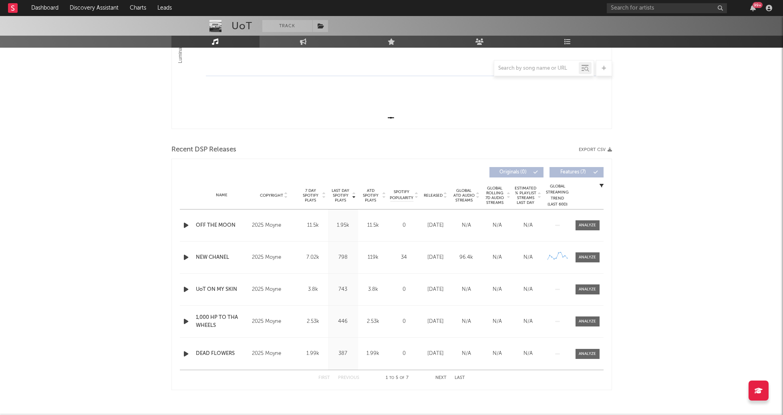
scroll to position [199, 0]
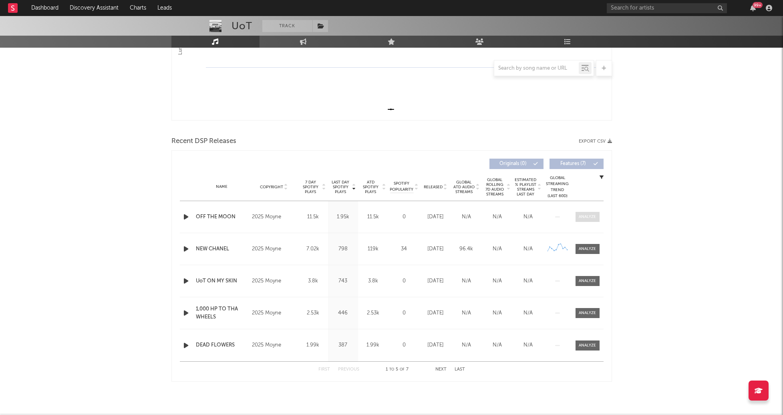
click at [595, 218] on div at bounding box center [587, 217] width 17 height 6
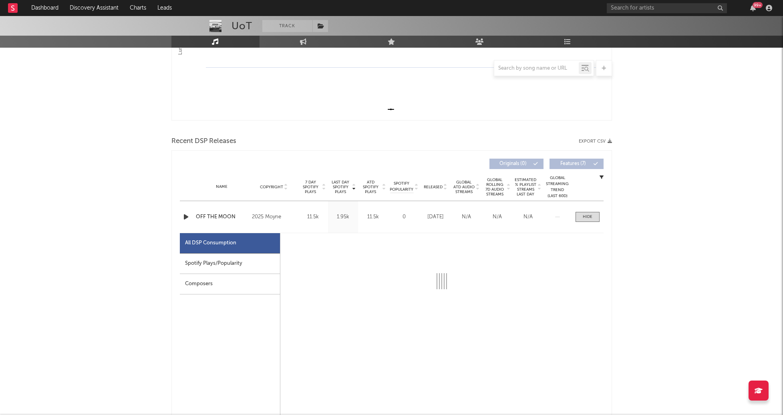
select select "1w"
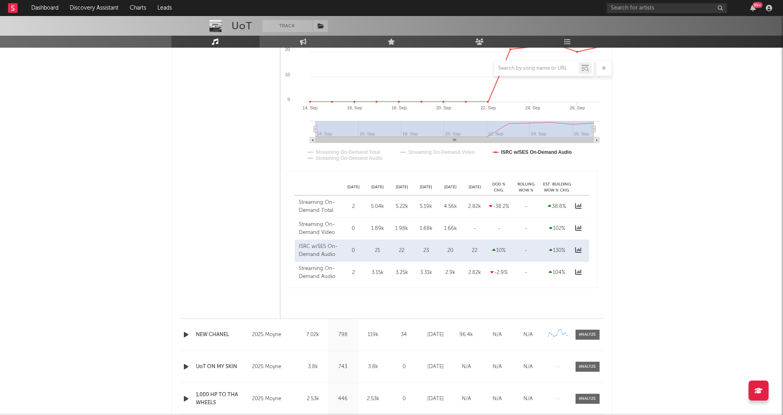
scroll to position [496, 0]
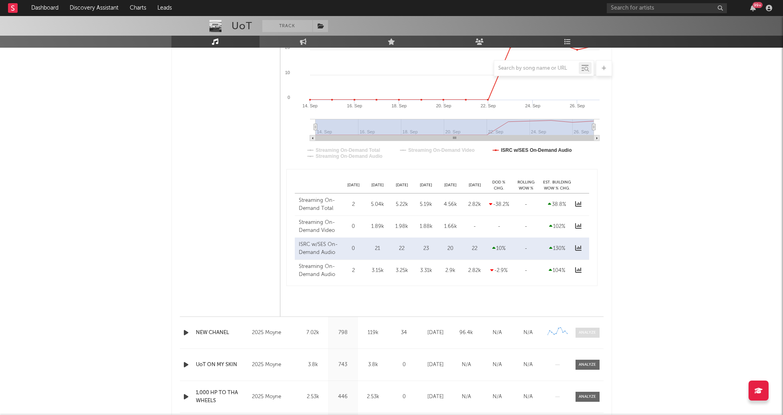
click at [591, 335] on div at bounding box center [587, 333] width 17 height 6
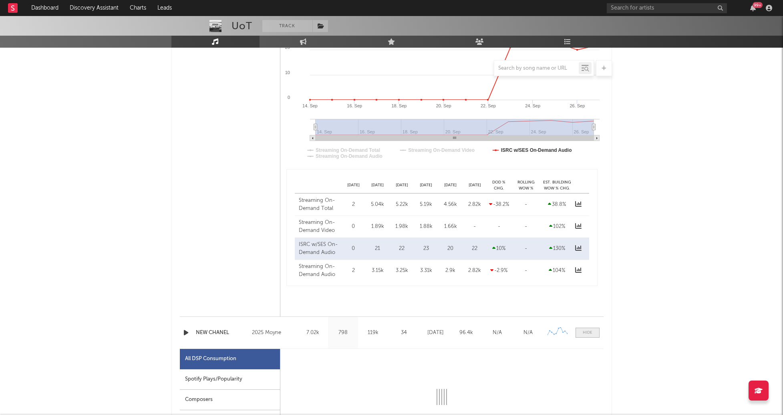
select select "1w"
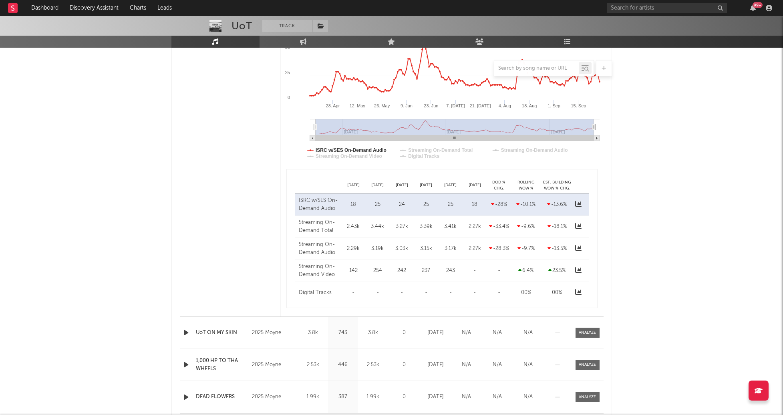
scroll to position [914, 0]
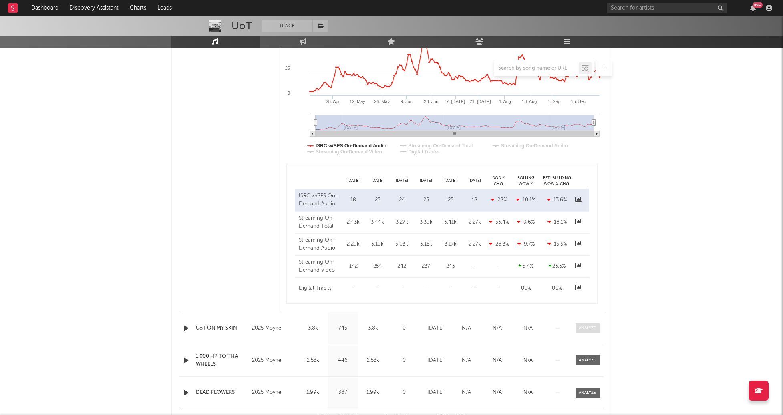
click at [591, 328] on div at bounding box center [587, 328] width 17 height 6
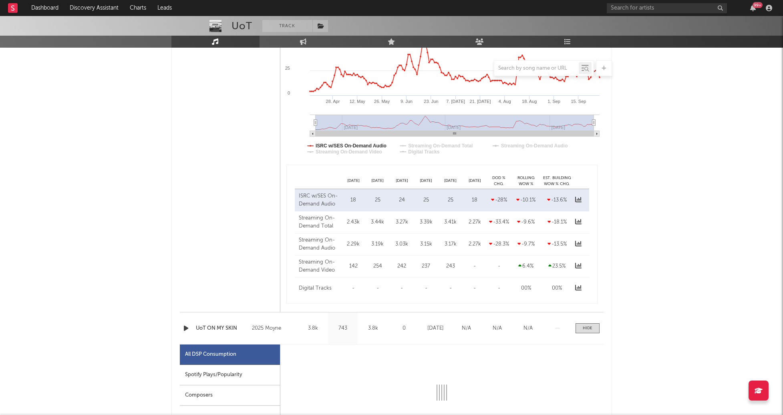
select select "1w"
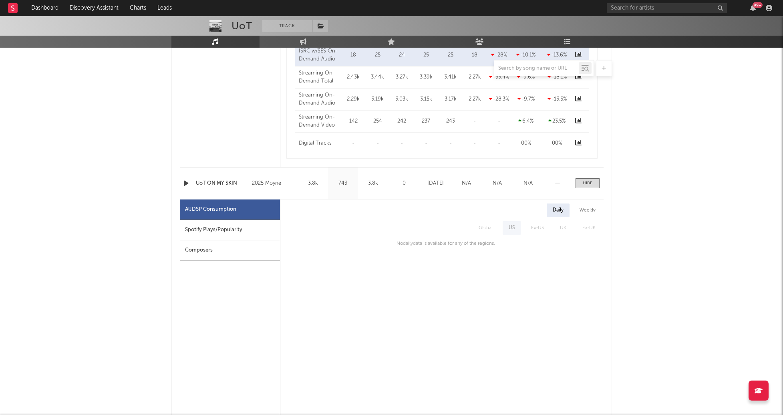
scroll to position [1064, 0]
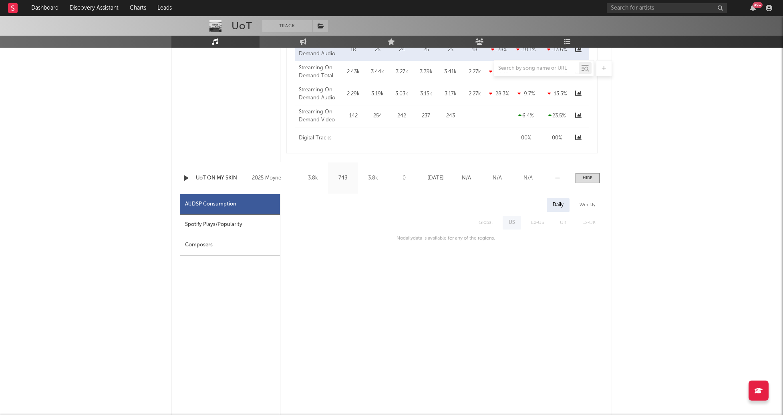
click at [596, 202] on div "Weekly" at bounding box center [588, 205] width 28 height 14
click at [562, 204] on div "Daily" at bounding box center [558, 205] width 23 height 14
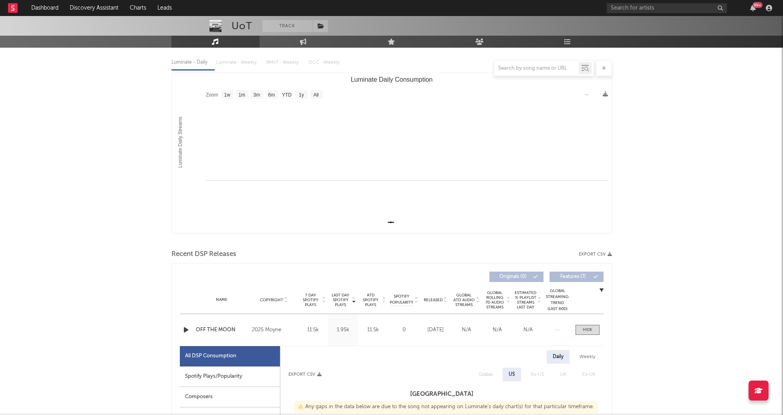
scroll to position [0, 0]
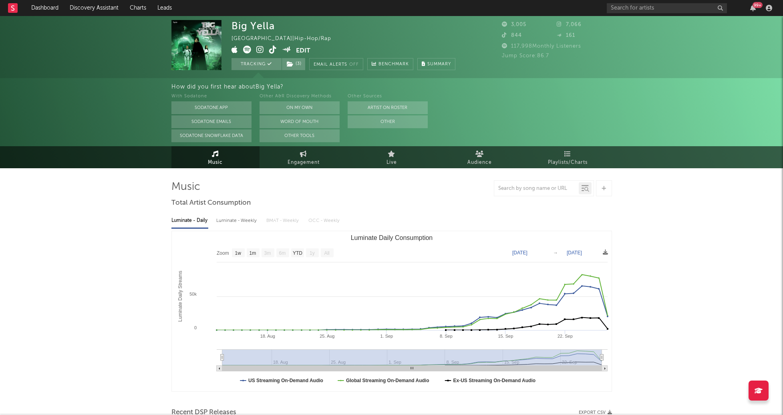
select select "1w"
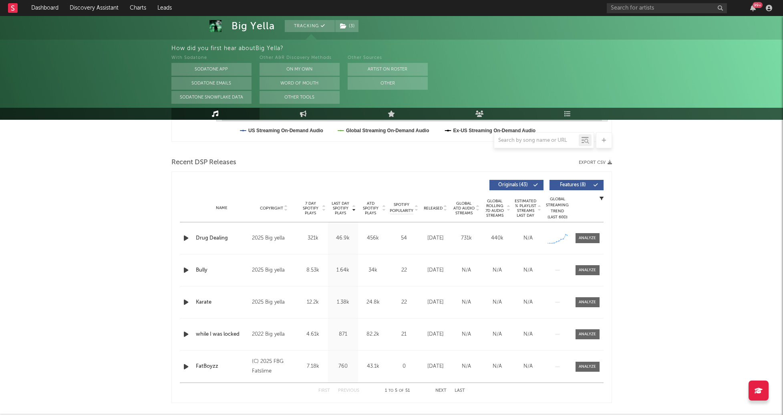
scroll to position [252, 0]
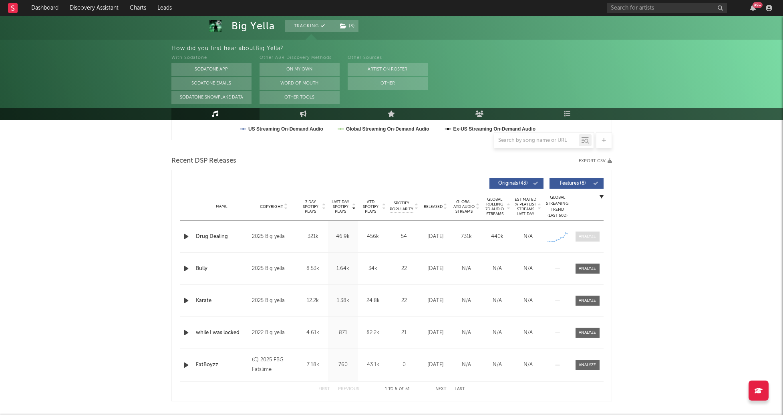
click at [594, 238] on div at bounding box center [587, 236] width 17 height 6
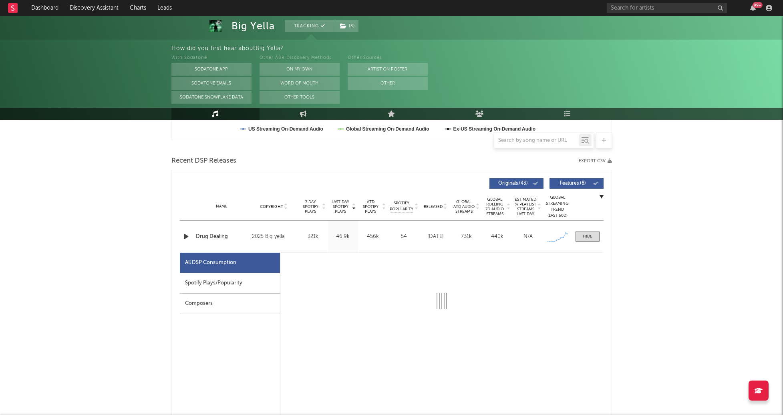
select select "1w"
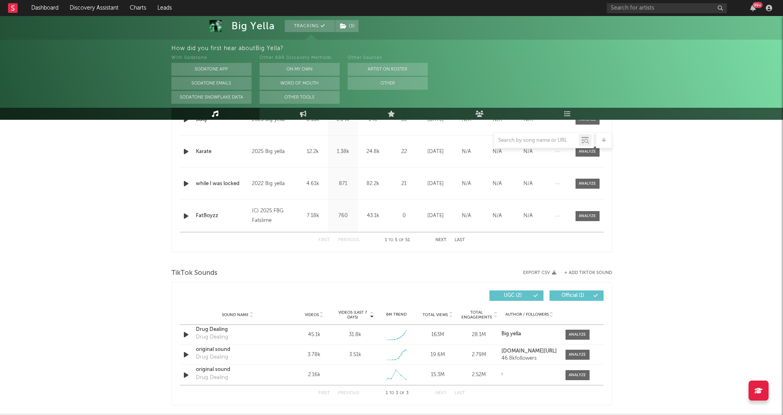
scroll to position [792, 0]
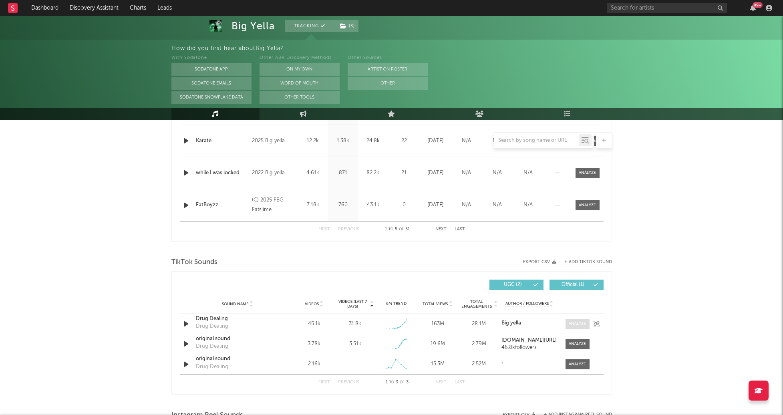
click at [571, 324] on div at bounding box center [577, 324] width 17 height 6
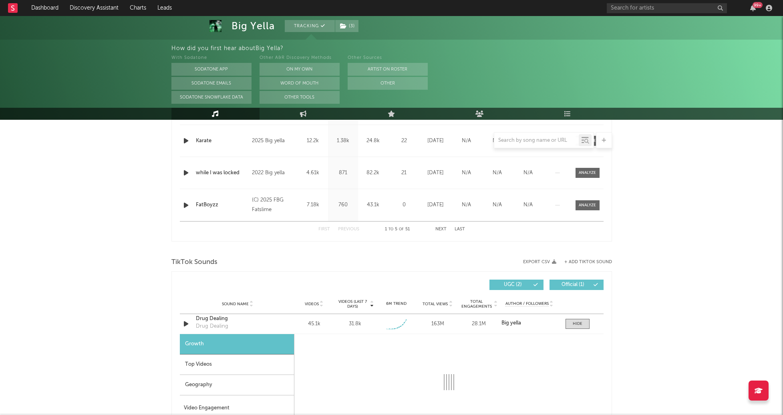
select select "1w"
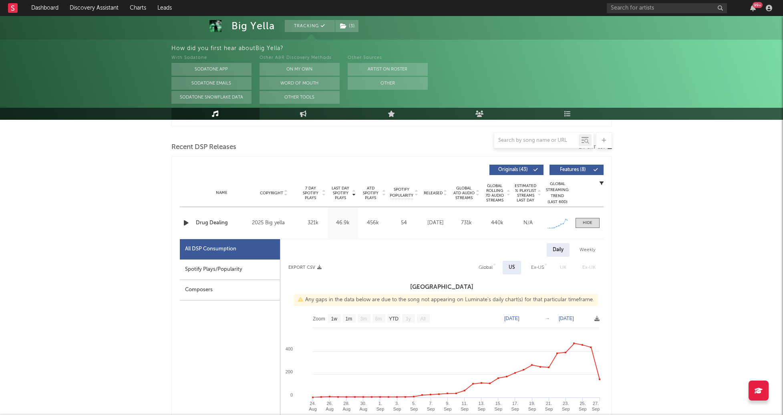
scroll to position [288, 0]
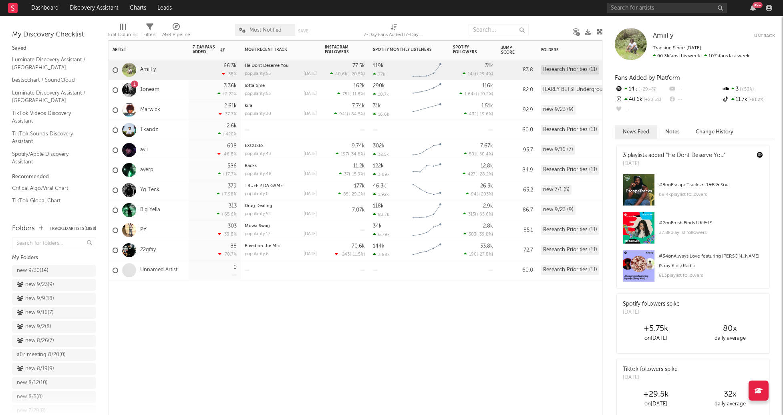
click at [139, 229] on div at bounding box center [129, 230] width 22 height 14
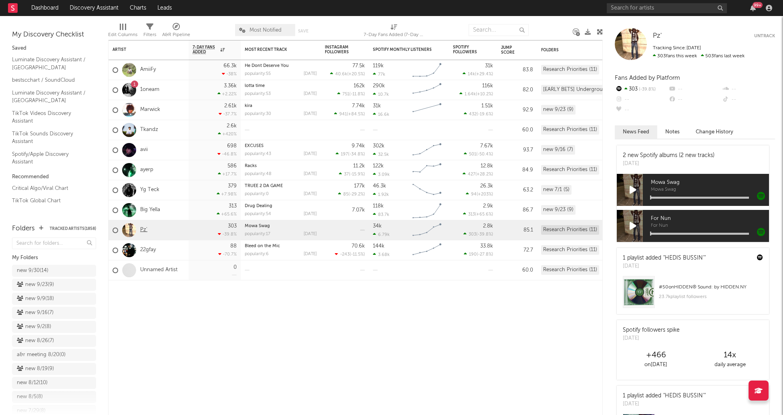
click at [146, 228] on link "Pz'" at bounding box center [143, 230] width 7 height 7
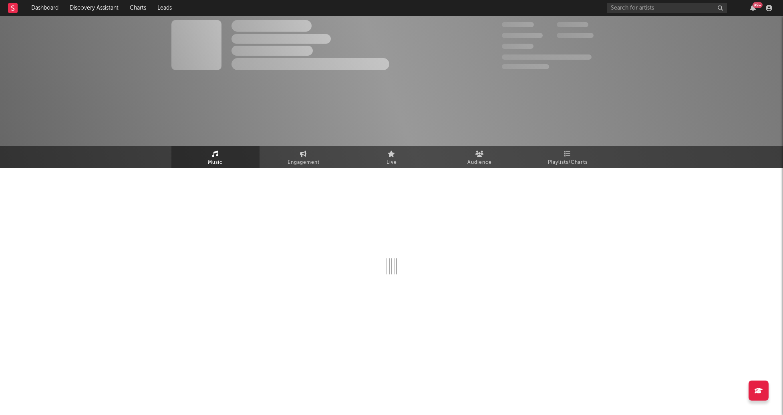
select select "1w"
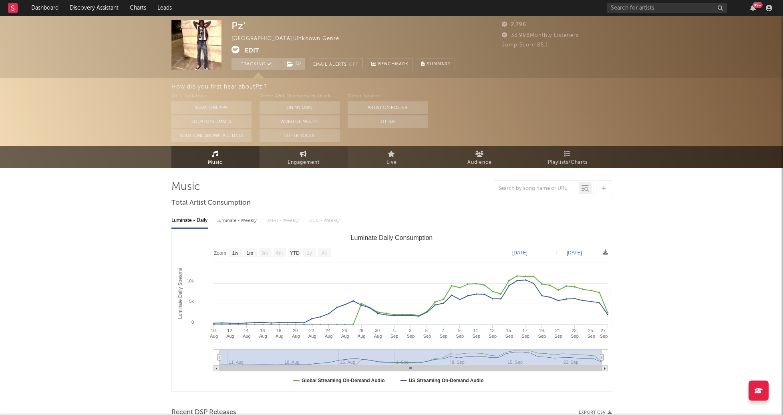
click at [308, 161] on span "Engagement" at bounding box center [304, 163] width 32 height 10
select select "1w"
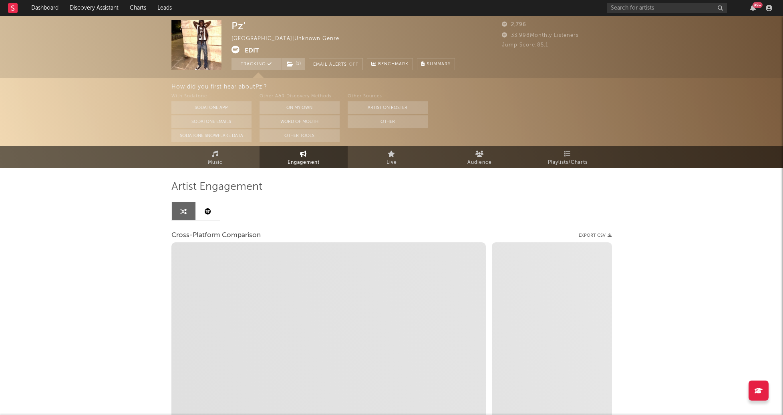
select select "1m"
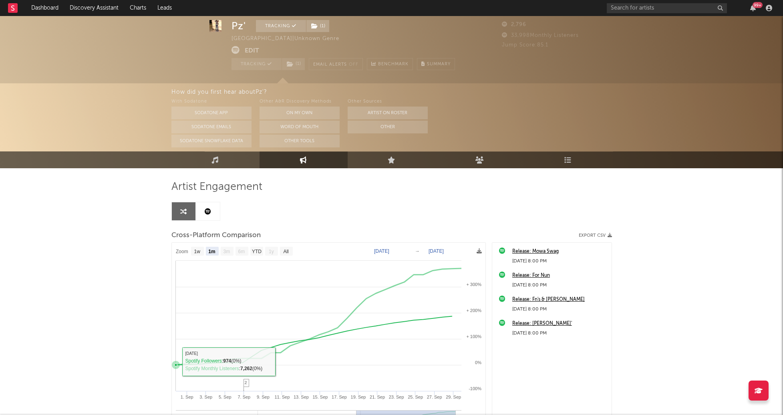
scroll to position [31, 0]
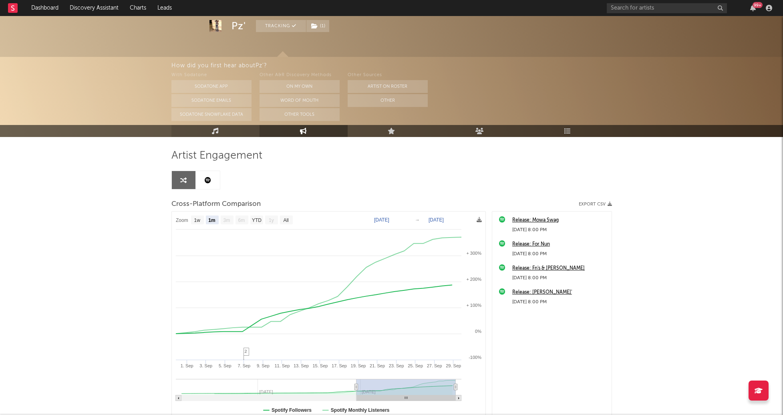
click at [215, 129] on icon at bounding box center [215, 131] width 7 height 6
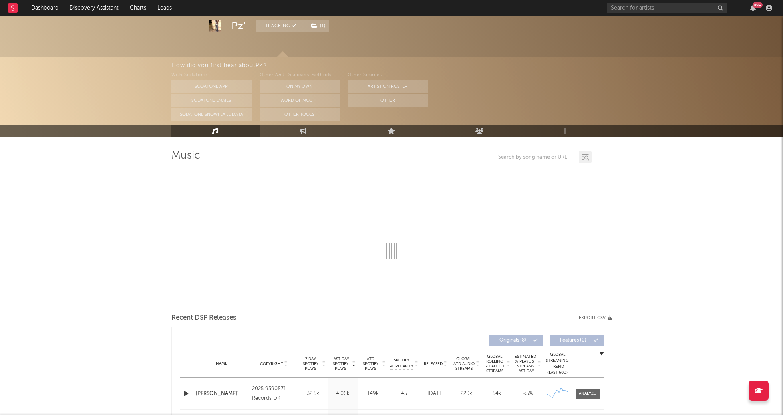
select select "1w"
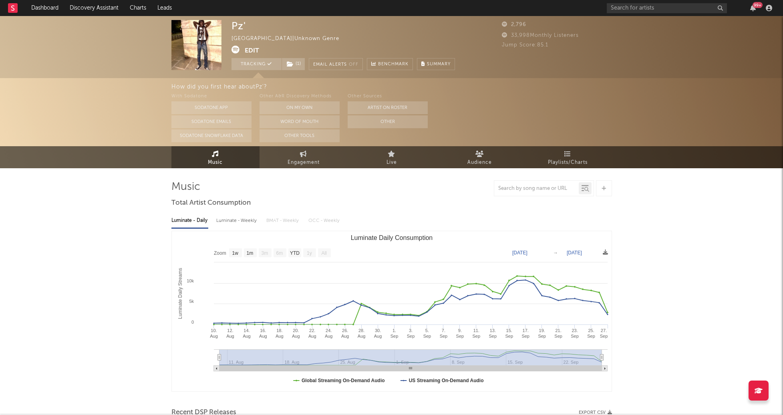
scroll to position [31, 0]
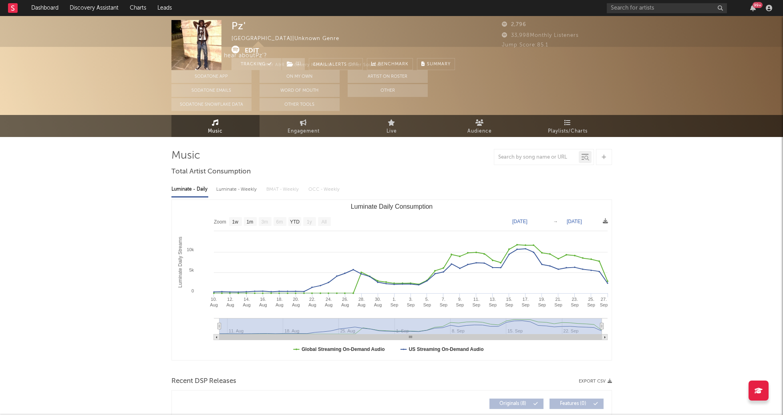
select select "1w"
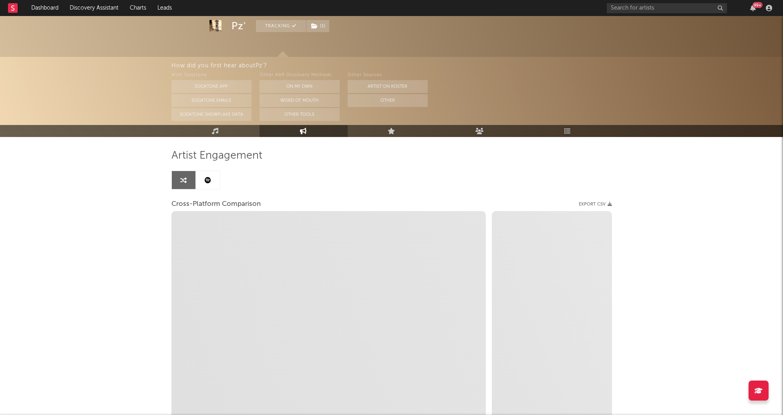
select select "1m"
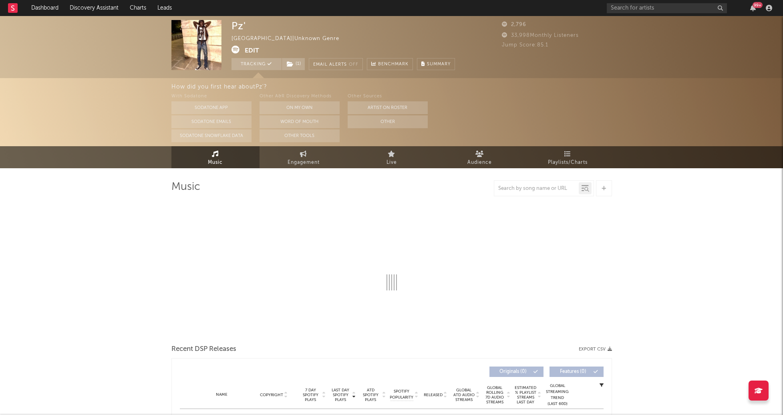
select select "1w"
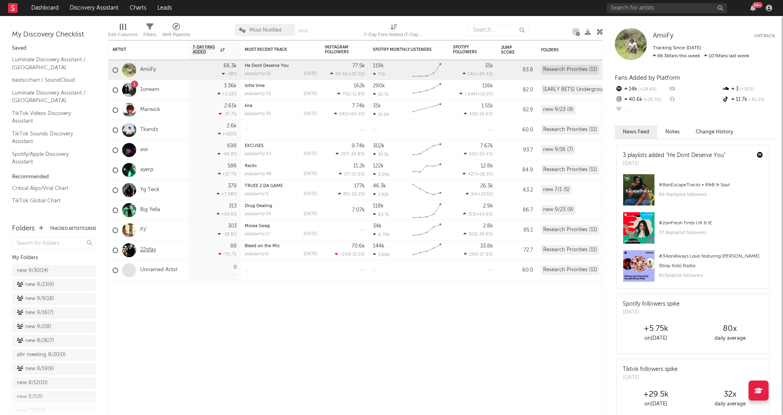
click at [148, 251] on link "22gfay" at bounding box center [148, 250] width 16 height 7
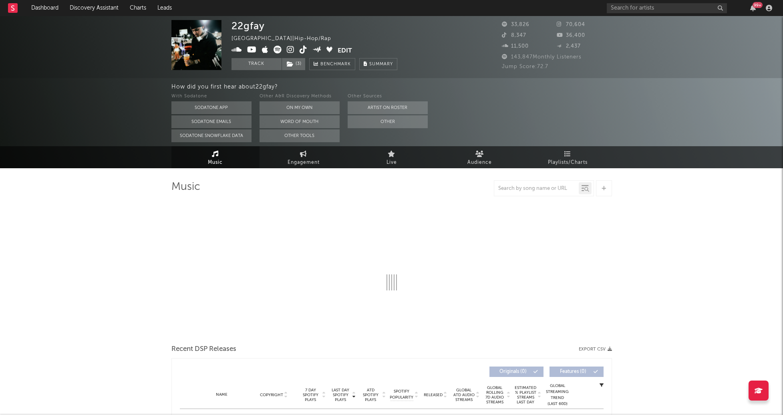
select select "6m"
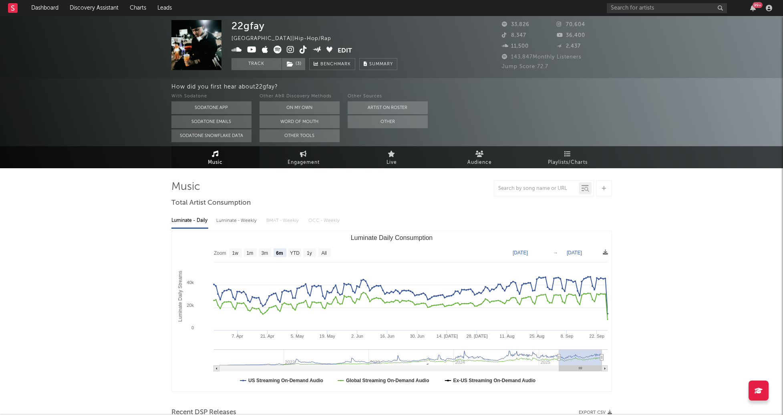
select select "6m"
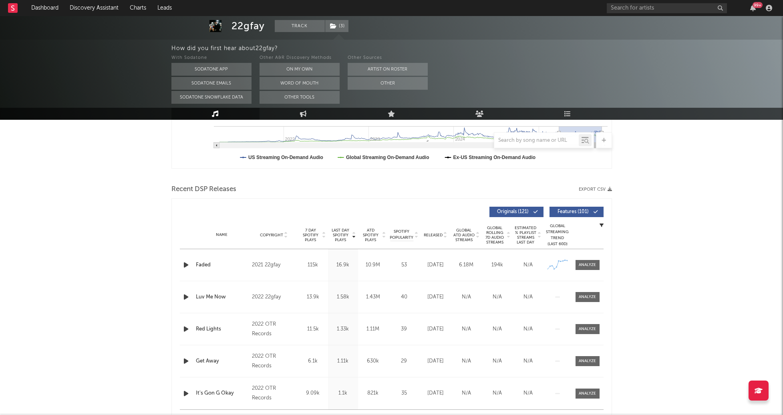
scroll to position [223, 0]
click at [589, 266] on div at bounding box center [587, 265] width 17 height 6
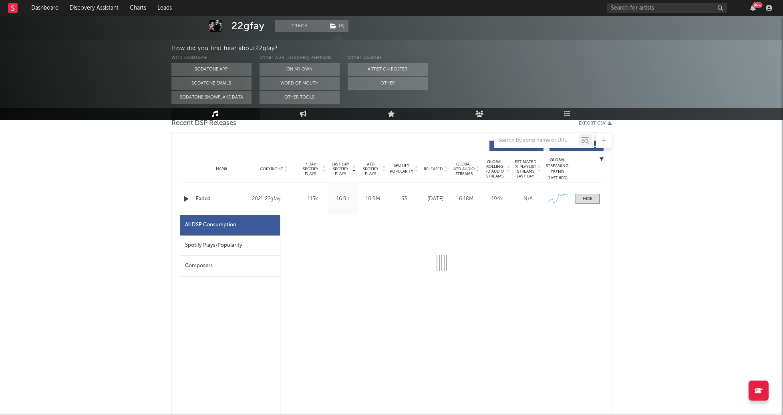
scroll to position [291, 0]
select select "6m"
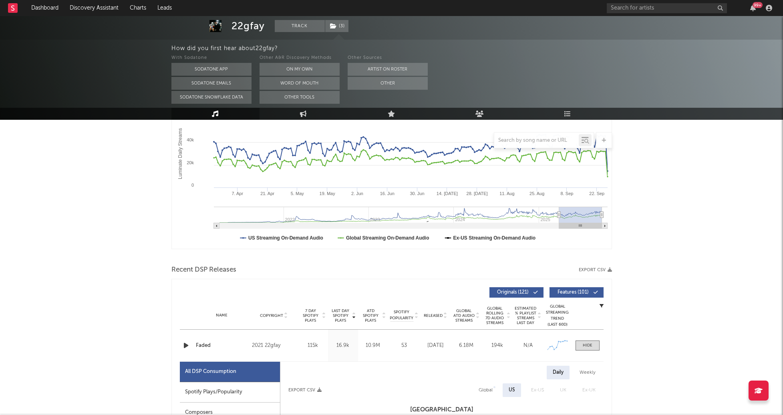
scroll to position [0, 0]
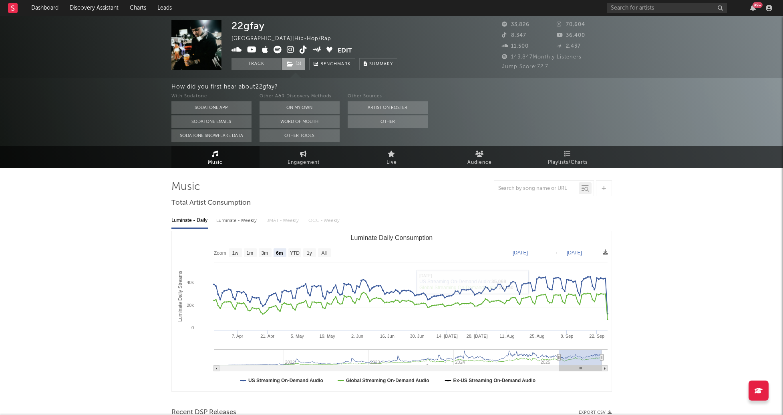
click at [298, 62] on span "( 3 )" at bounding box center [294, 64] width 24 height 12
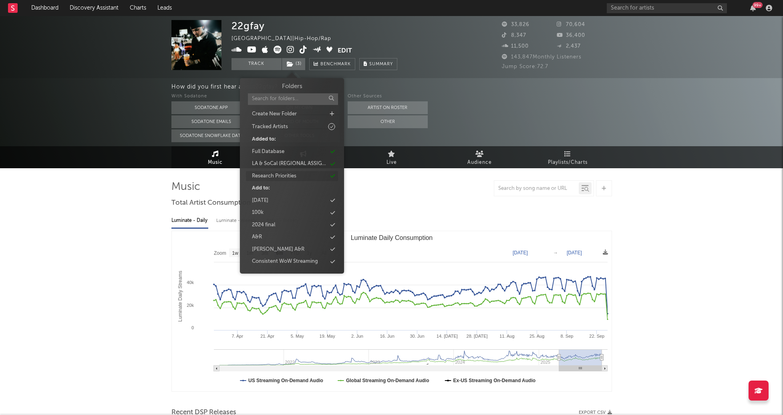
click at [308, 174] on div "Research Priorities" at bounding box center [292, 176] width 92 height 10
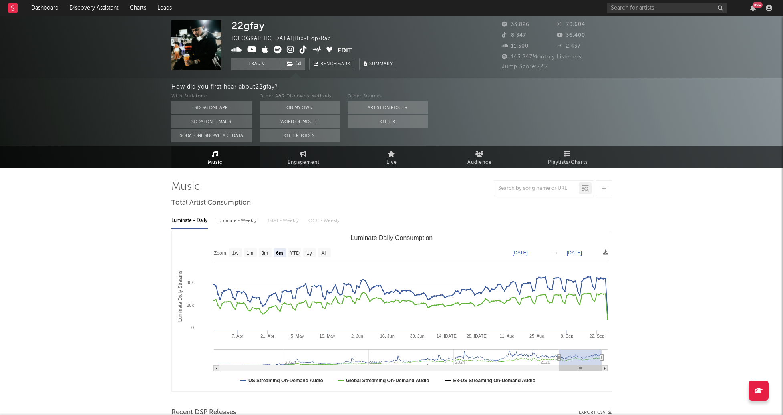
click at [93, 109] on div "How did you first hear about 22gfay ? With Sodatone Sodatone App Sodatone Email…" at bounding box center [391, 112] width 783 height 68
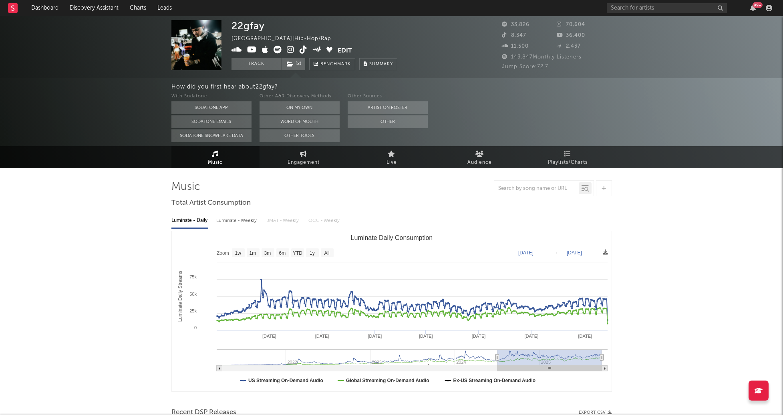
type input "2024-07-02"
drag, startPoint x: 559, startPoint y: 358, endPoint x: 497, endPoint y: 357, distance: 61.7
click at [497, 357] on icon "Luminate Daily Consumption" at bounding box center [496, 357] width 3 height 6
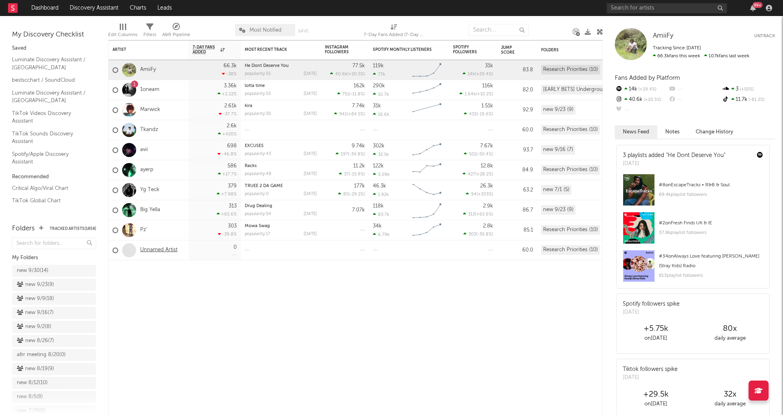
click at [151, 249] on link "Unnamed Artist" at bounding box center [158, 250] width 37 height 7
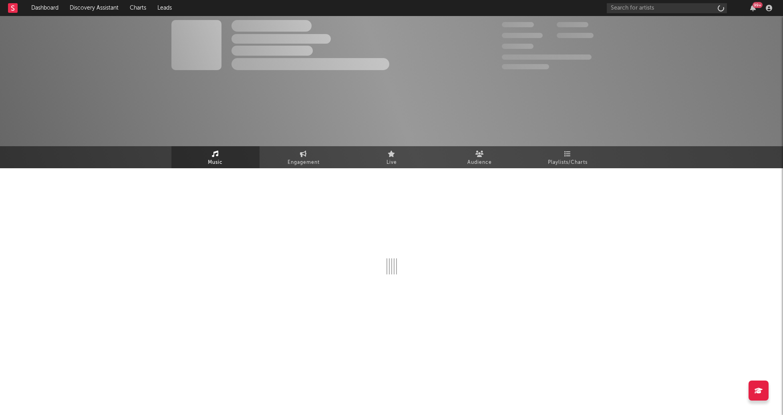
select select "1w"
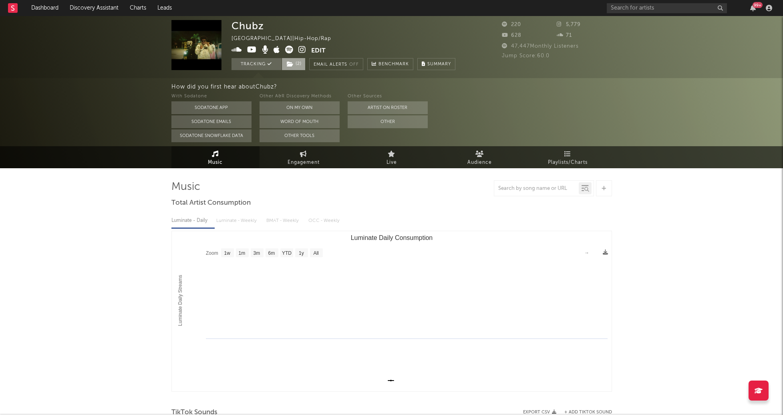
click at [291, 66] on icon at bounding box center [290, 64] width 7 height 6
click at [296, 69] on span "( 2 )" at bounding box center [294, 64] width 24 height 12
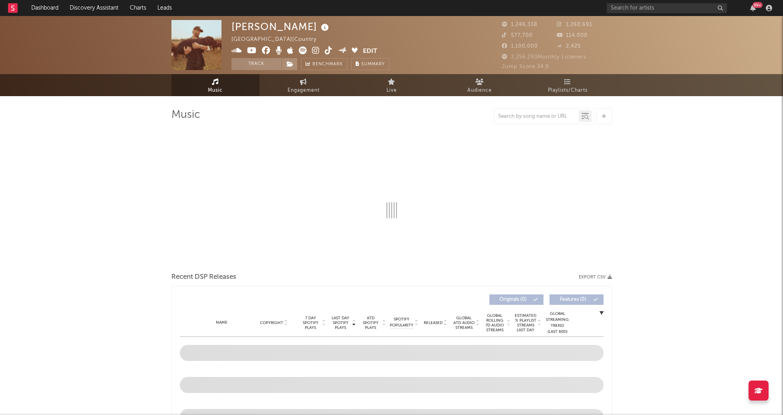
select select "6m"
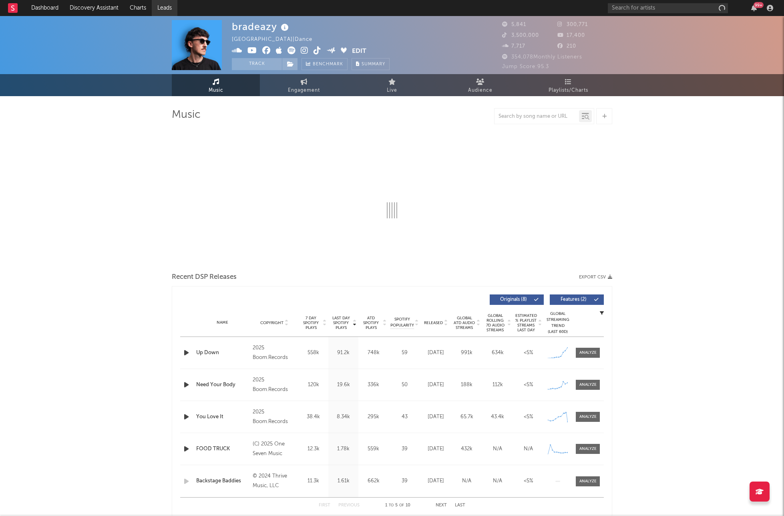
select select "6m"
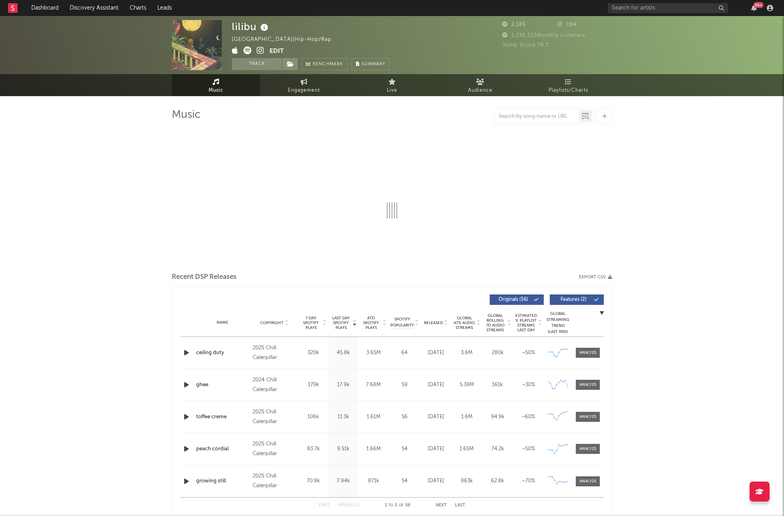
select select "6m"
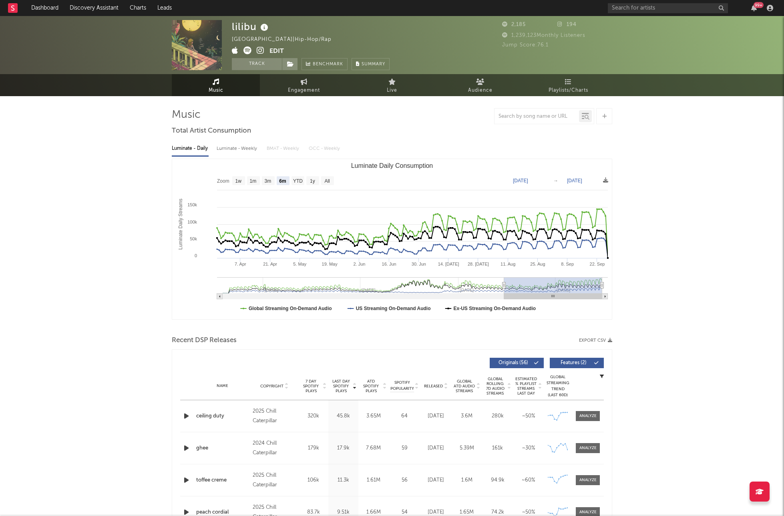
click at [187, 352] on div "Last Day Spotify Plays Copyright 7 Day Spotify Plays Last Day Spotify Plays ATD…" at bounding box center [392, 464] width 441 height 231
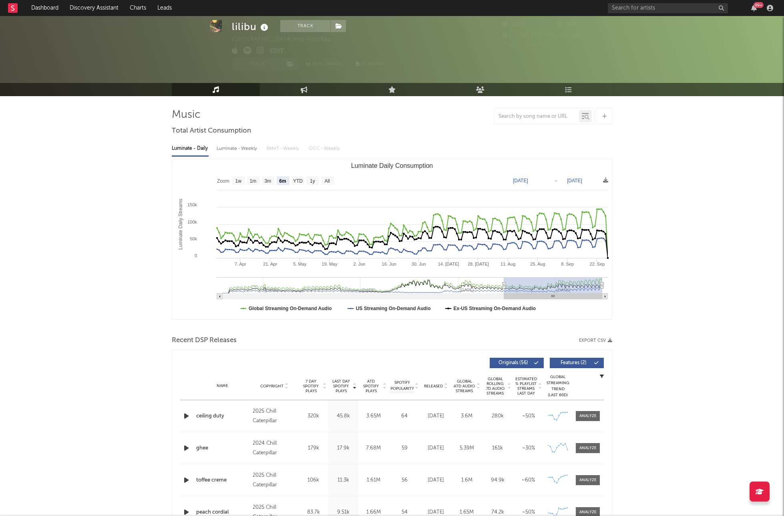
scroll to position [54, 0]
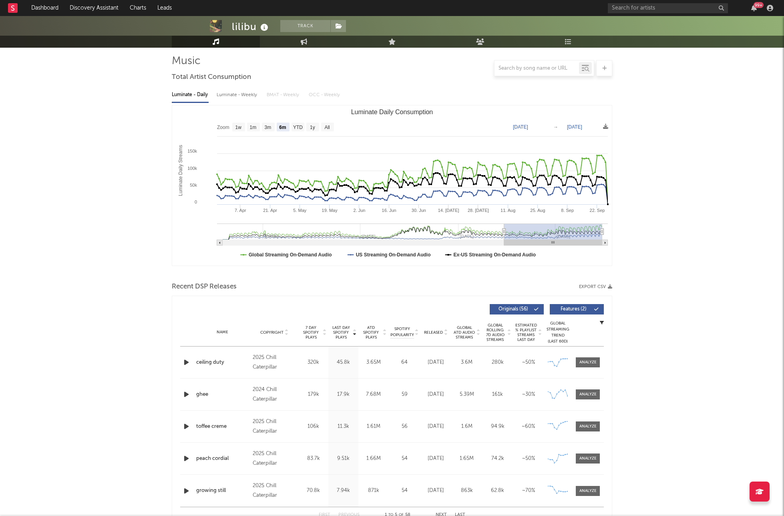
click at [186, 366] on icon "button" at bounding box center [186, 362] width 8 height 10
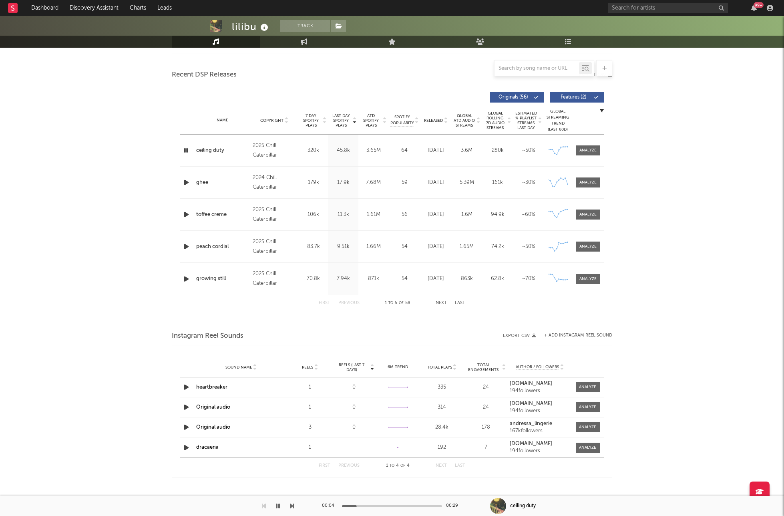
scroll to position [0, 0]
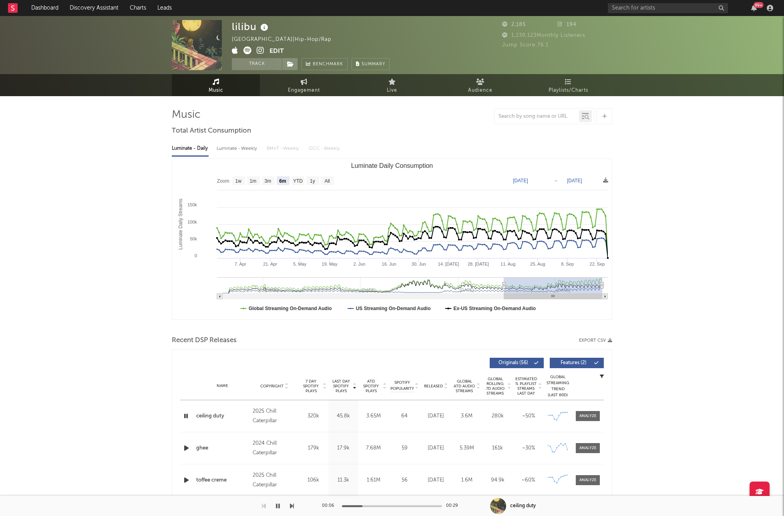
click at [263, 46] on icon at bounding box center [261, 50] width 8 height 8
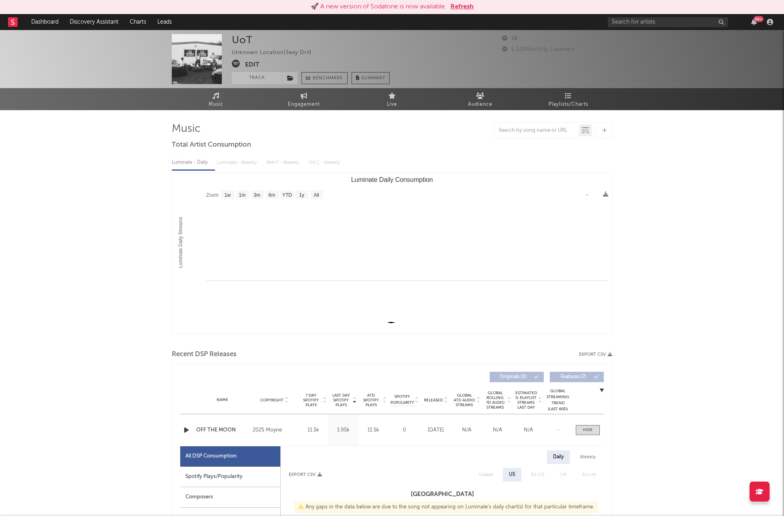
select select "1w"
click at [463, 6] on button "Refresh" at bounding box center [462, 7] width 23 height 10
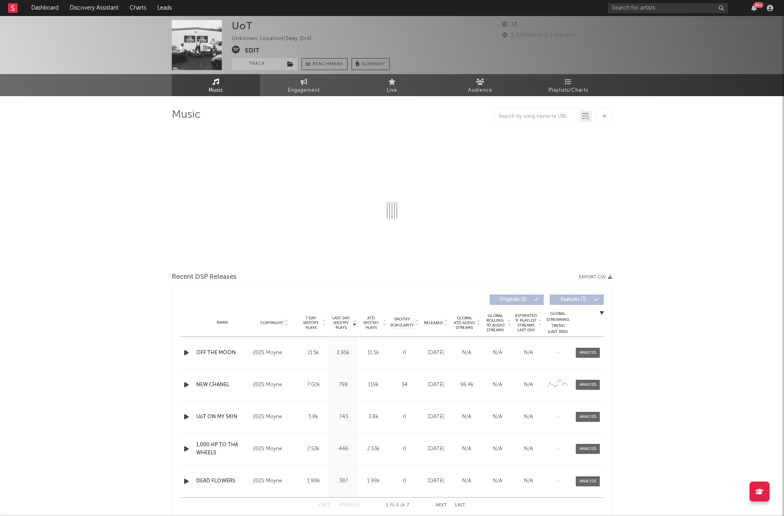
select select "1w"
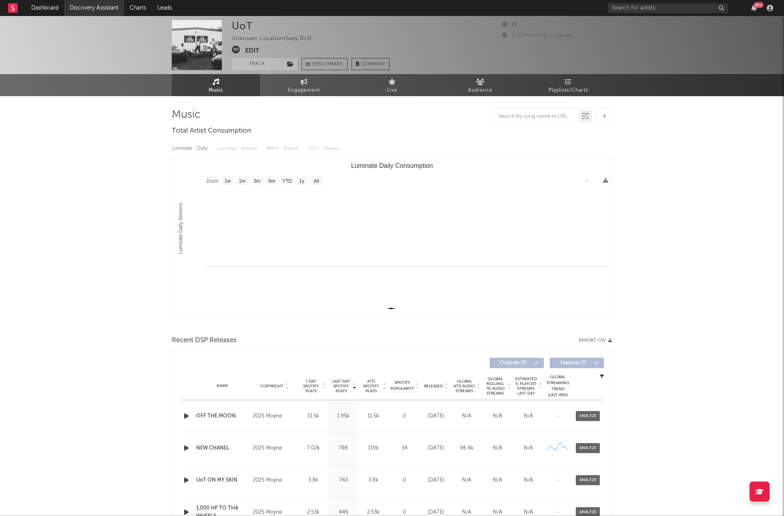
click at [95, 10] on link "Discovery Assistant" at bounding box center [94, 8] width 60 height 16
